Goal: Task Accomplishment & Management: Manage account settings

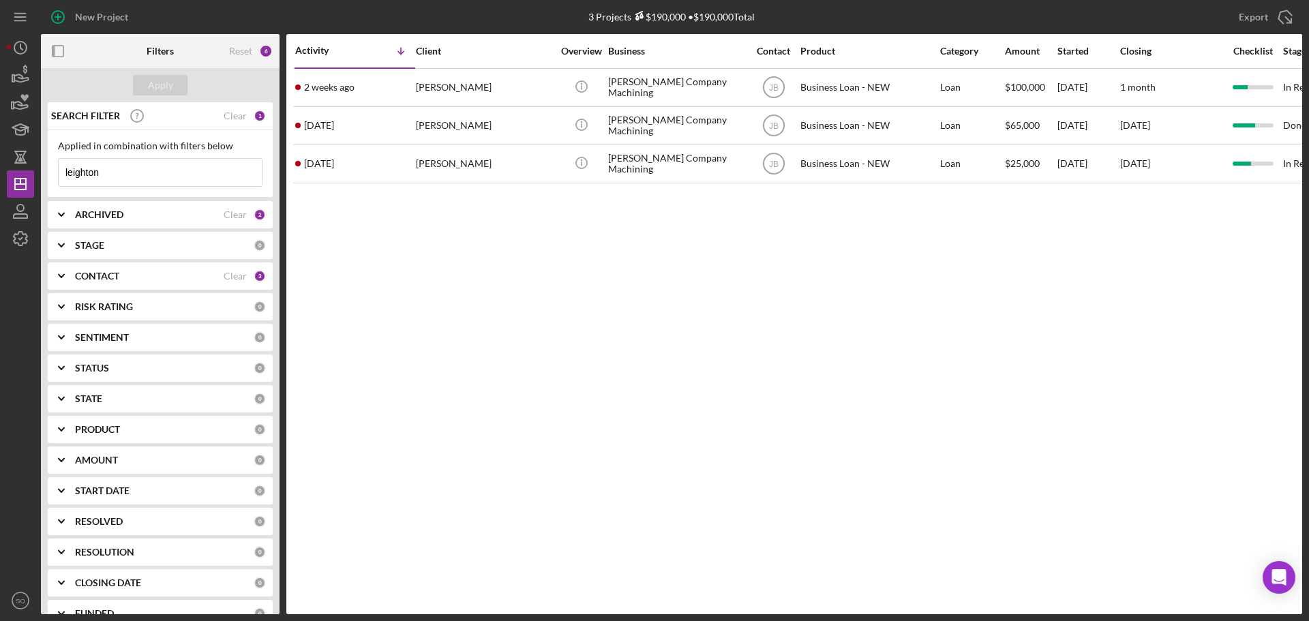
drag, startPoint x: 128, startPoint y: 169, endPoint x: 41, endPoint y: 164, distance: 87.4
click at [55, 169] on div "Applied in combination with filters below leighton Icon/Menu Close" at bounding box center [160, 163] width 225 height 67
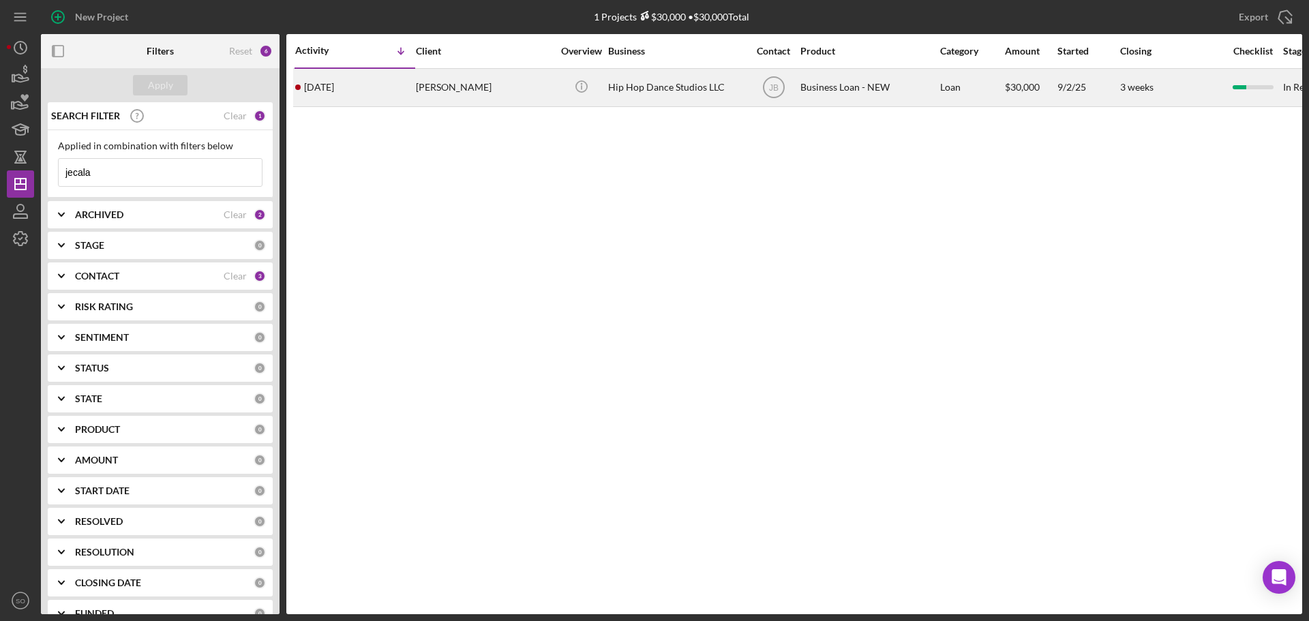
type input "jecala"
click at [439, 90] on div "[PERSON_NAME]" at bounding box center [484, 88] width 136 height 36
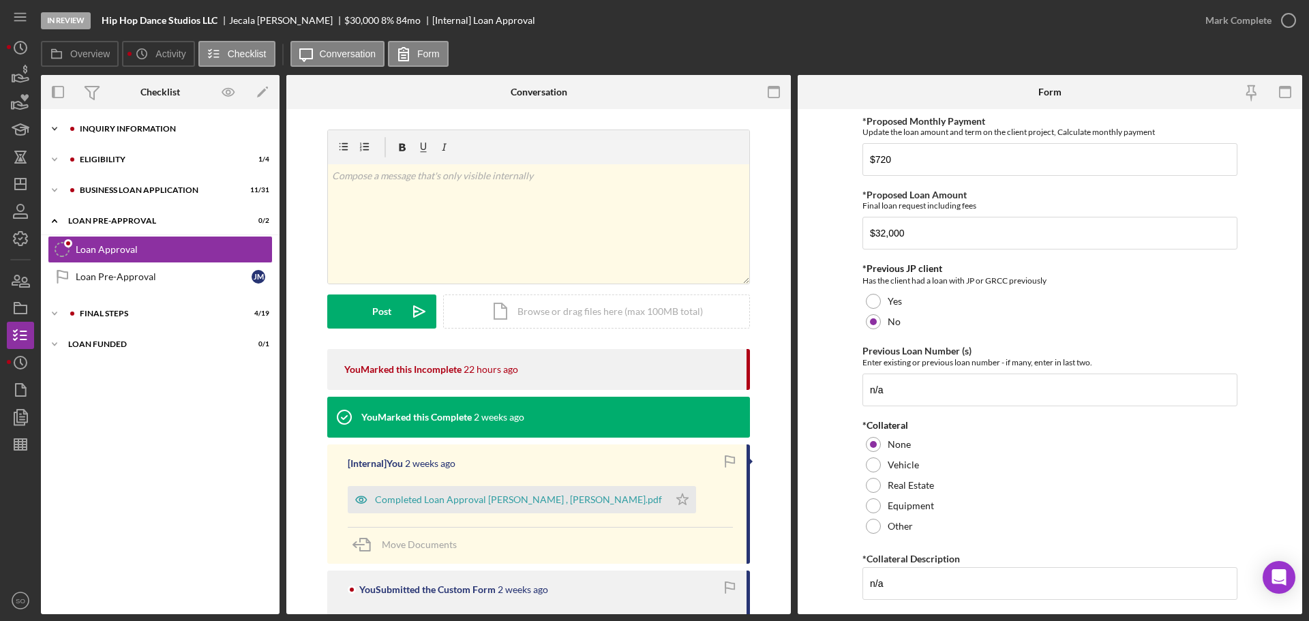
click at [108, 125] on div "INQUIRY INFORMATION" at bounding box center [171, 129] width 183 height 8
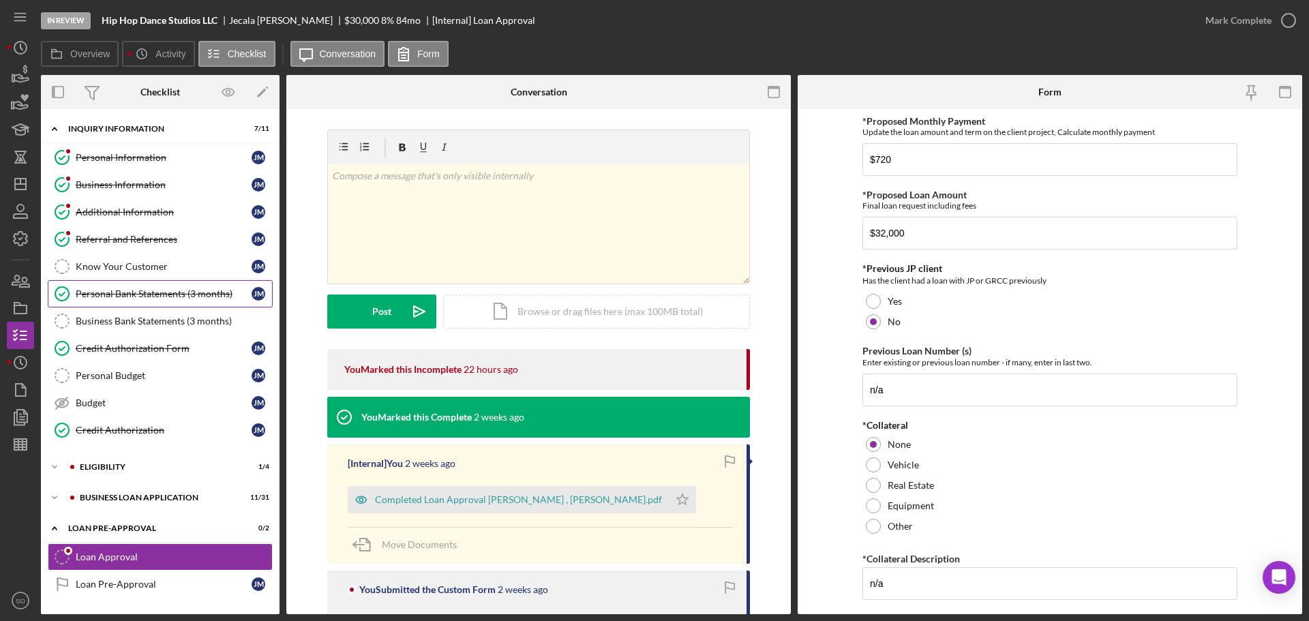
scroll to position [59, 0]
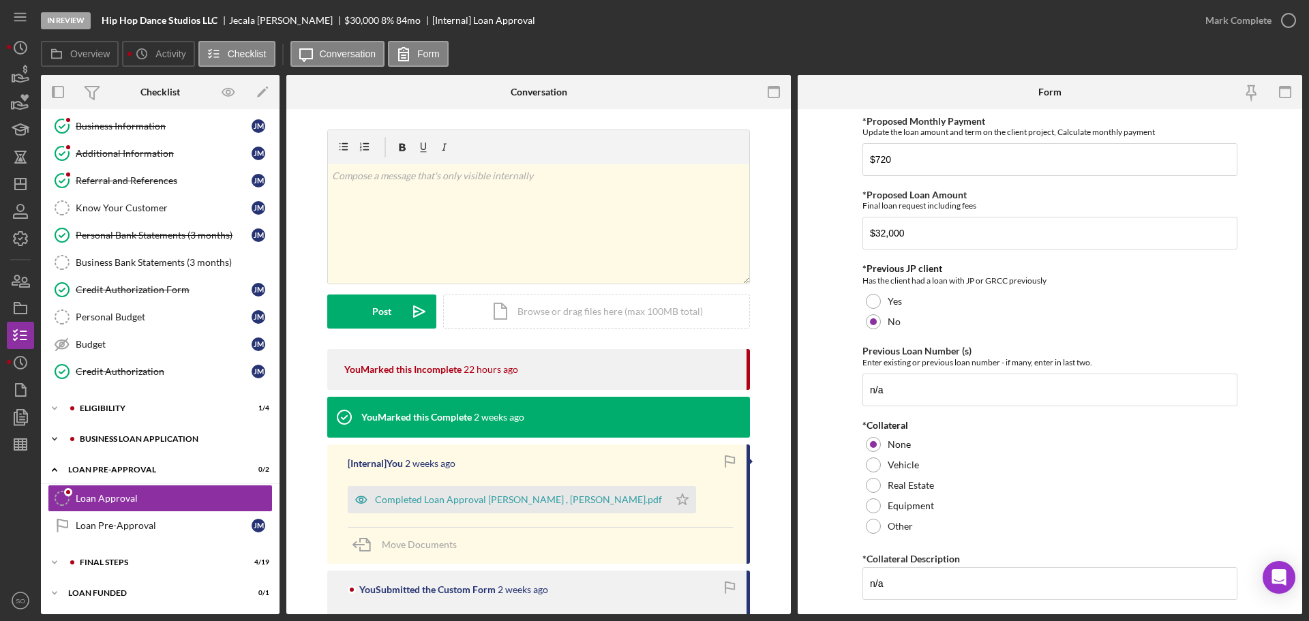
click at [176, 438] on div "BUSINESS LOAN APPLICATION" at bounding box center [171, 439] width 183 height 8
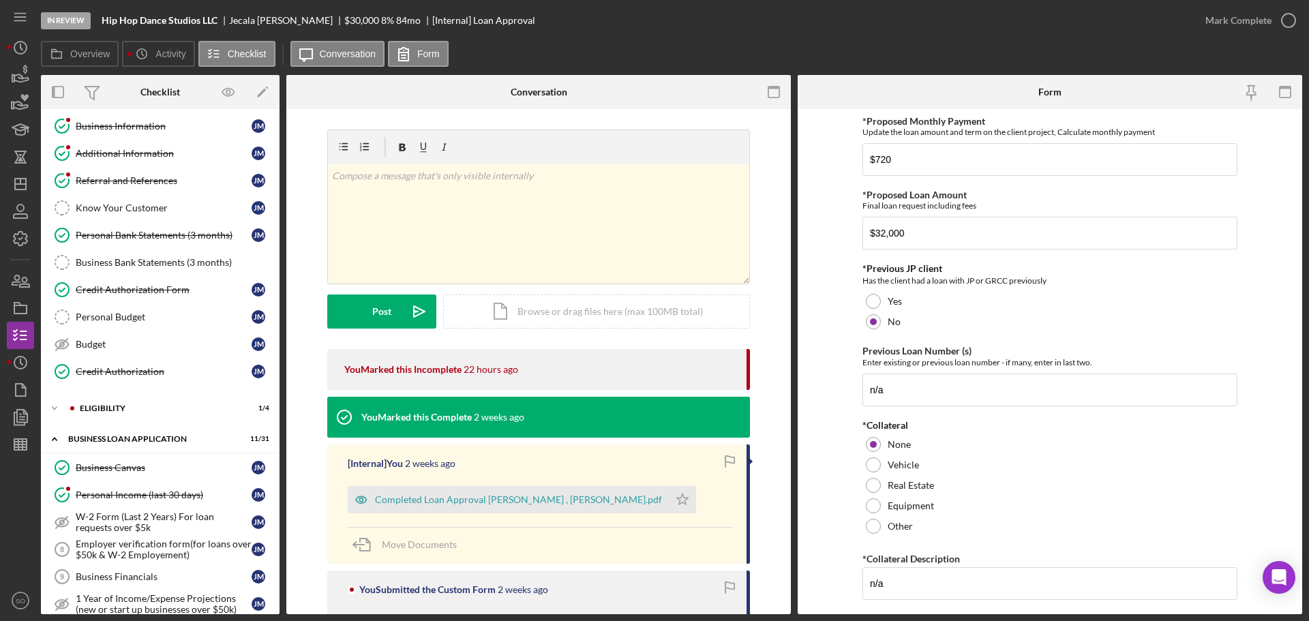
click at [167, 422] on div "Icon/Expander ELIGIBILITY 1 / 4" at bounding box center [160, 408] width 239 height 27
click at [163, 412] on div "ELIGIBILITY" at bounding box center [171, 408] width 183 height 8
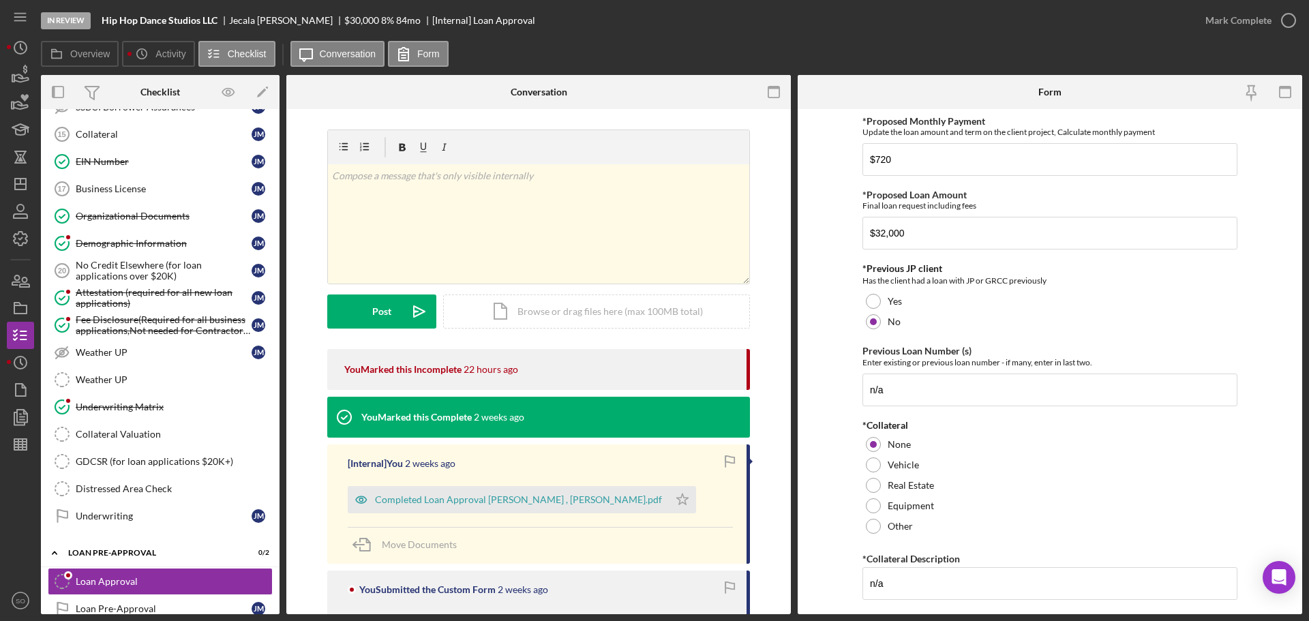
scroll to position [1028, 0]
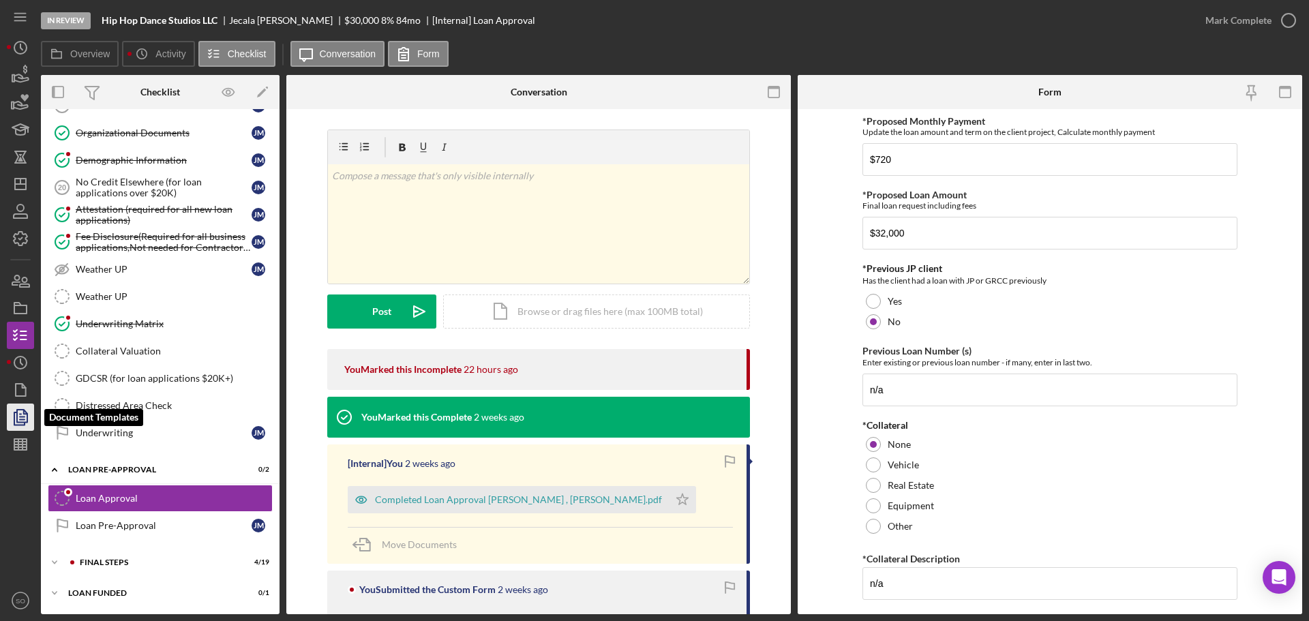
click at [25, 415] on icon "button" at bounding box center [20, 417] width 34 height 34
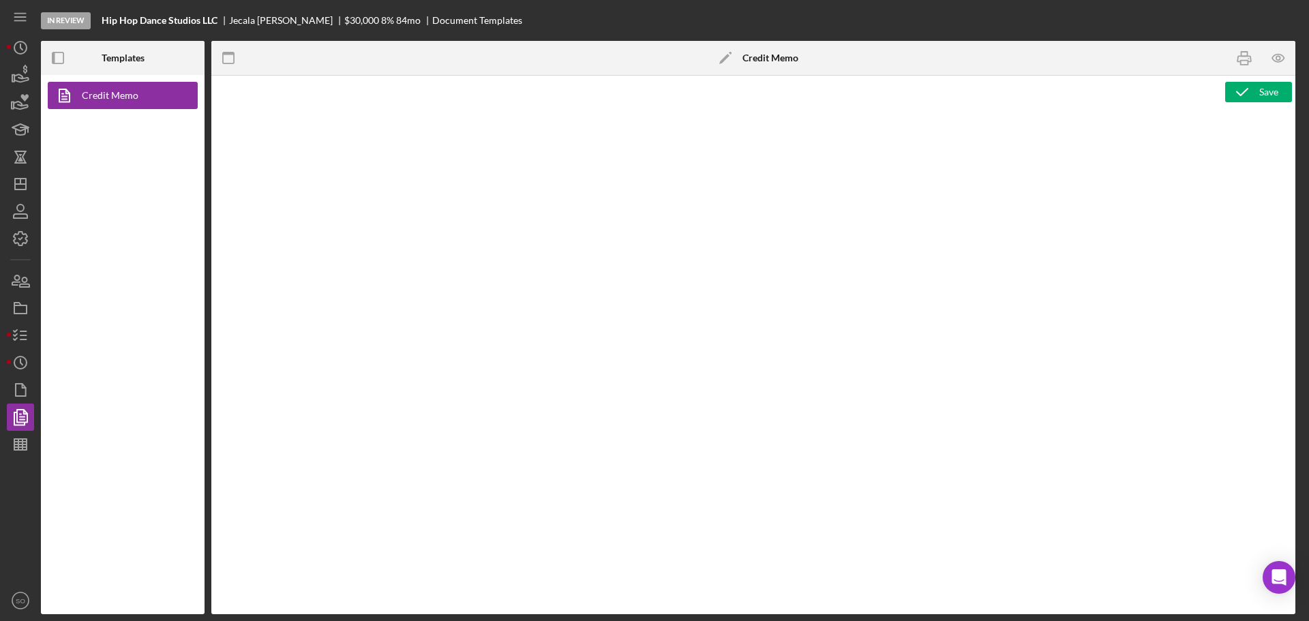
type textarea "<h1>Business Loan Risk Assessment</h1> <p>Loan Officer: &nbsp;<span id="Lender_…"
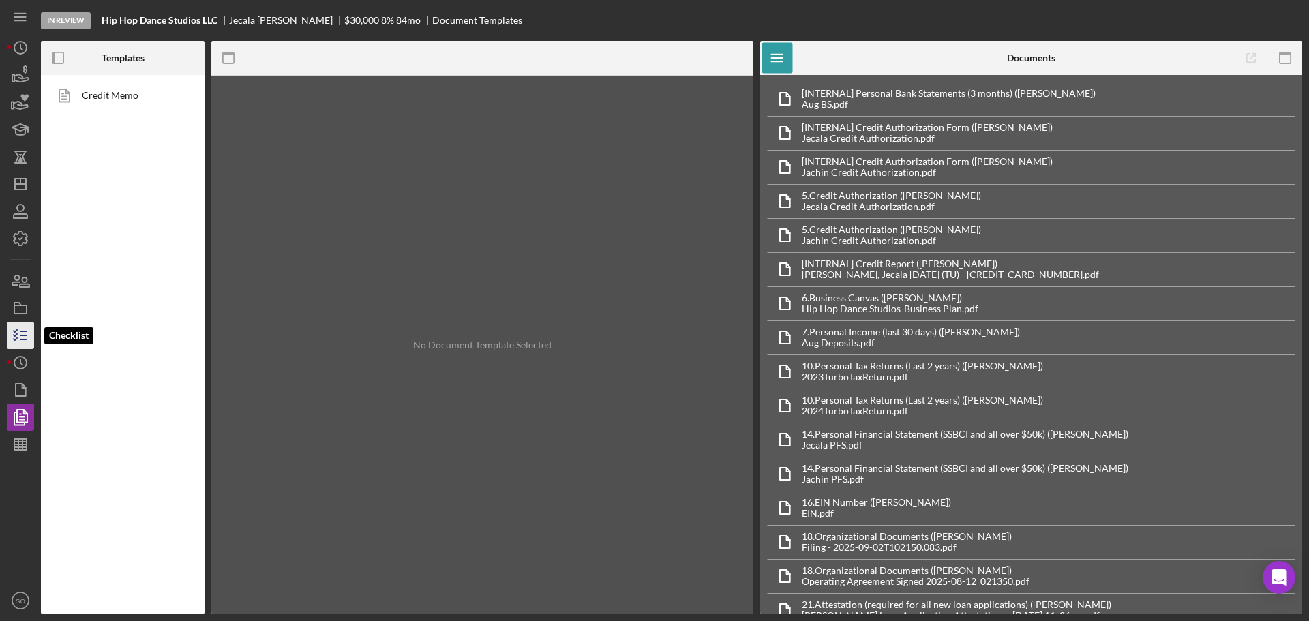
click at [14, 339] on polyline "button" at bounding box center [15, 339] width 3 height 2
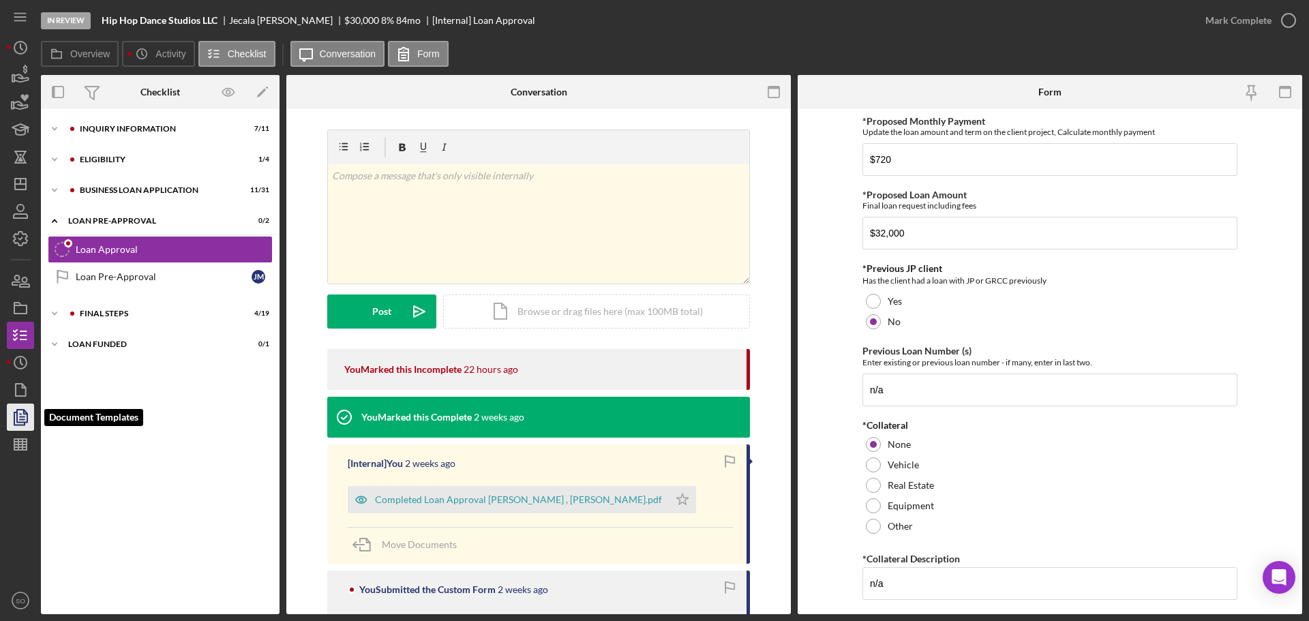
click at [18, 420] on polygon "button" at bounding box center [22, 416] width 10 height 12
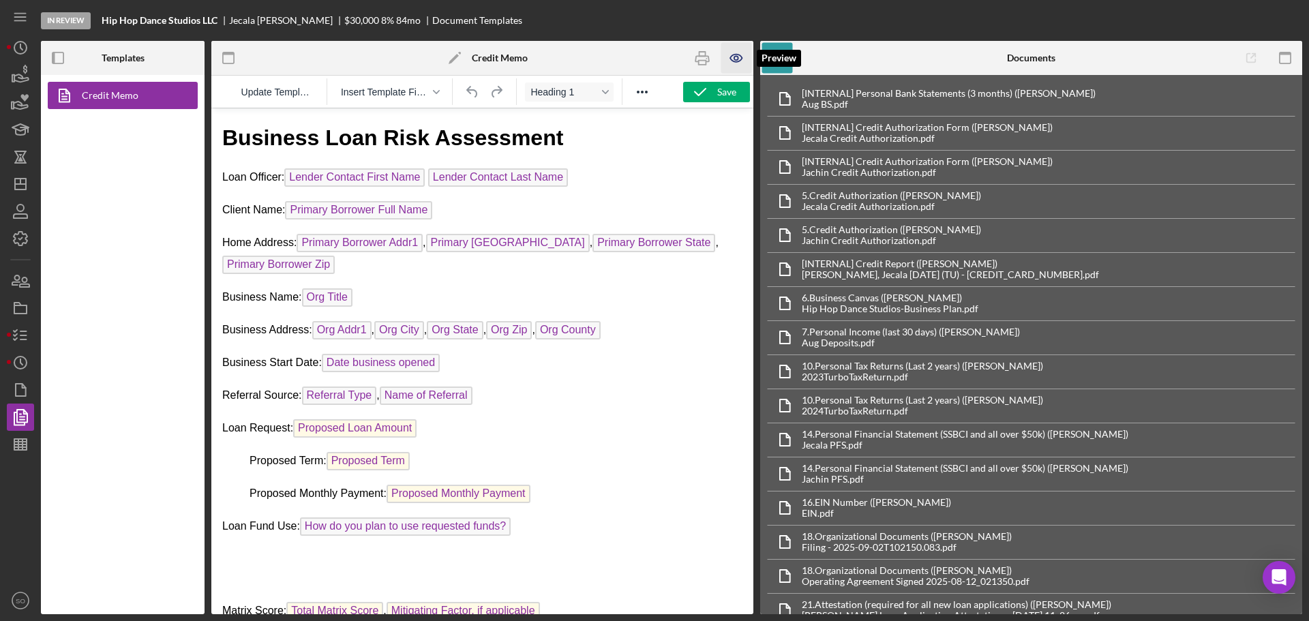
click at [731, 65] on icon "button" at bounding box center [736, 58] width 31 height 31
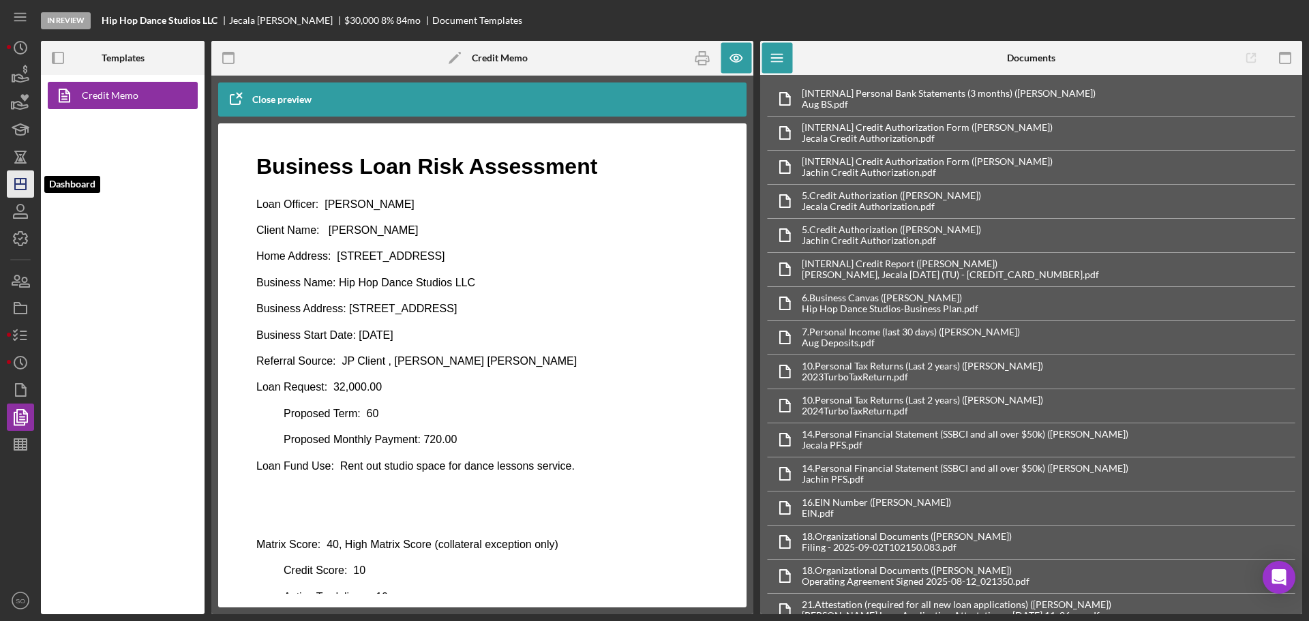
click at [19, 187] on icon "Icon/Dashboard" at bounding box center [20, 184] width 34 height 34
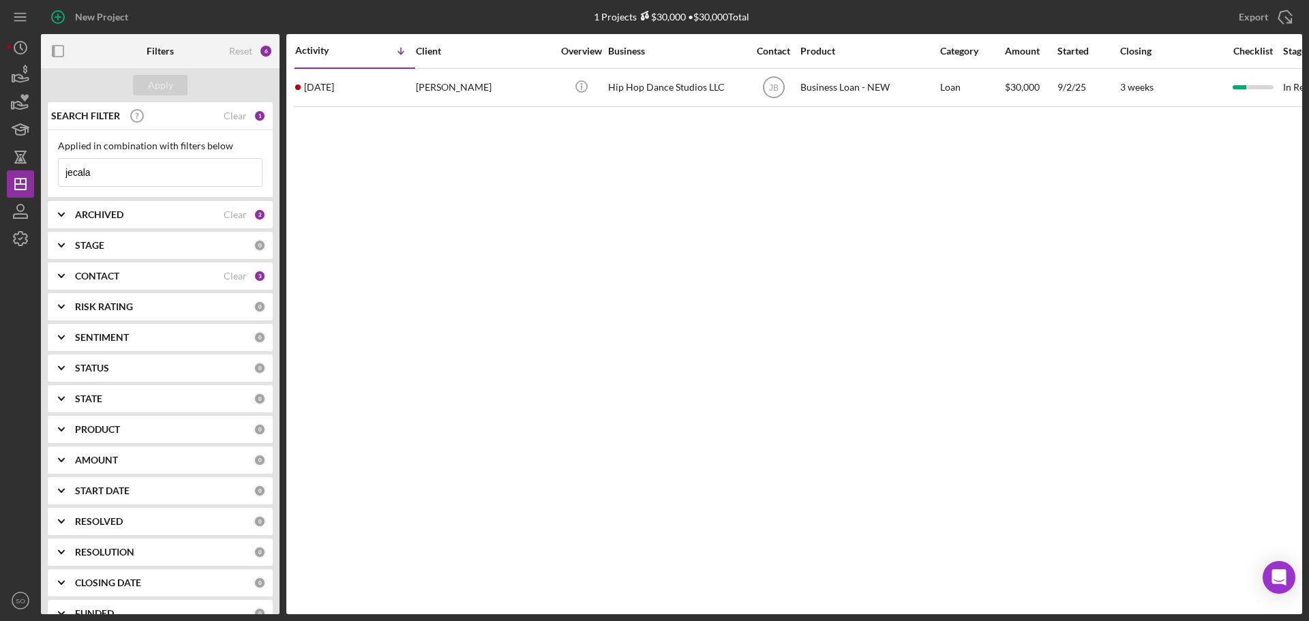
drag, startPoint x: 145, startPoint y: 176, endPoint x: 0, endPoint y: 169, distance: 145.3
click at [0, 169] on div "New Project 1 Projects $30,000 • $30,000 Total jecala Export Icon/Export Filter…" at bounding box center [654, 310] width 1309 height 621
type input "steward"
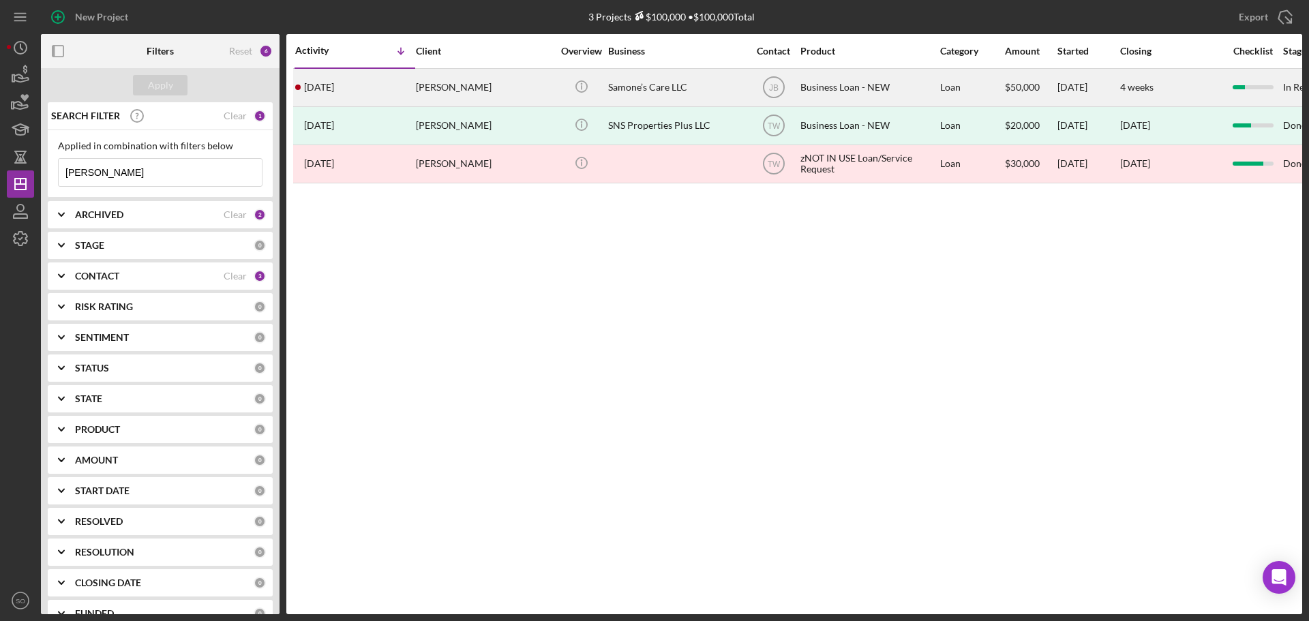
click at [404, 93] on div "3 weeks ago Jasmine Steward" at bounding box center [354, 88] width 119 height 36
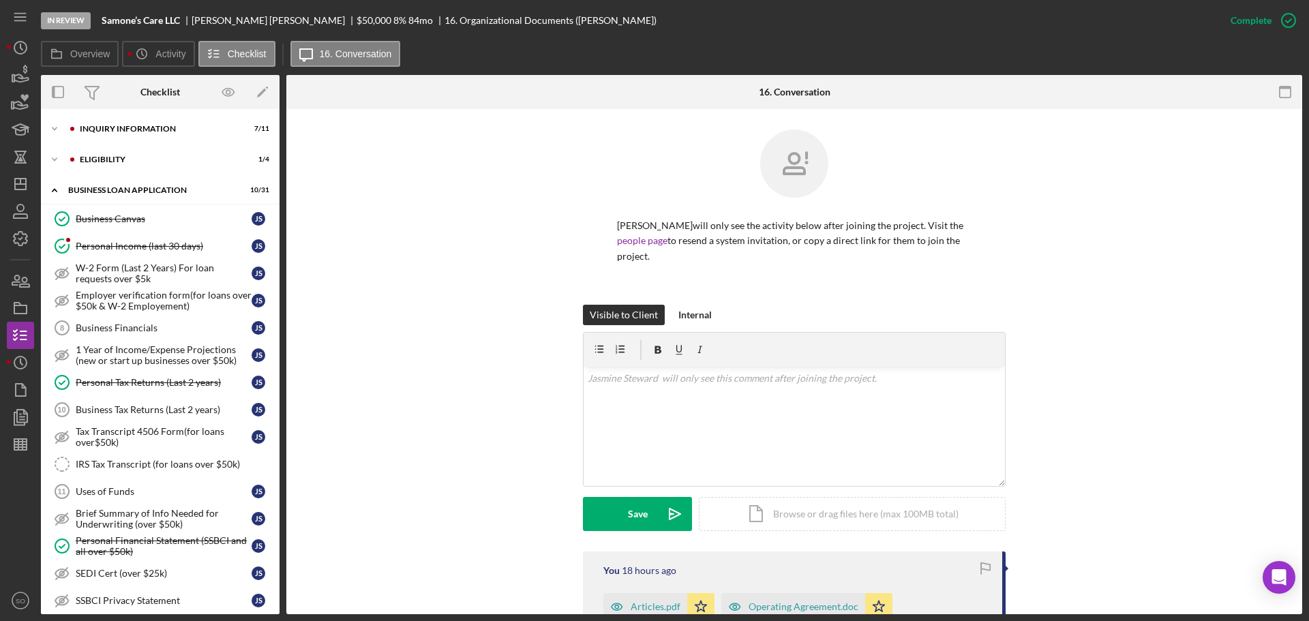
scroll to position [375, 0]
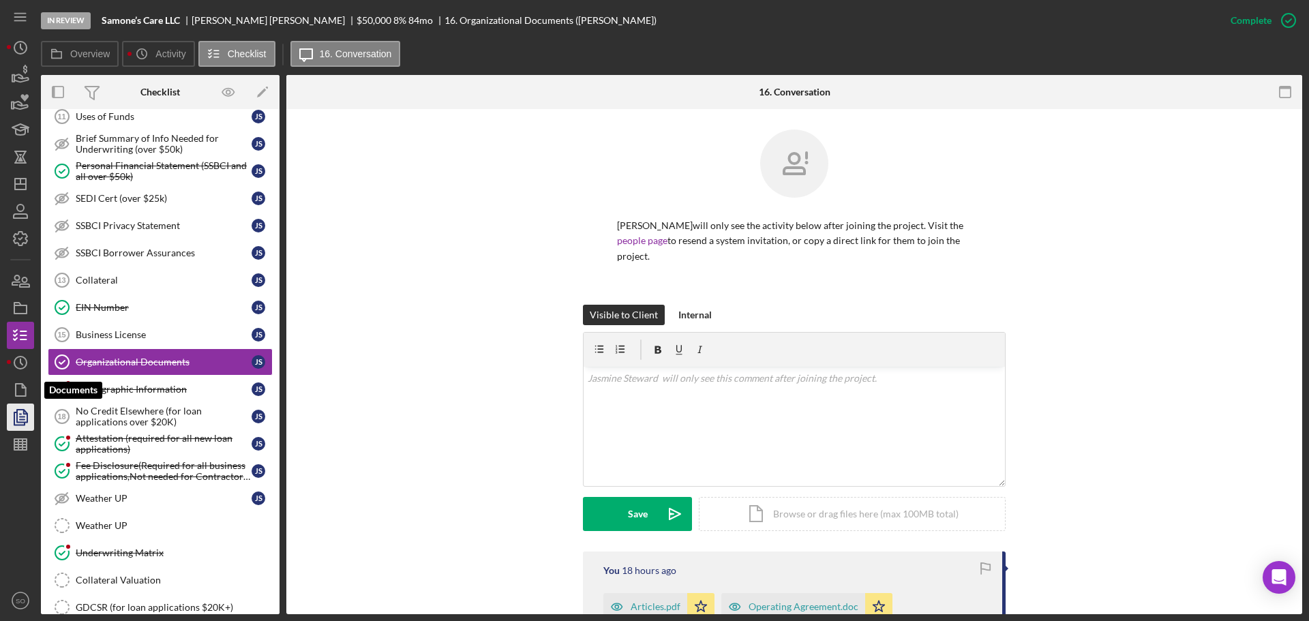
click at [25, 420] on icon "button" at bounding box center [20, 417] width 34 height 34
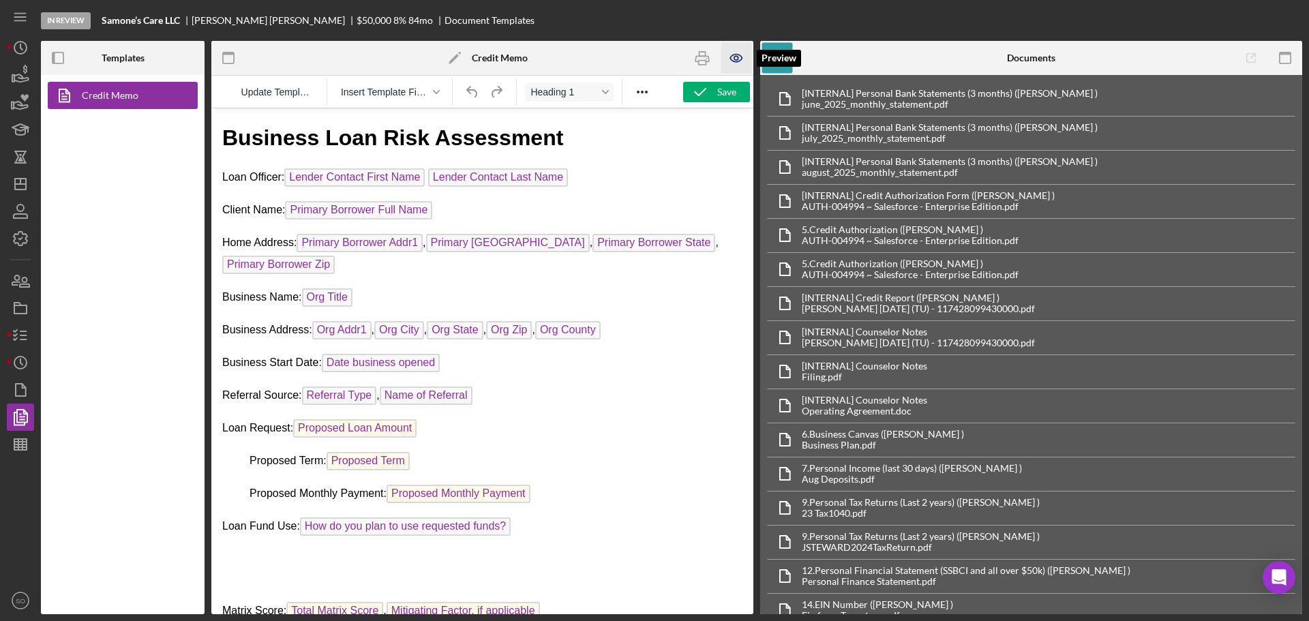
click at [735, 65] on icon "button" at bounding box center [736, 58] width 31 height 31
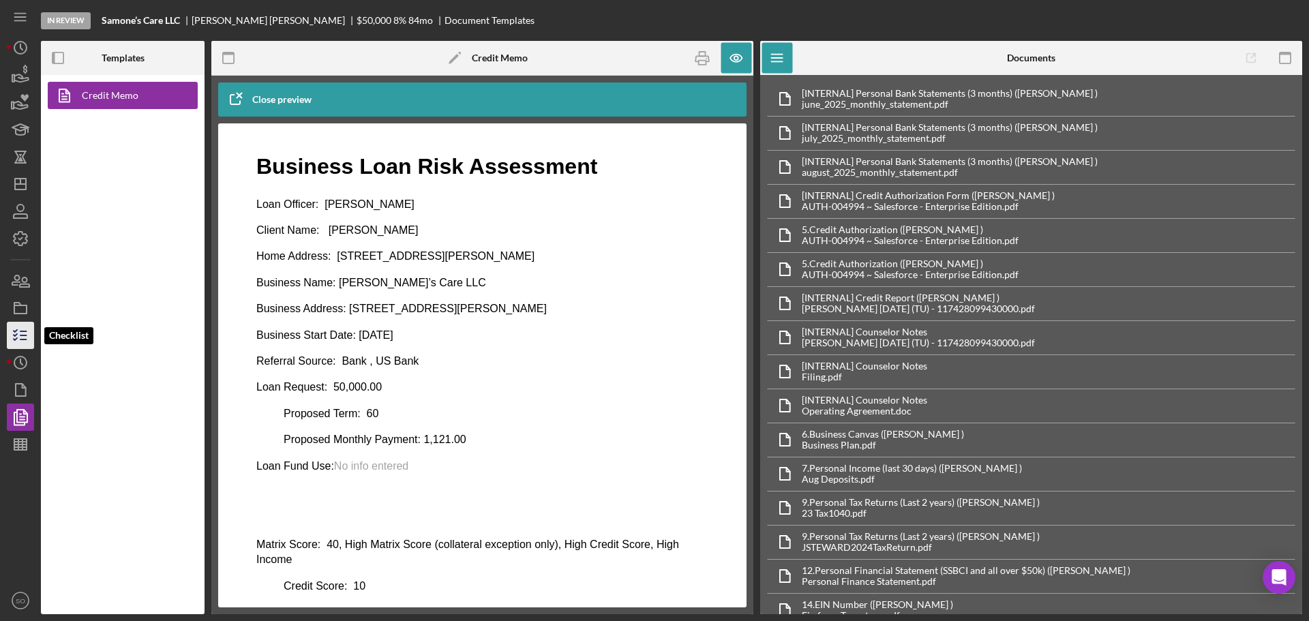
click at [14, 333] on icon "button" at bounding box center [20, 335] width 34 height 34
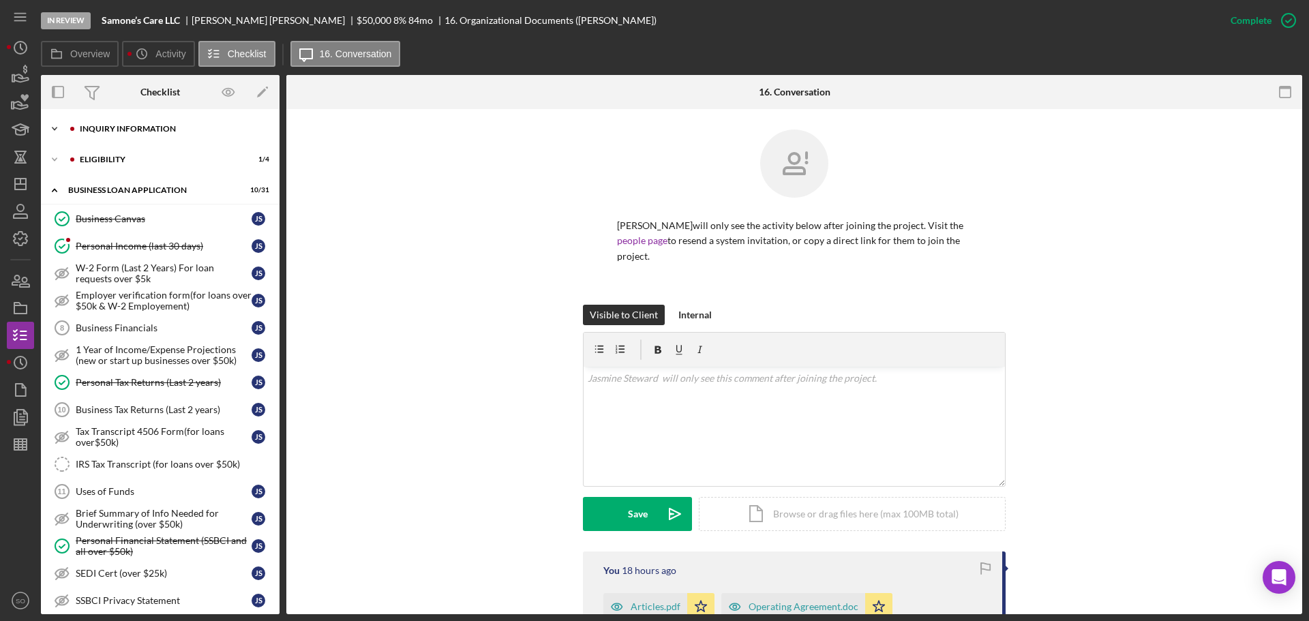
click at [127, 132] on div "INQUIRY INFORMATION" at bounding box center [171, 129] width 183 height 8
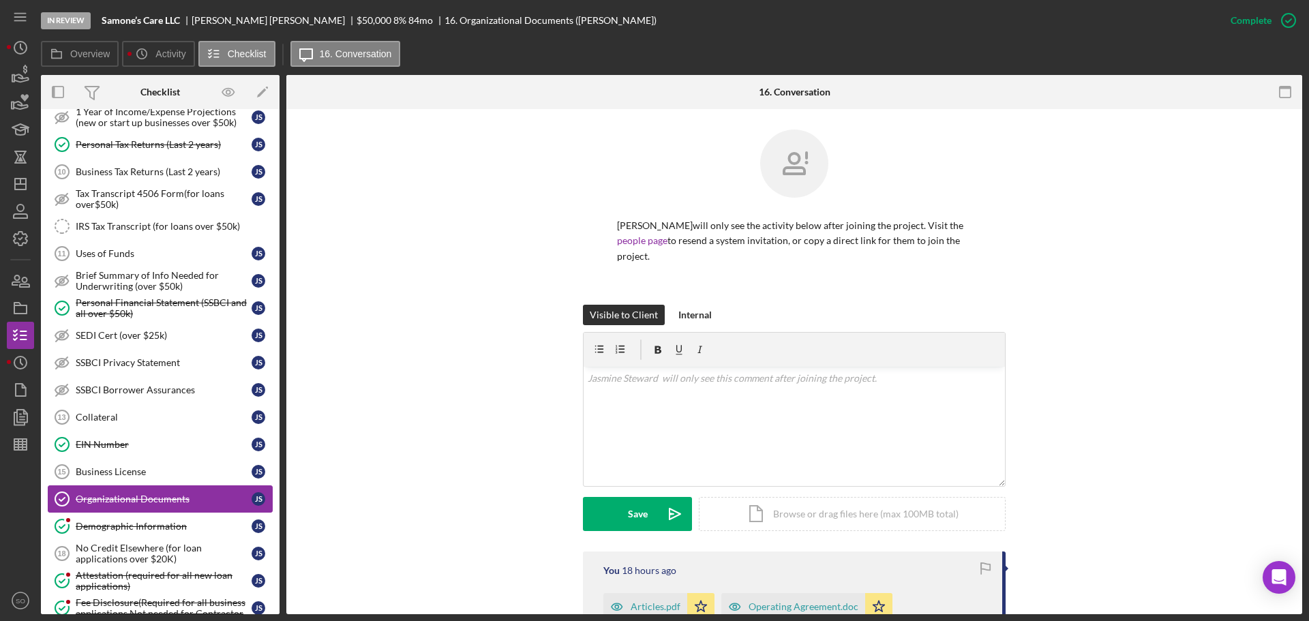
scroll to position [849, 0]
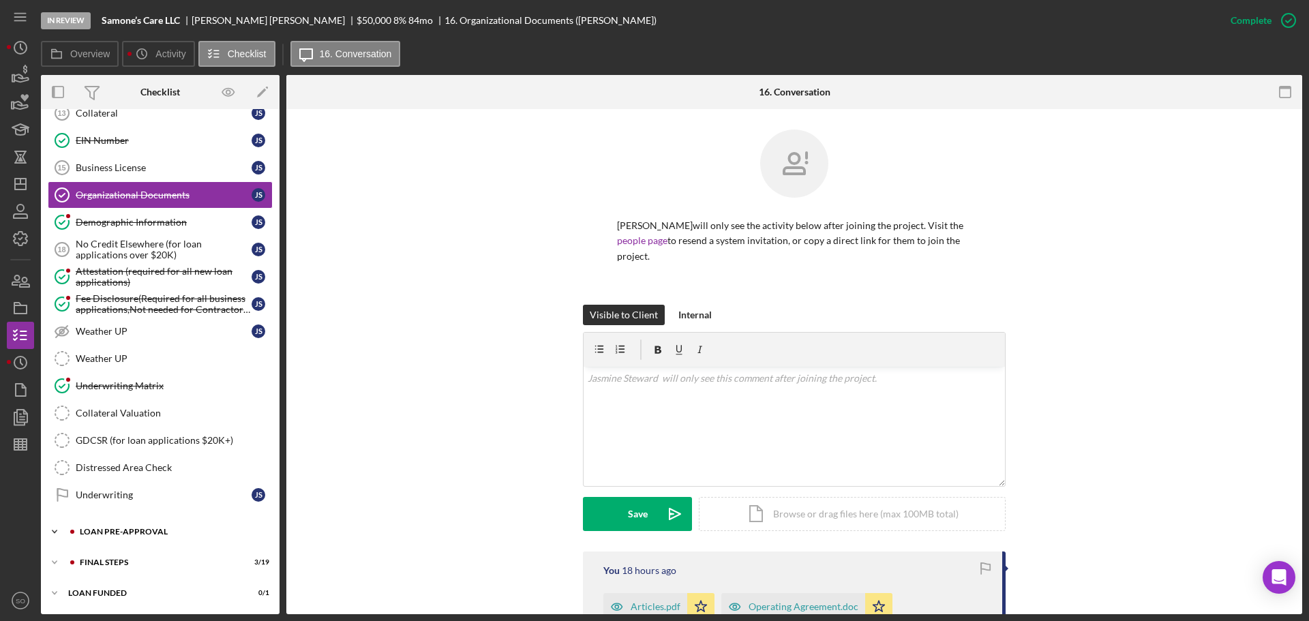
click at [146, 530] on div "LOAN PRE-APPROVAL" at bounding box center [171, 532] width 183 height 8
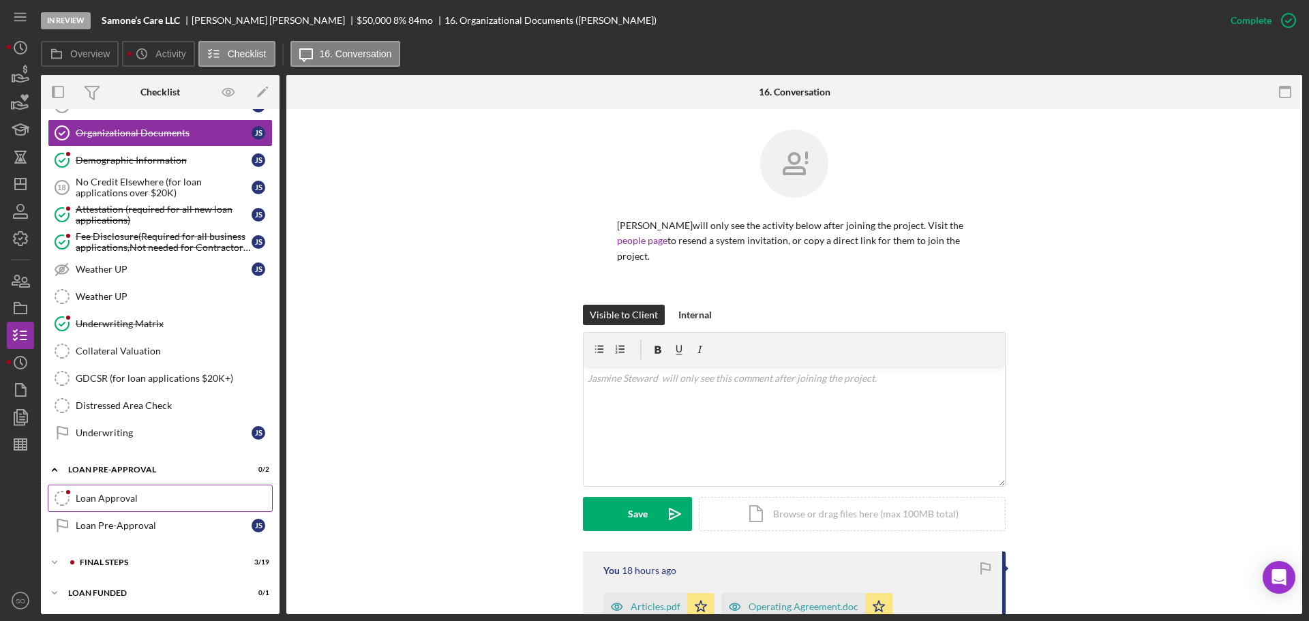
click at [130, 502] on div "Loan Approval" at bounding box center [174, 498] width 196 height 11
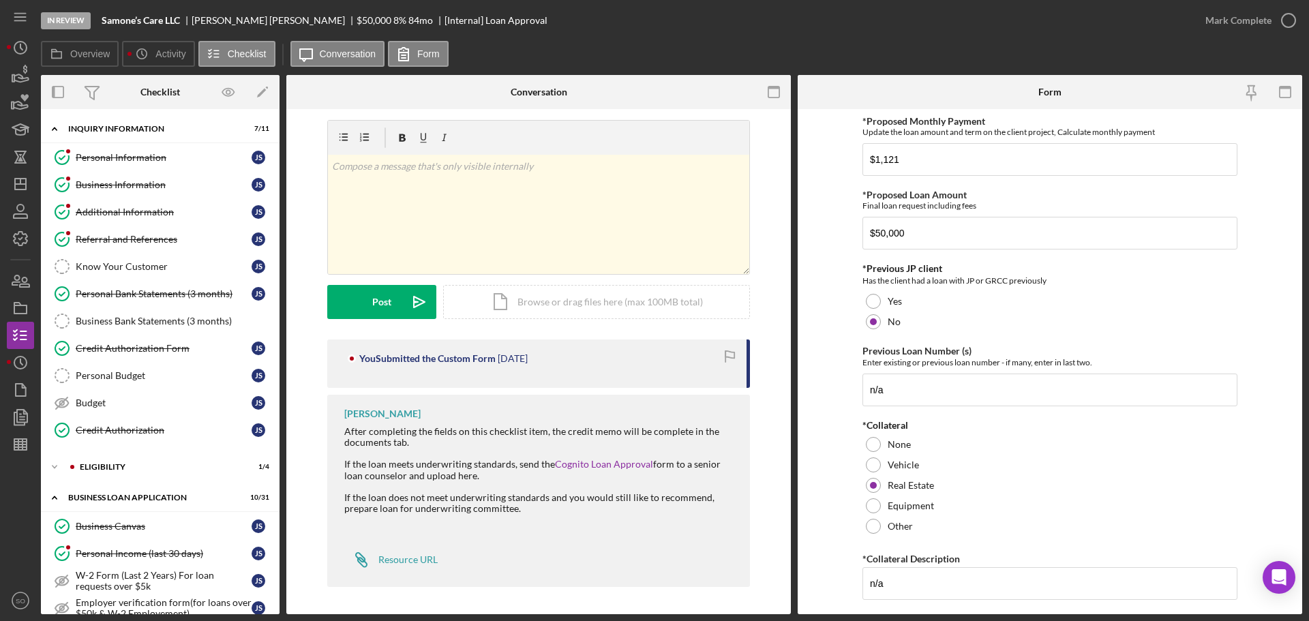
scroll to position [341, 0]
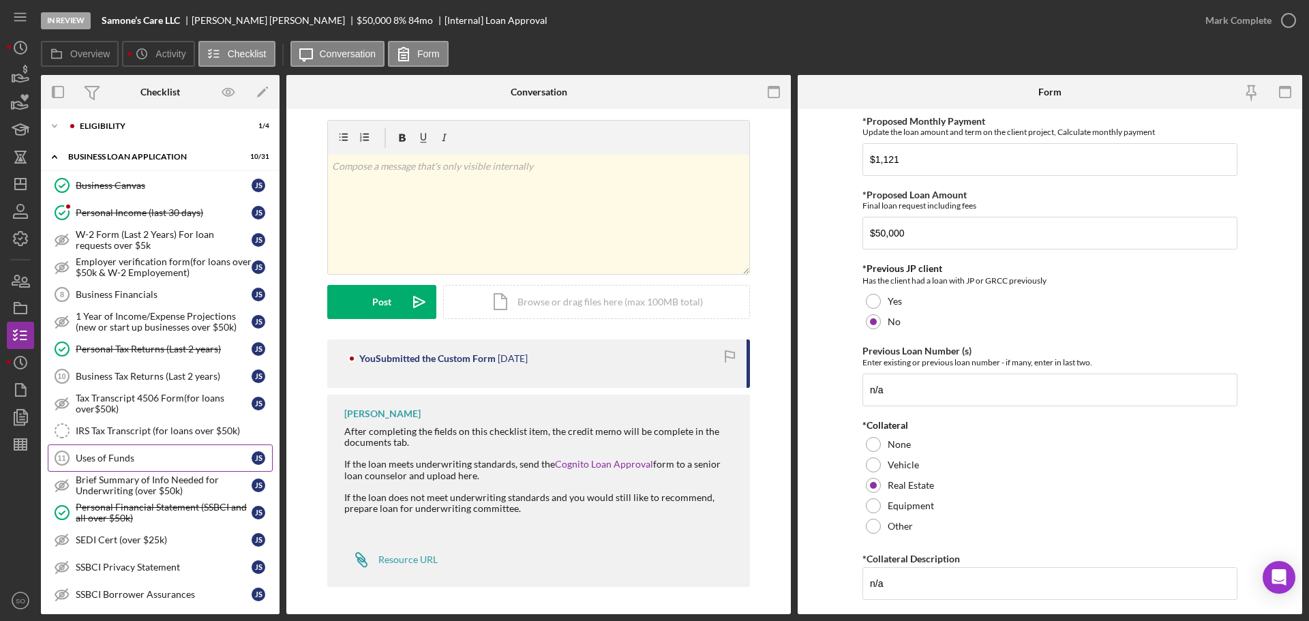
click at [154, 454] on div "Uses of Funds" at bounding box center [164, 458] width 176 height 11
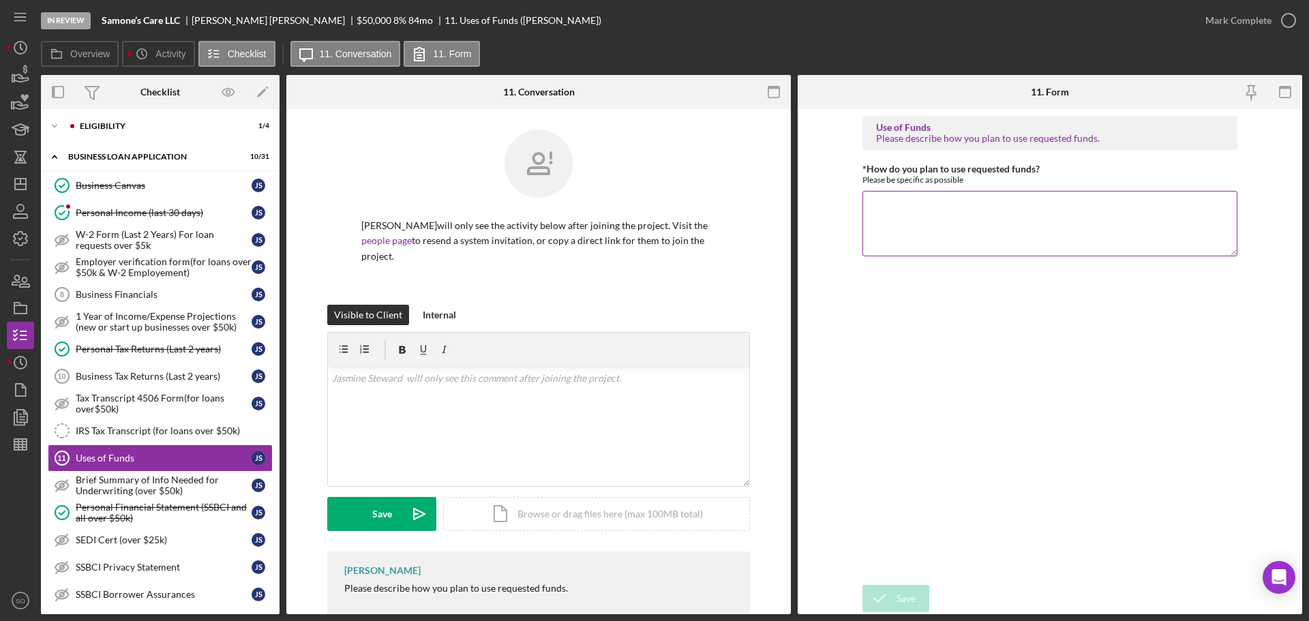
click at [909, 211] on textarea "*How do you plan to use requested funds?" at bounding box center [1049, 223] width 375 height 65
click at [1198, 204] on textarea "Funds will be used to hire 2 new employees. This will allow more clients to rec…" at bounding box center [1049, 223] width 375 height 65
click at [930, 228] on textarea "Funds will be used to hire 2 new employees. This will allow more clients to rec…" at bounding box center [1049, 223] width 375 height 65
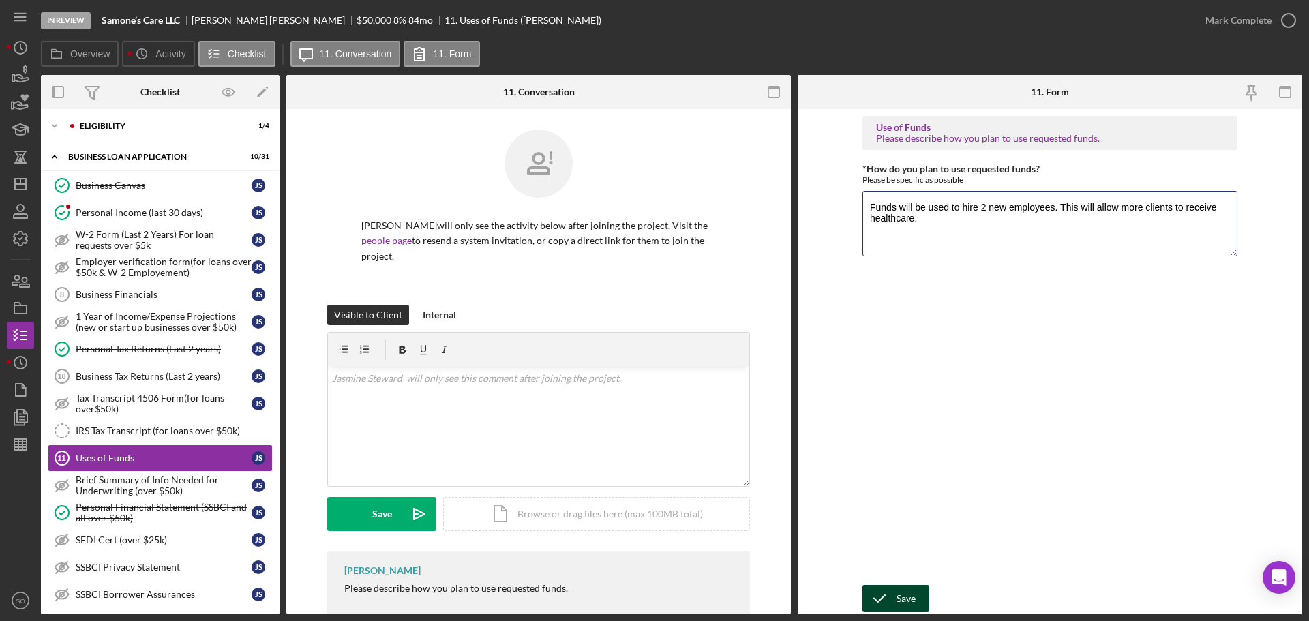
type textarea "Funds will be used to hire 2 new employees. This will allow more clients to rec…"
click at [913, 590] on div "Save" at bounding box center [905, 598] width 19 height 27
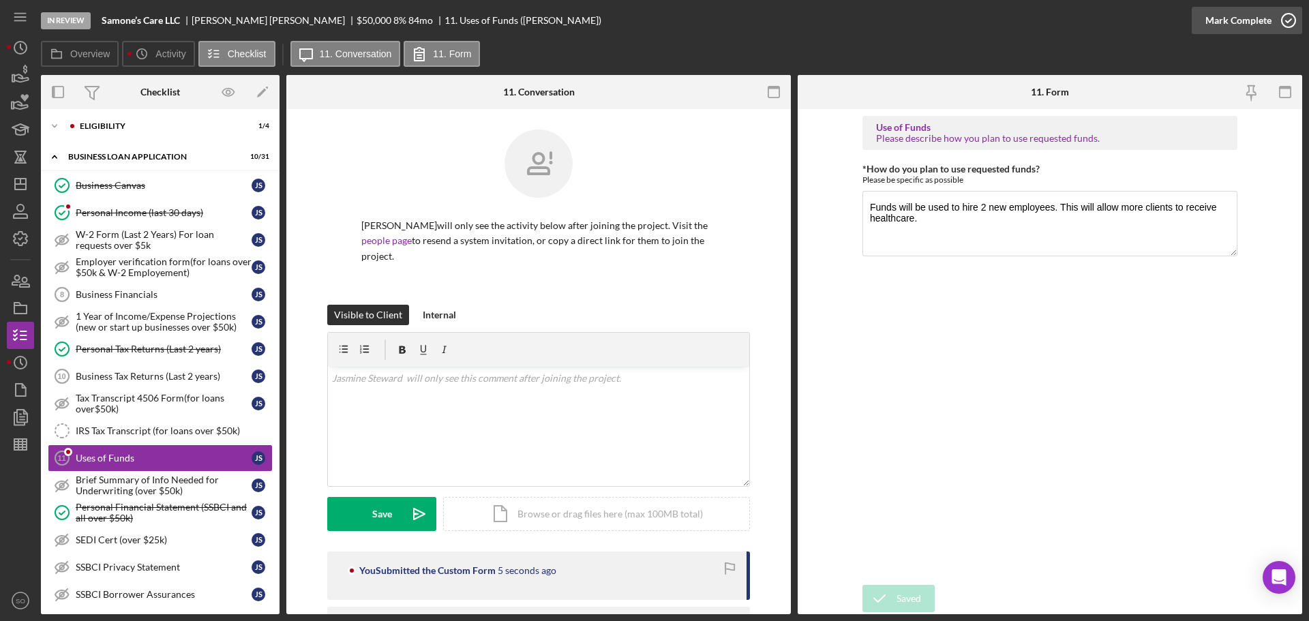
click at [1217, 22] on div "Mark Complete" at bounding box center [1238, 20] width 66 height 27
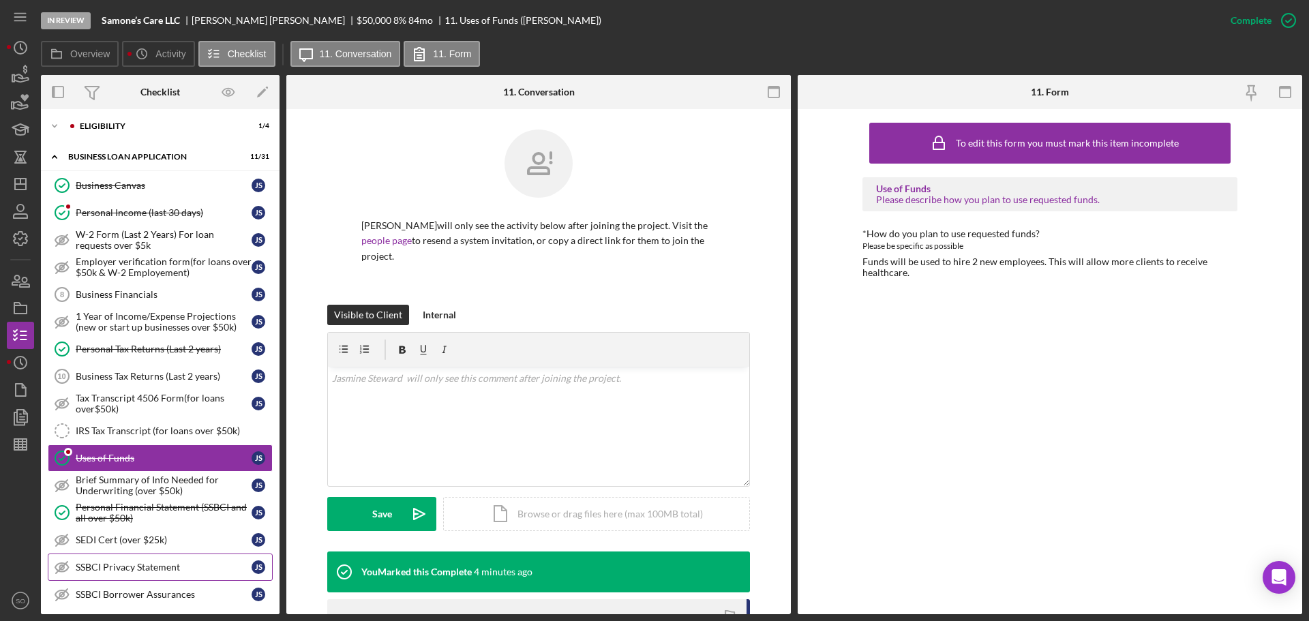
scroll to position [682, 0]
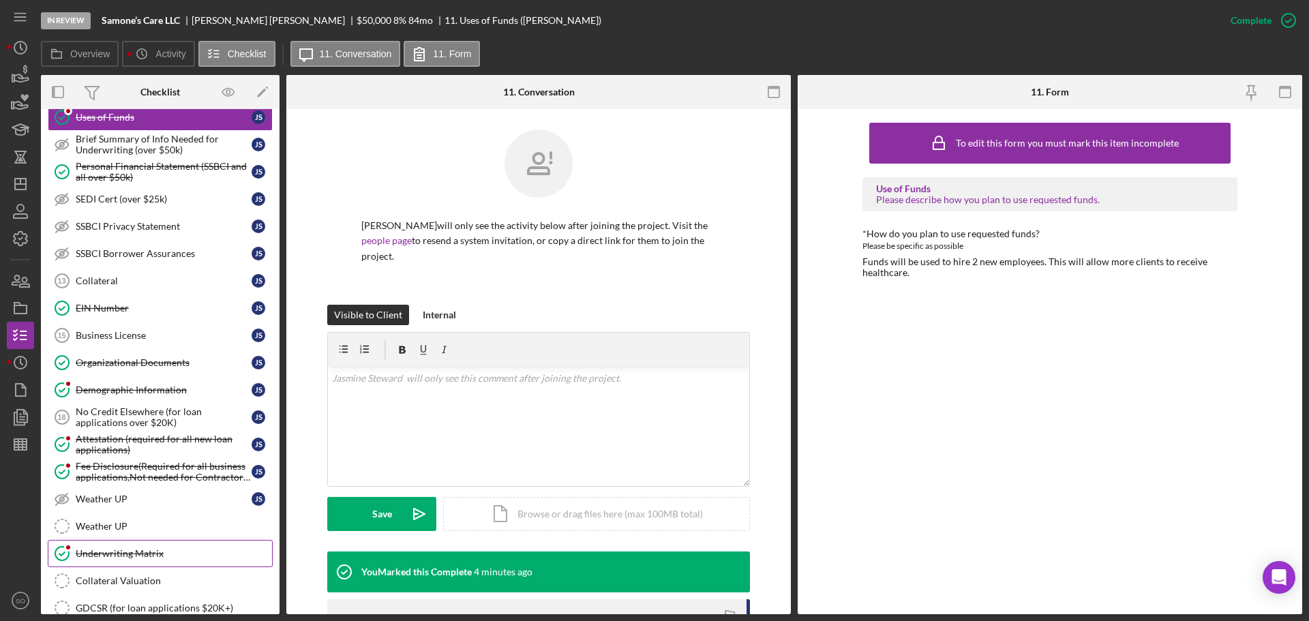
click at [158, 548] on div "Underwriting Matrix" at bounding box center [174, 553] width 196 height 11
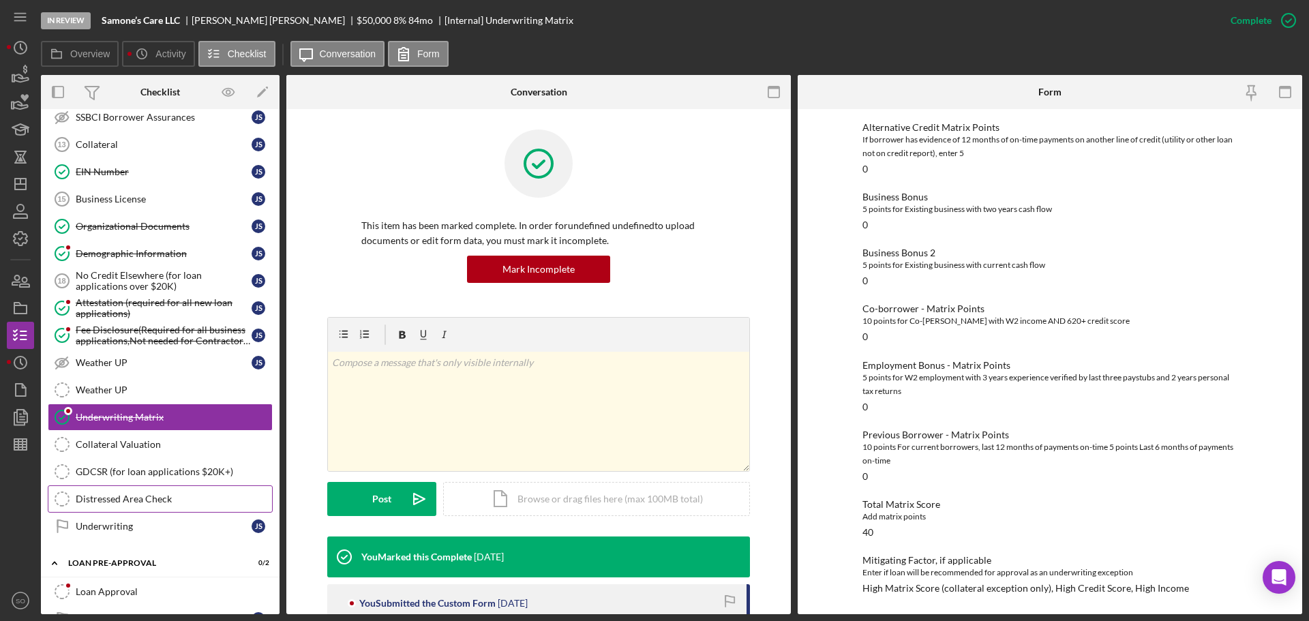
scroll to position [911, 0]
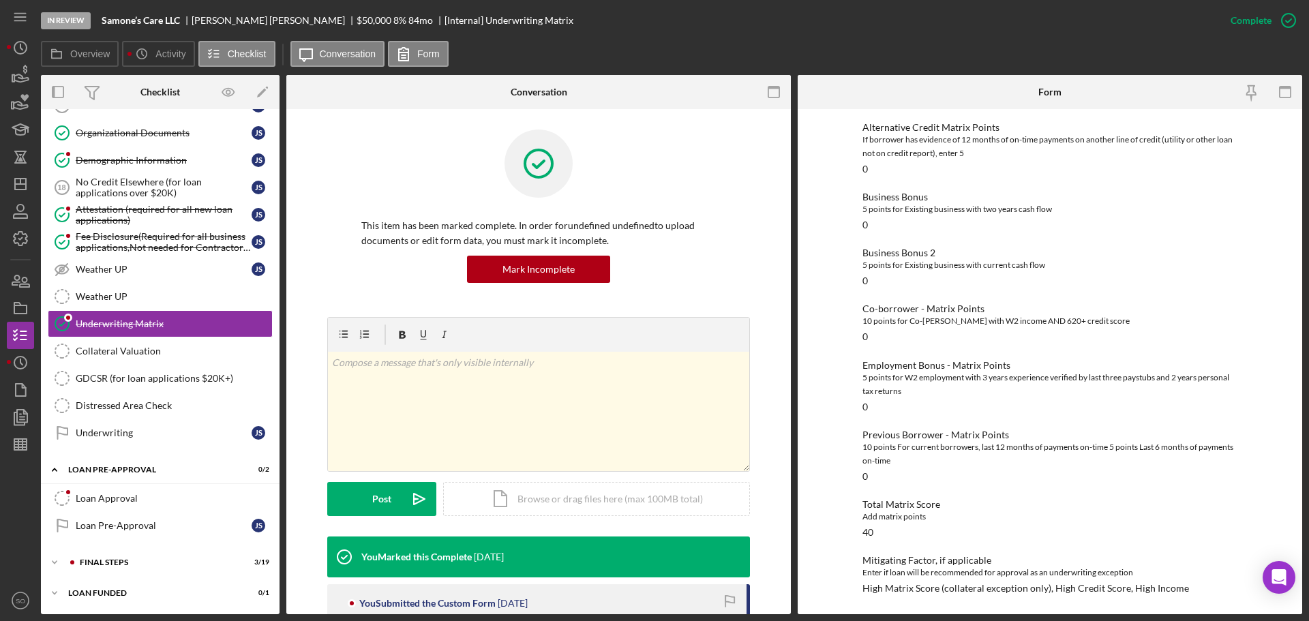
drag, startPoint x: 135, startPoint y: 495, endPoint x: 347, endPoint y: 472, distance: 213.2
click at [135, 495] on div "Loan Approval" at bounding box center [174, 498] width 196 height 11
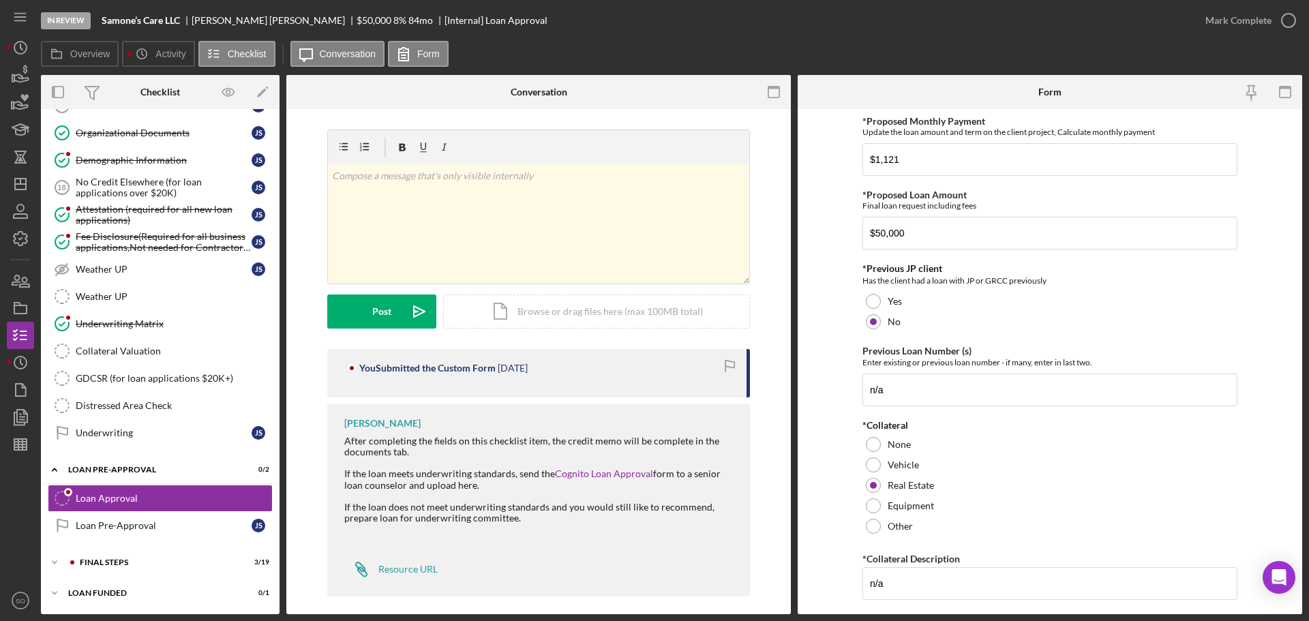
scroll to position [477, 0]
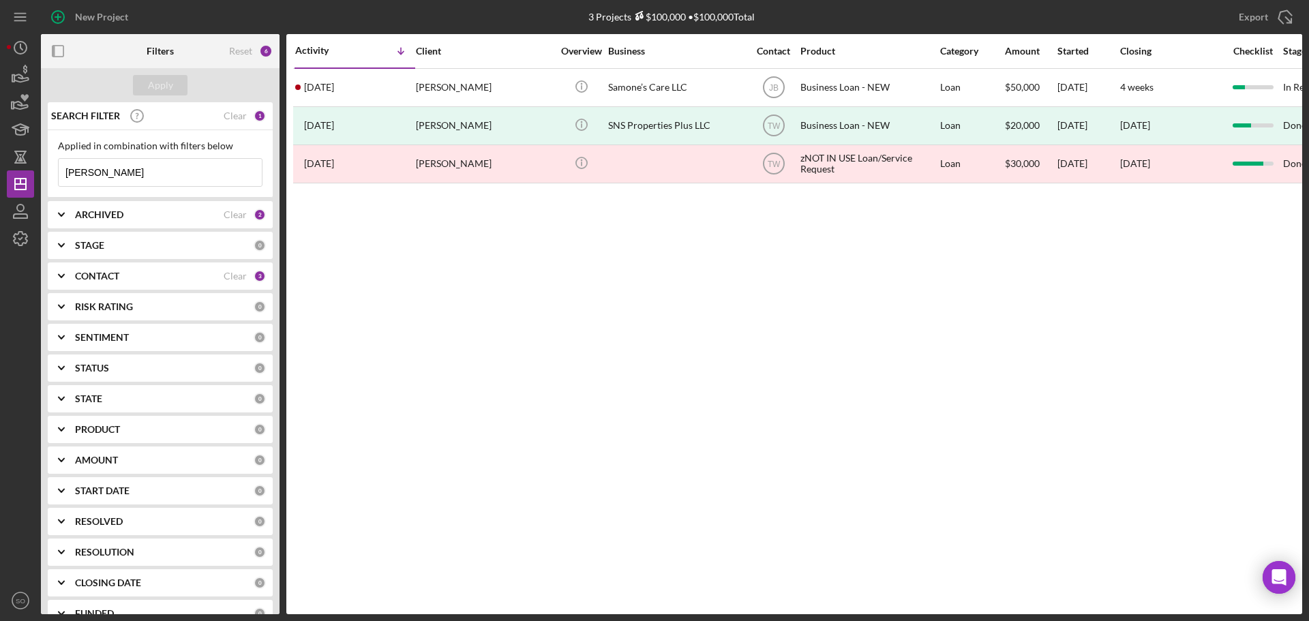
drag, startPoint x: 140, startPoint y: 170, endPoint x: 0, endPoint y: 170, distance: 139.7
click at [0, 170] on div "New Project 3 Projects $100,000 • $100,000 Total steward Export Icon/Export Fil…" at bounding box center [654, 310] width 1309 height 621
type input "leighton"
click at [163, 89] on div "Apply" at bounding box center [160, 85] width 25 height 20
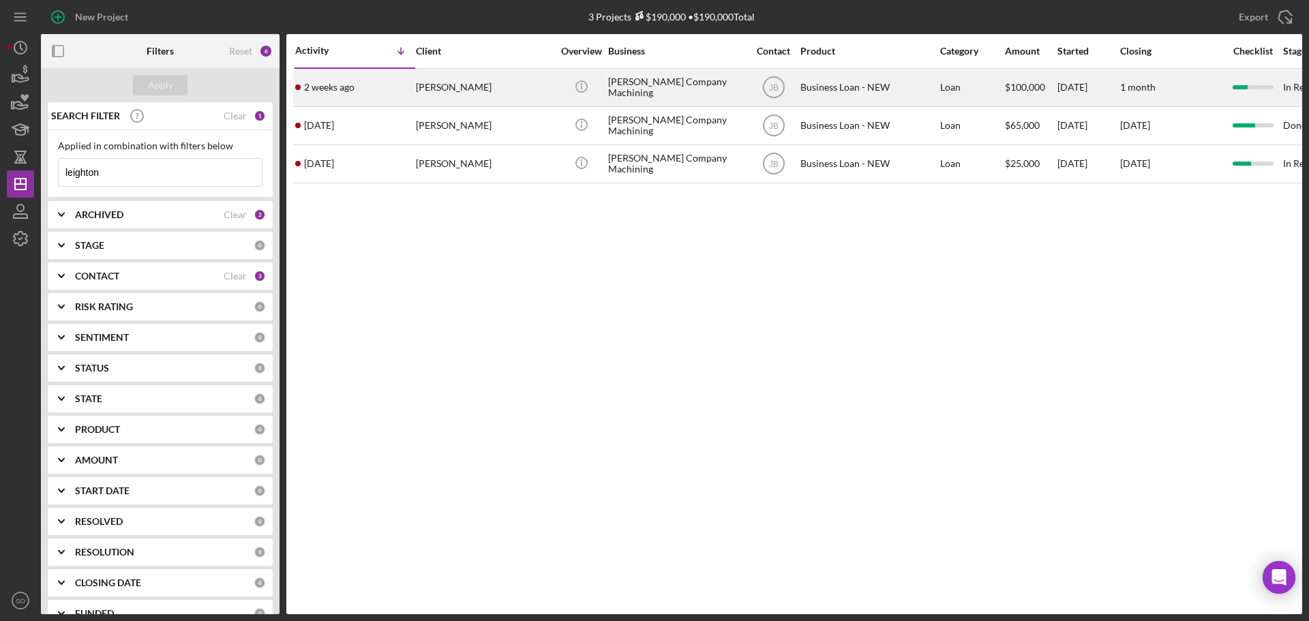
click at [457, 81] on div "[PERSON_NAME]" at bounding box center [484, 88] width 136 height 36
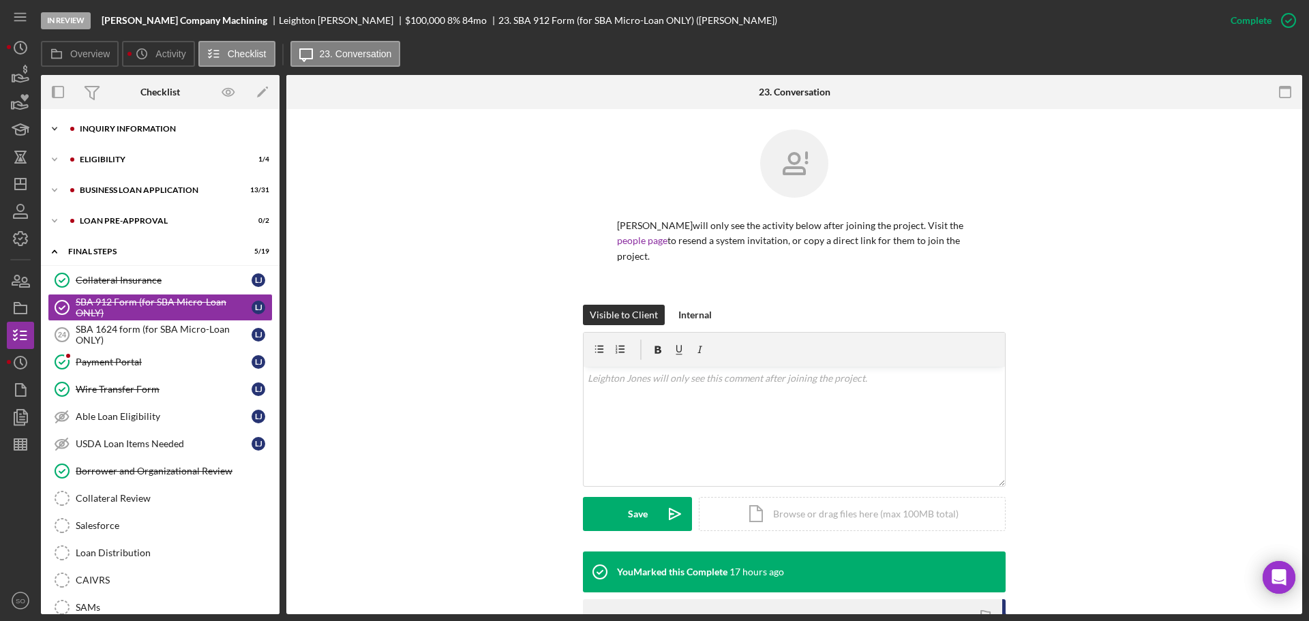
click at [137, 133] on div "Icon/Expander INQUIRY INFORMATION 7 / 11" at bounding box center [160, 128] width 239 height 27
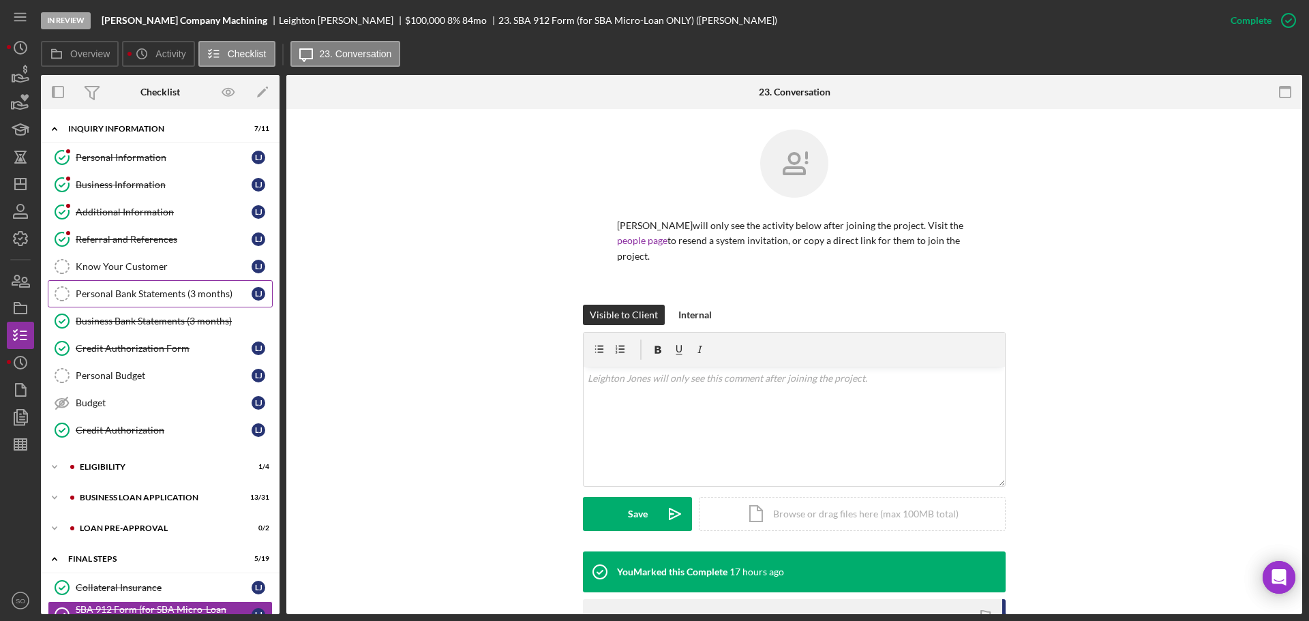
scroll to position [136, 0]
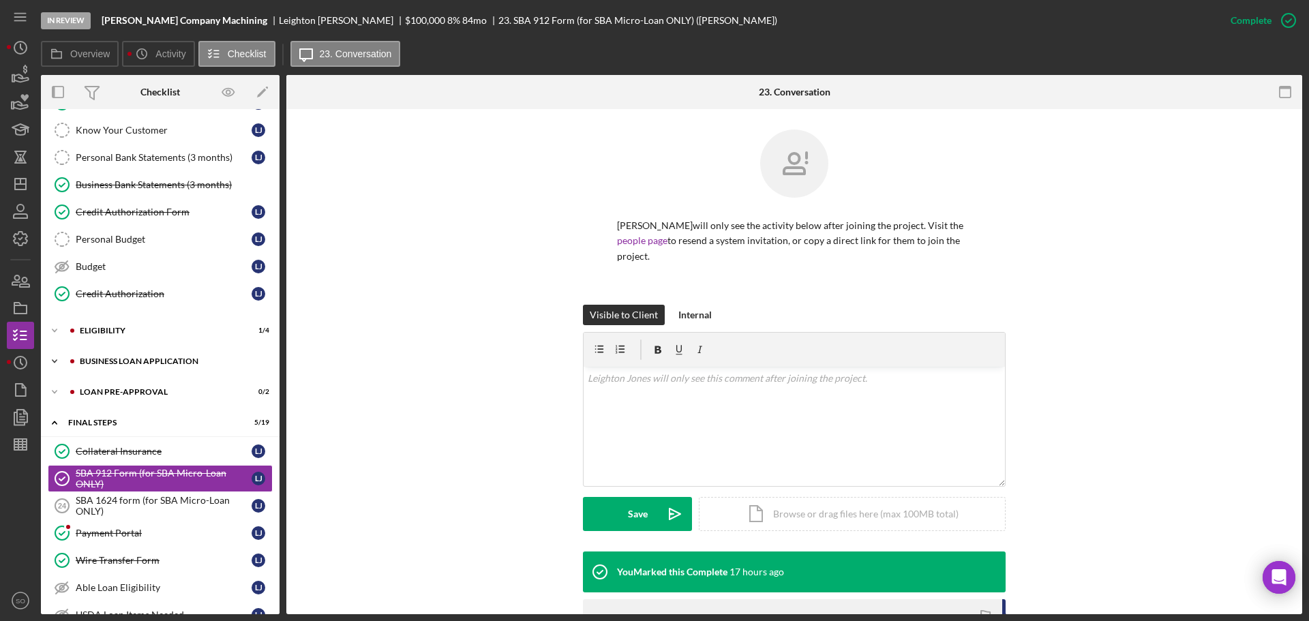
click at [126, 362] on div "BUSINESS LOAN APPLICATION" at bounding box center [171, 361] width 183 height 8
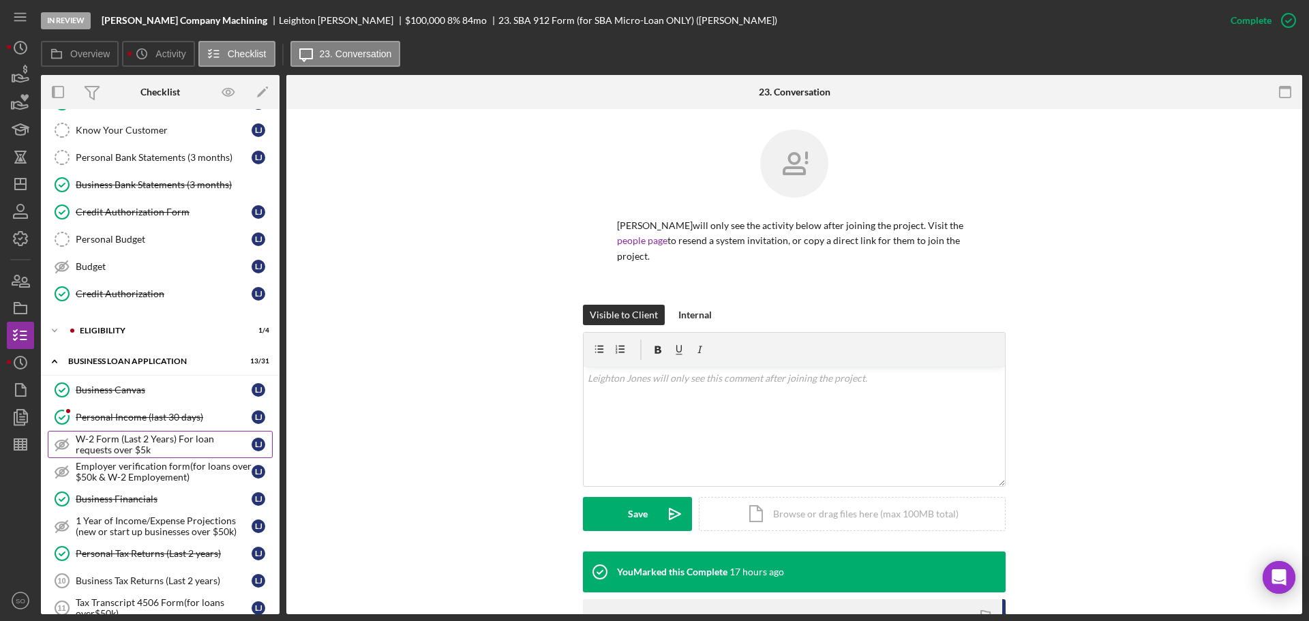
scroll to position [545, 0]
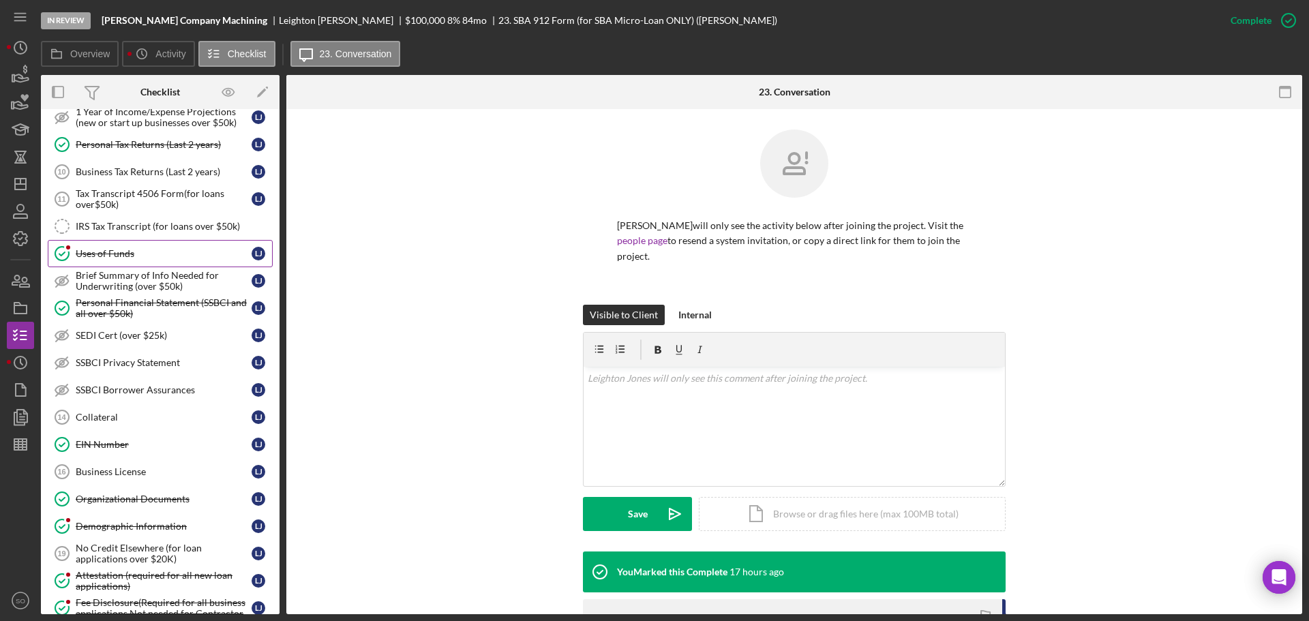
click at [112, 252] on div "Uses of Funds" at bounding box center [164, 253] width 176 height 11
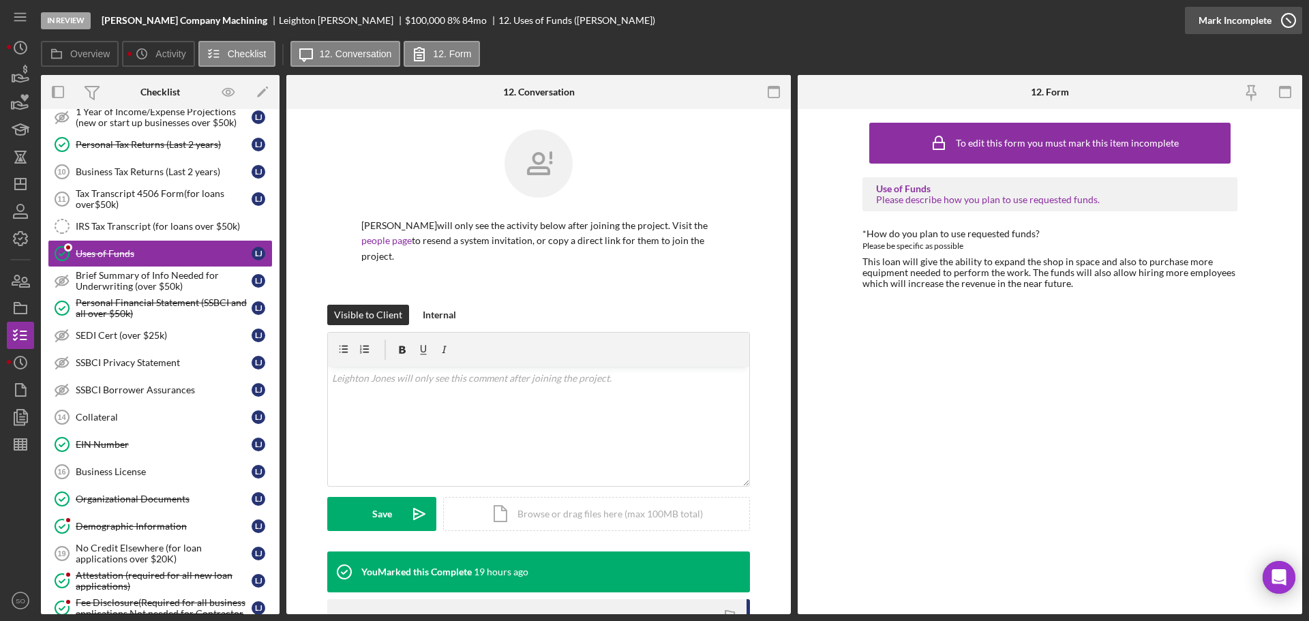
click at [1235, 27] on div "Mark Incomplete" at bounding box center [1234, 20] width 73 height 27
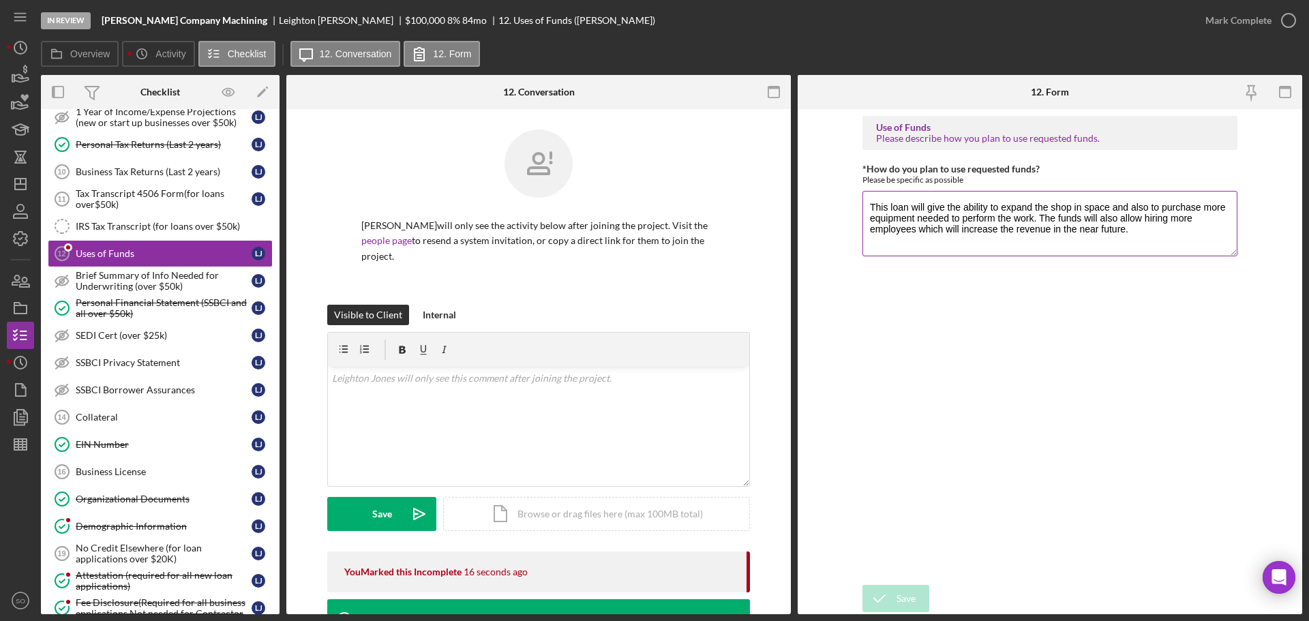
click at [1121, 218] on textarea "This loan will give the ability to expand the shop in space and also to purchas…" at bounding box center [1049, 223] width 375 height 65
click at [1183, 222] on textarea "This loan will give the ability to expand the shop in space and also to purchas…" at bounding box center [1049, 223] width 375 height 65
type textarea "This loan will give the ability to expand the shop in space and also to purchas…"
click at [1157, 352] on div "Use of Funds Please describe how you plan to use requested funds. *How do you p…" at bounding box center [1049, 347] width 375 height 462
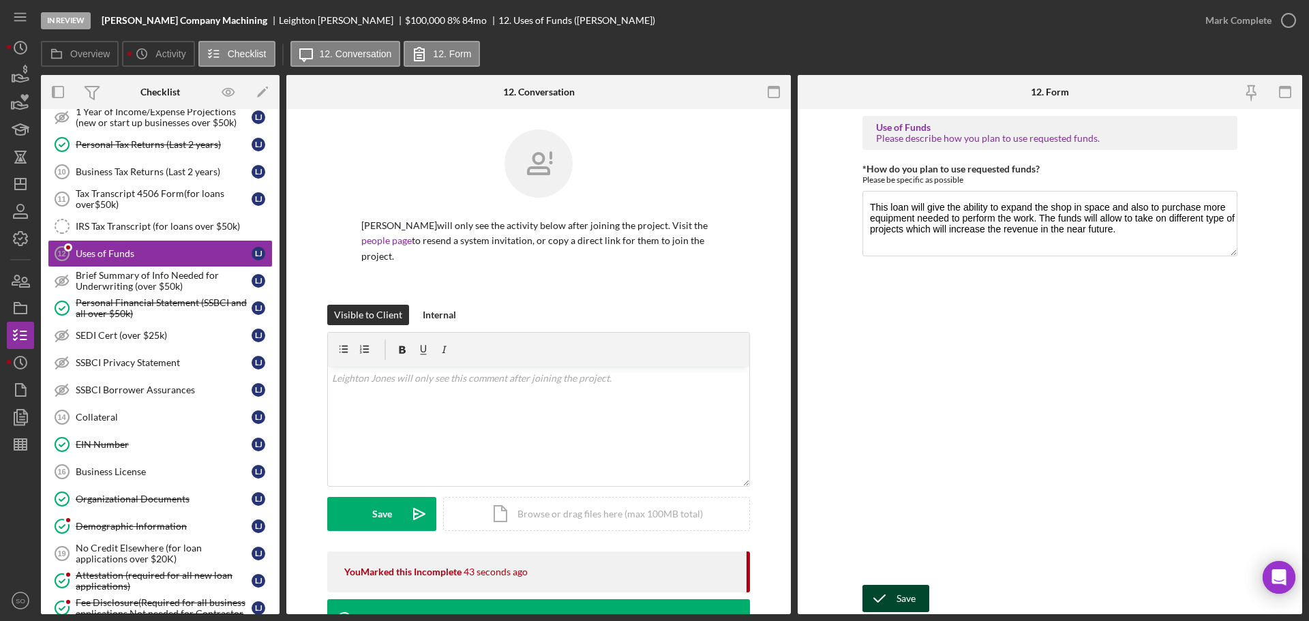
click at [915, 603] on div "Save" at bounding box center [905, 598] width 19 height 27
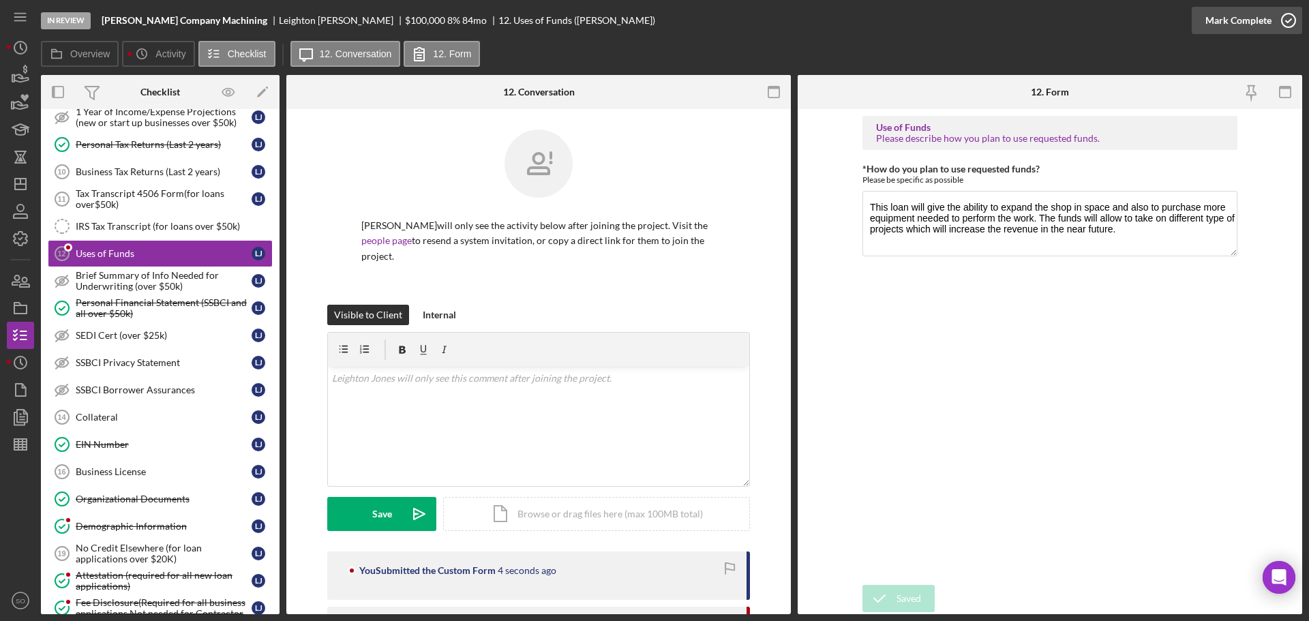
click at [1209, 22] on div "Mark Complete" at bounding box center [1238, 20] width 66 height 27
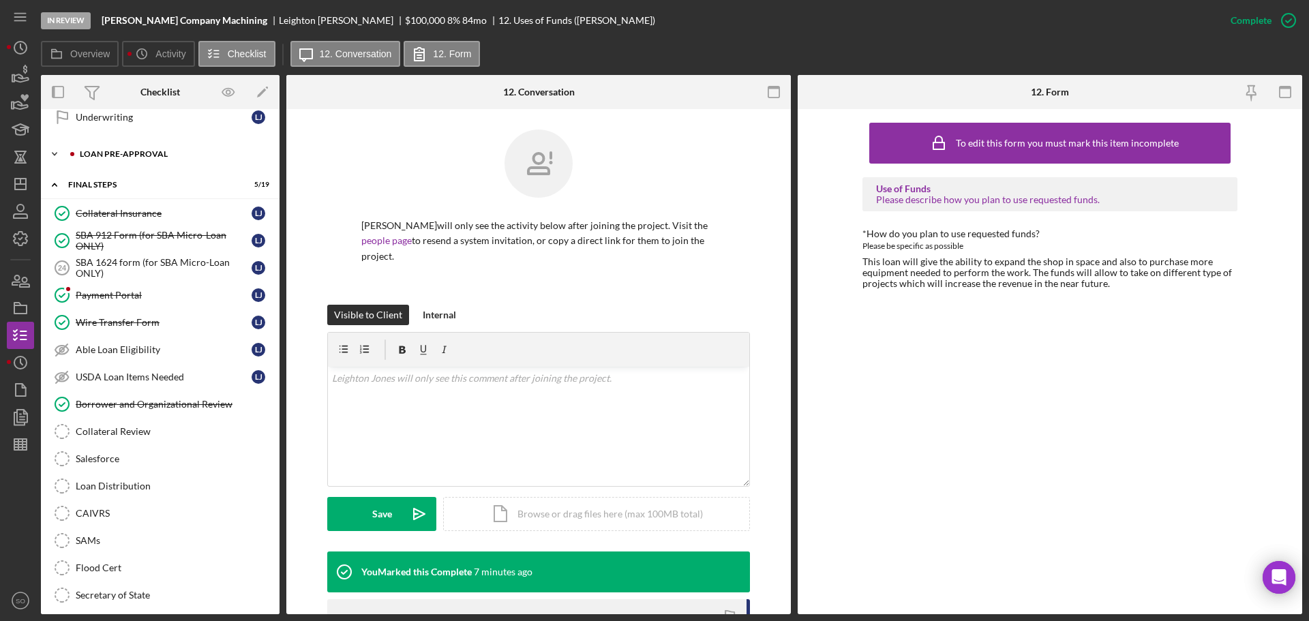
scroll to position [1091, 0]
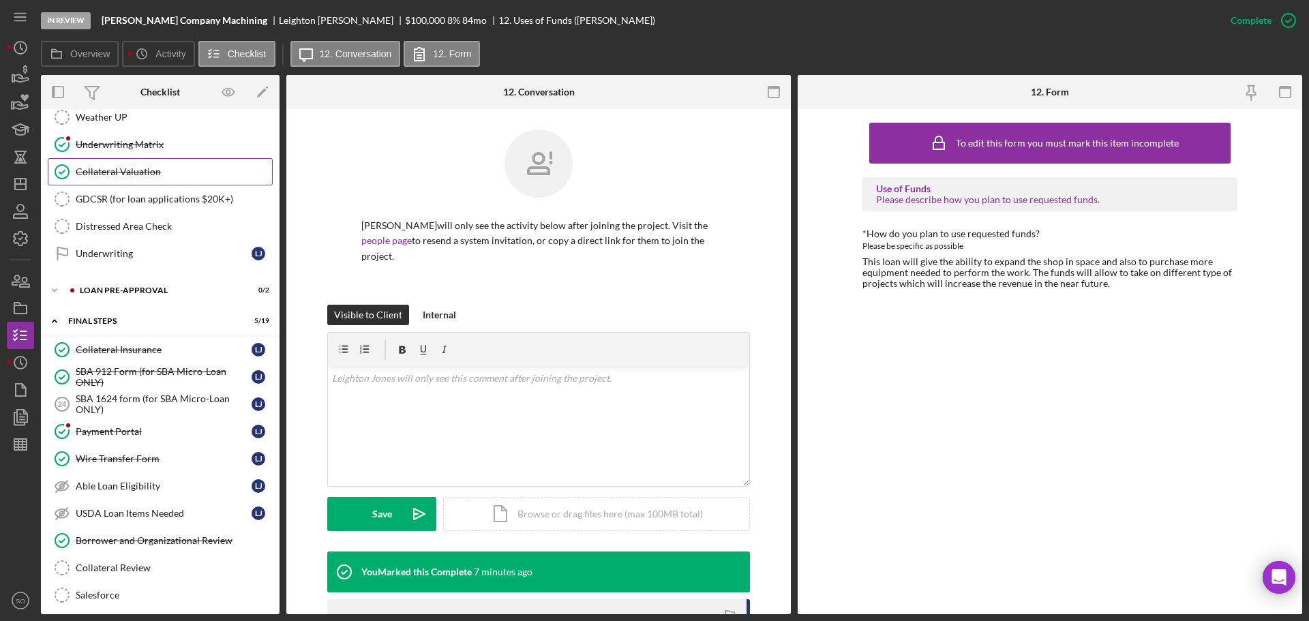
click at [123, 175] on div "Collateral Valuation" at bounding box center [174, 171] width 196 height 11
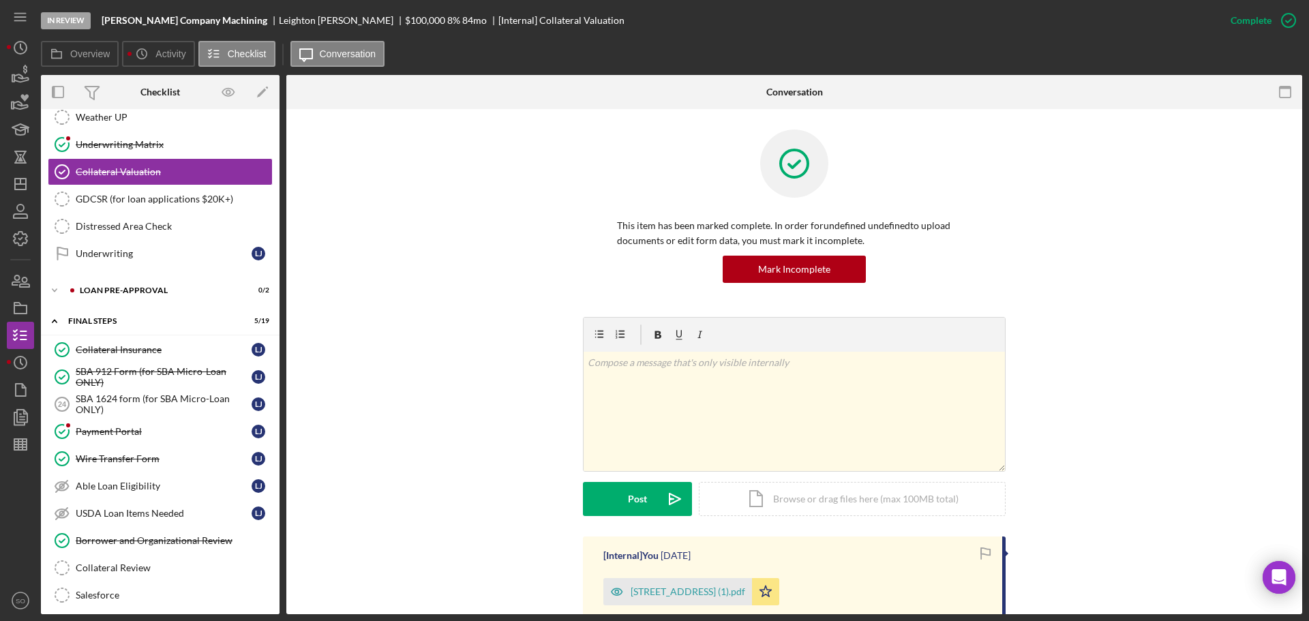
scroll to position [300, 0]
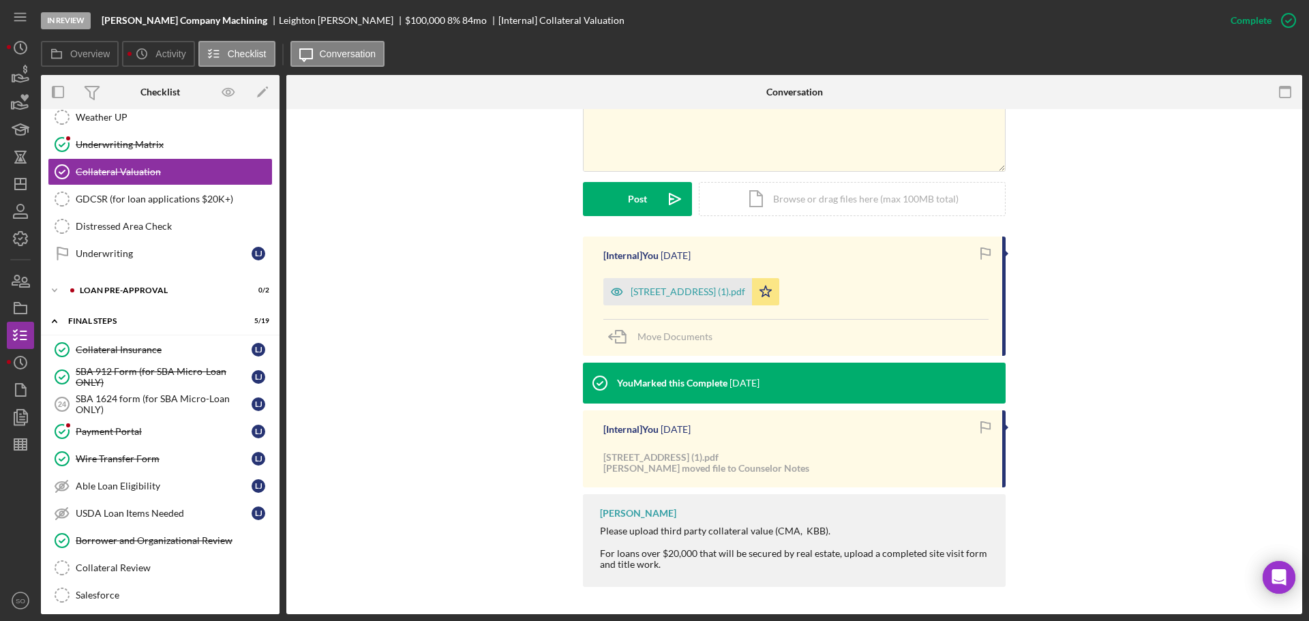
click at [710, 261] on div "[Internal] You 7 days ago 29 Lake Apollo Dr 0624 (1).pdf Icon/Star Move Documen…" at bounding box center [794, 296] width 423 height 119
click at [707, 286] on div "29 Lake Apollo Dr 0624 (1).pdf" at bounding box center [687, 291] width 115 height 11
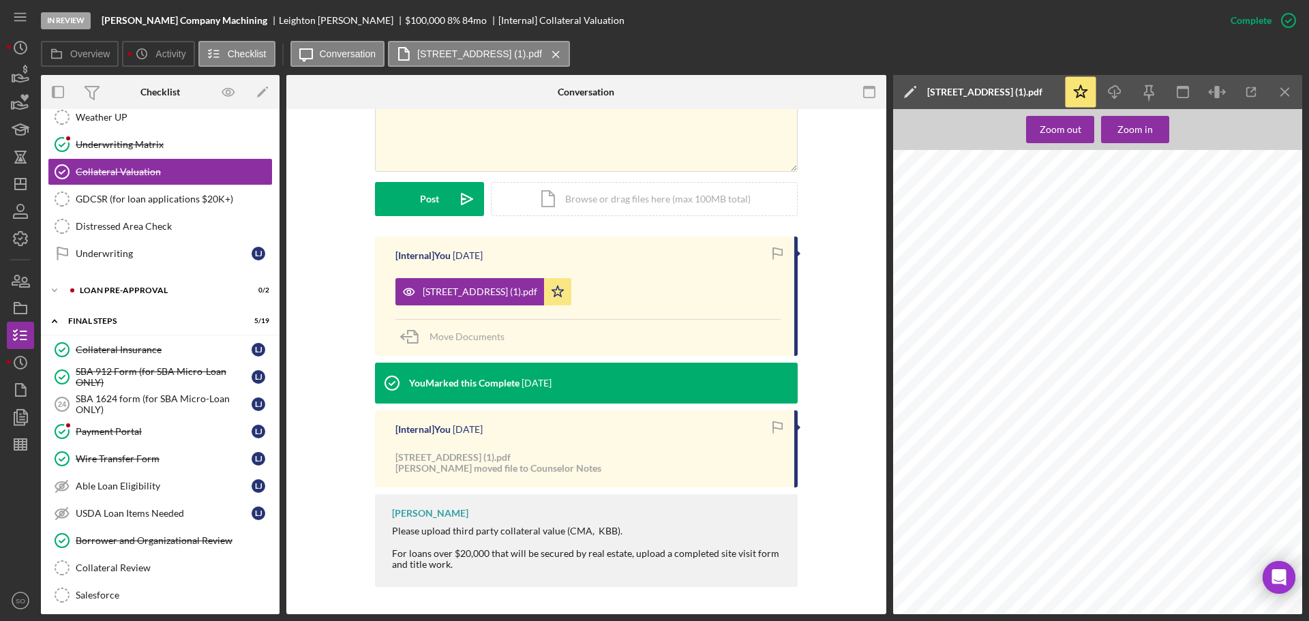
scroll to position [477, 0]
click at [127, 144] on div "Underwriting Matrix" at bounding box center [174, 144] width 196 height 11
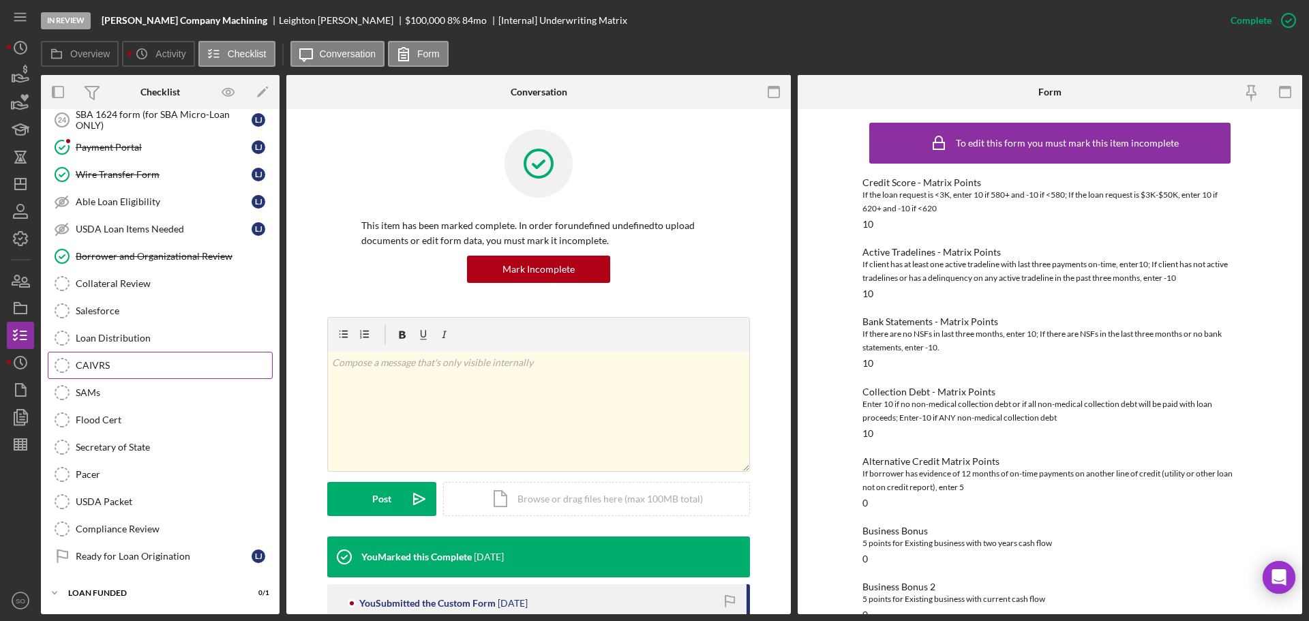
scroll to position [1170, 0]
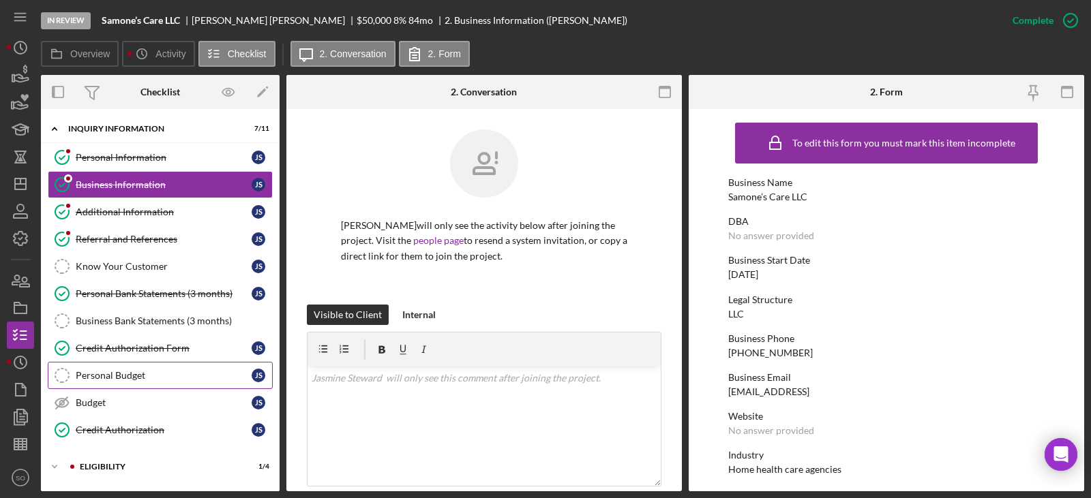
scroll to position [119, 0]
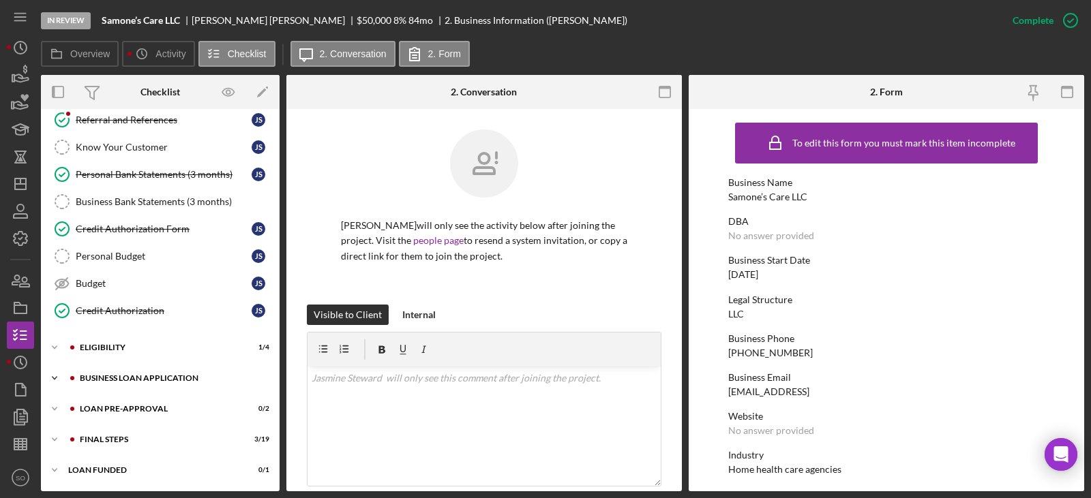
click at [152, 379] on div "BUSINESS LOAN APPLICATION" at bounding box center [171, 378] width 183 height 8
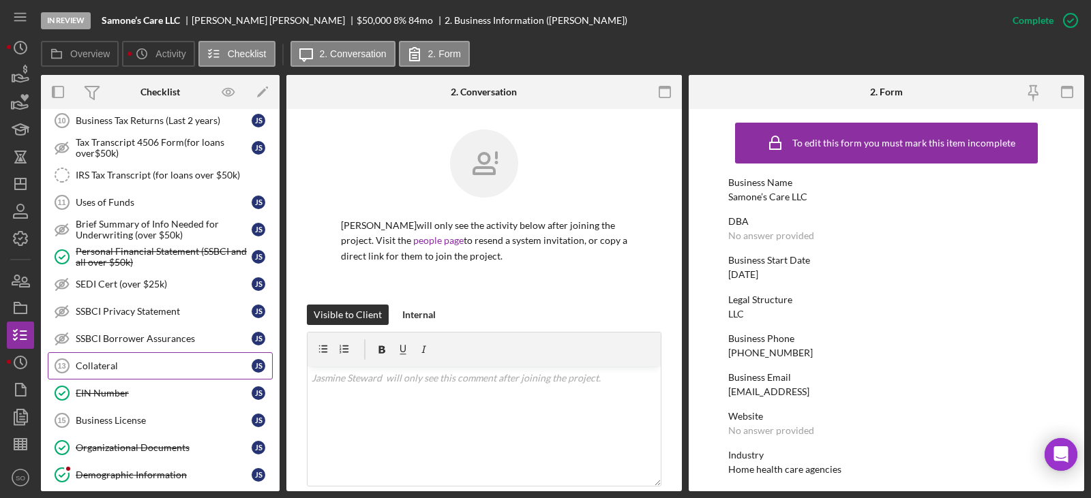
scroll to position [869, 0]
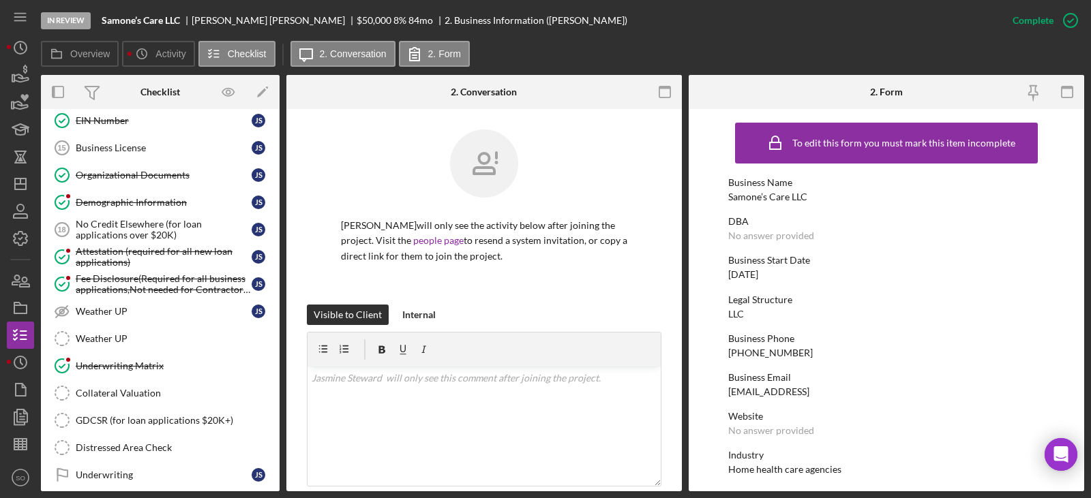
click at [152, 376] on link "Underwriting Matrix Underwriting Matrix" at bounding box center [160, 365] width 225 height 27
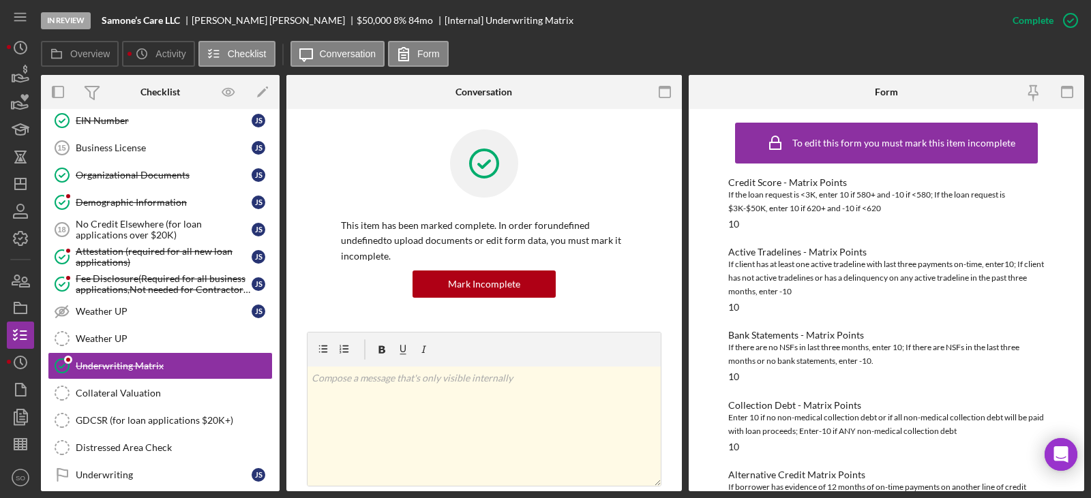
scroll to position [409, 0]
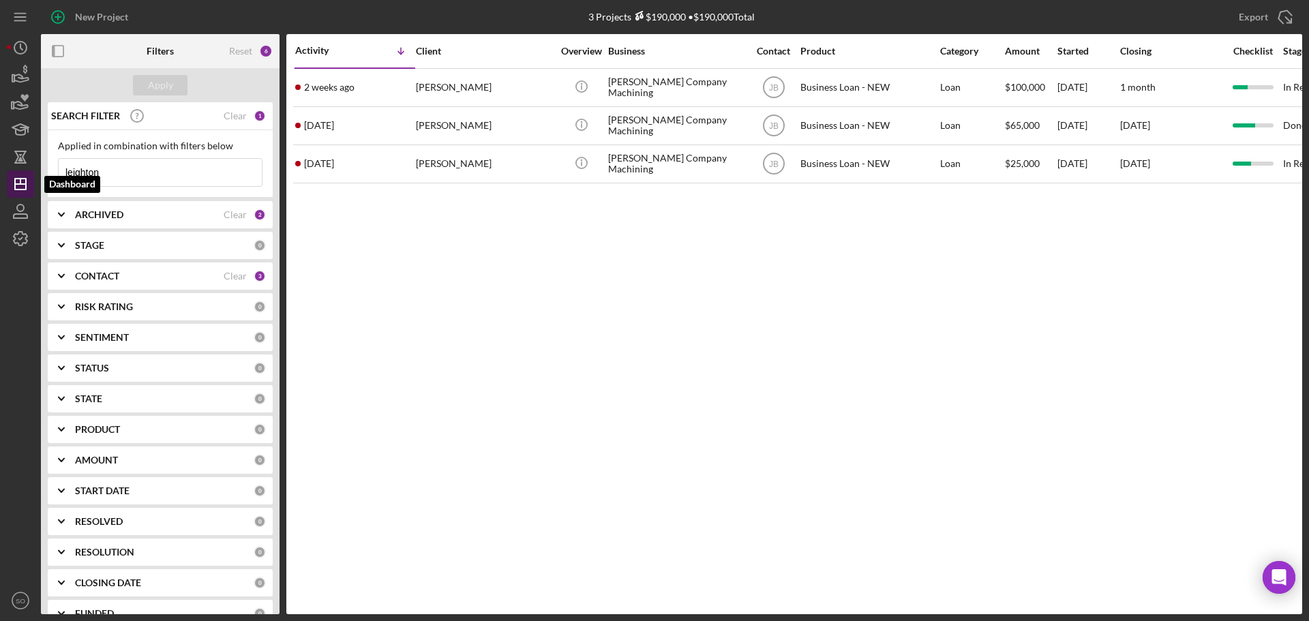
drag, startPoint x: 112, startPoint y: 170, endPoint x: 13, endPoint y: 186, distance: 100.7
click at [13, 186] on div "New Project 3 Projects $190,000 • $190,000 Total leighton Export Icon/Export Fi…" at bounding box center [654, 307] width 1295 height 614
type input "jecala"
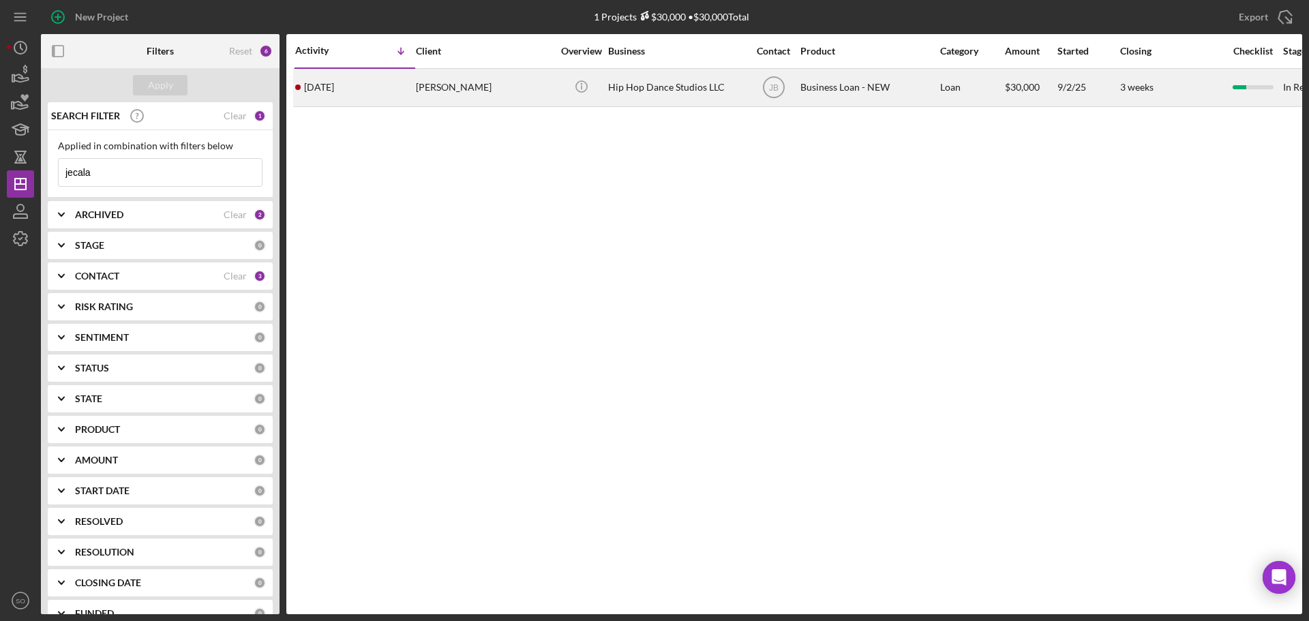
click at [434, 84] on div "[PERSON_NAME]" at bounding box center [484, 88] width 136 height 36
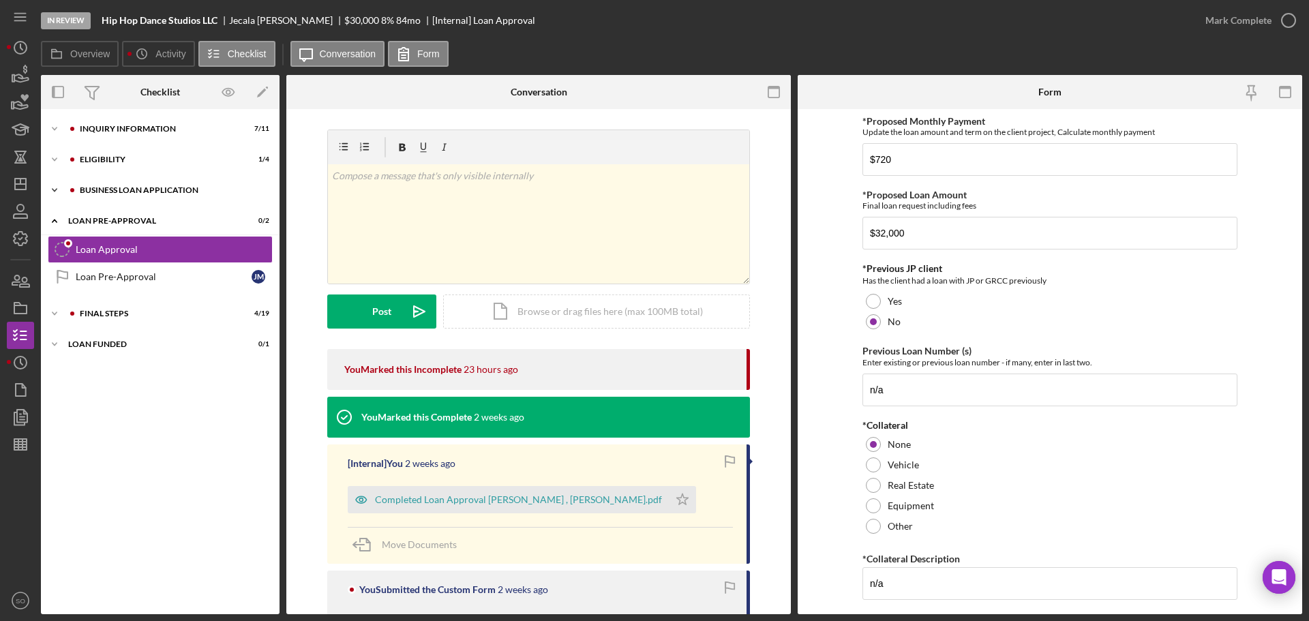
click at [117, 185] on div "Icon/Expander BUSINESS LOAN APPLICATION 11 / 31" at bounding box center [160, 190] width 239 height 27
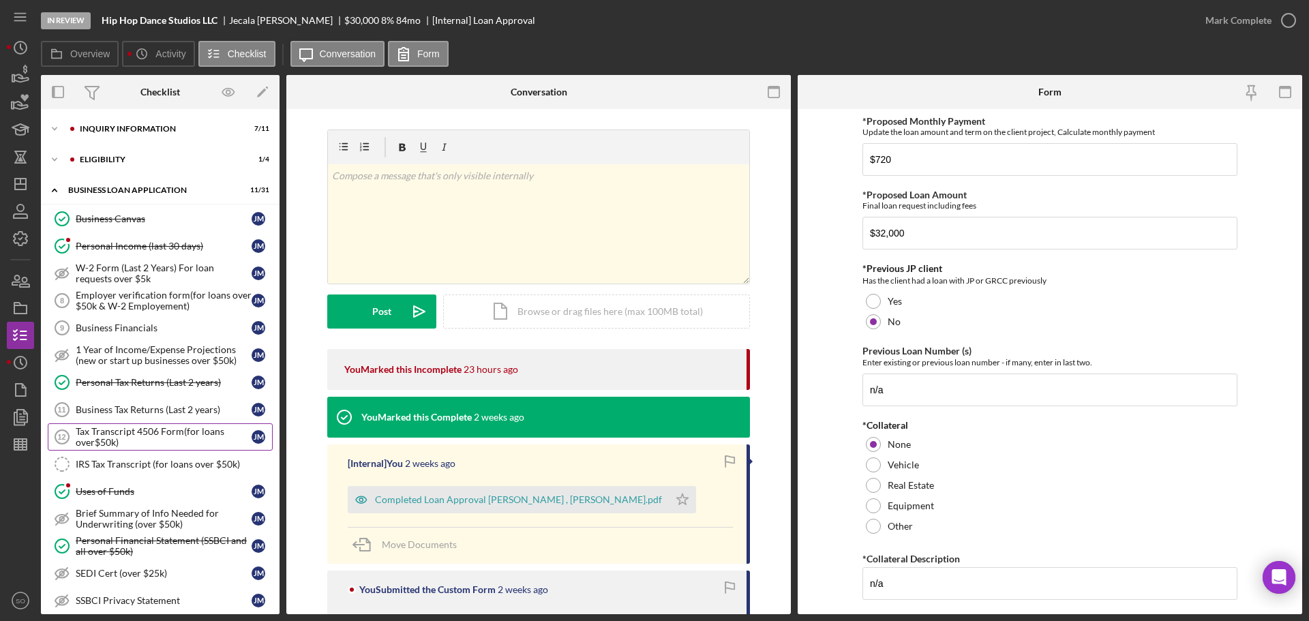
scroll to position [341, 0]
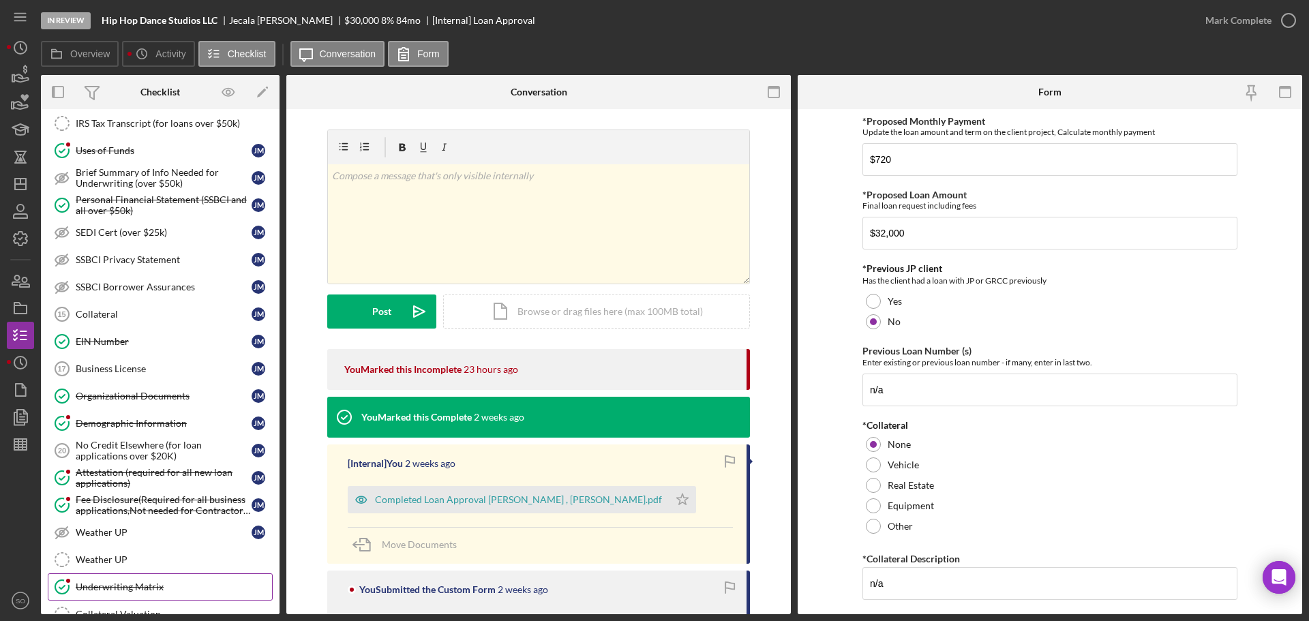
click at [125, 586] on div "Underwriting Matrix" at bounding box center [174, 586] width 196 height 11
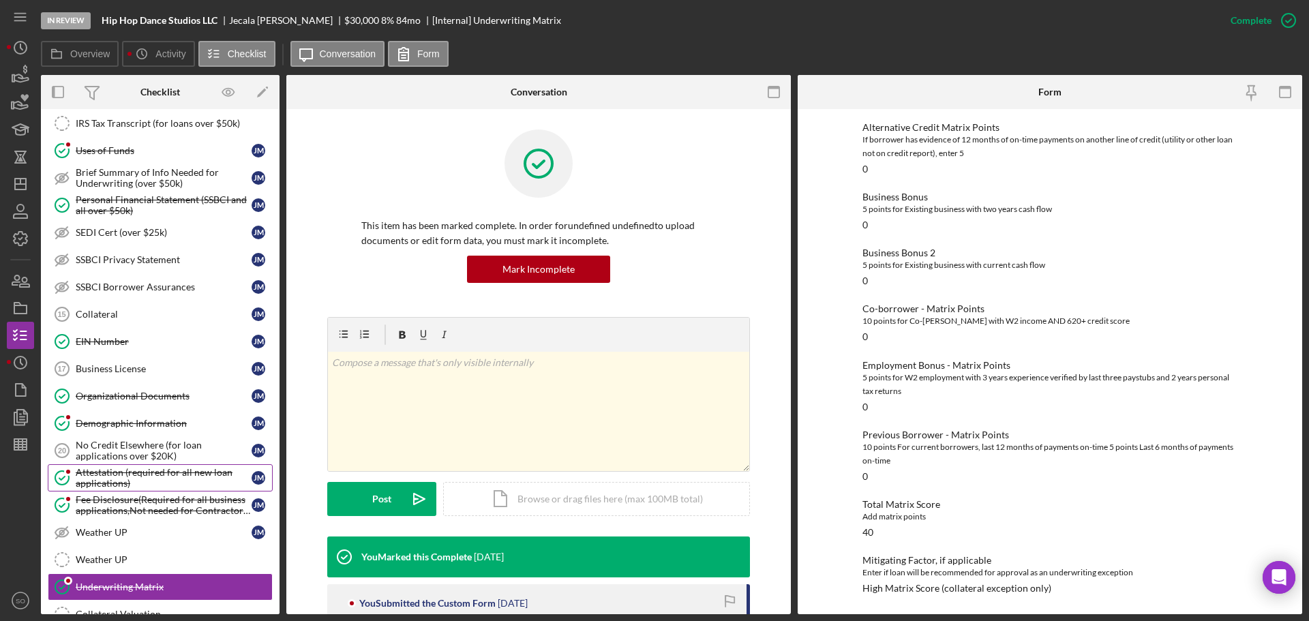
scroll to position [604, 0]
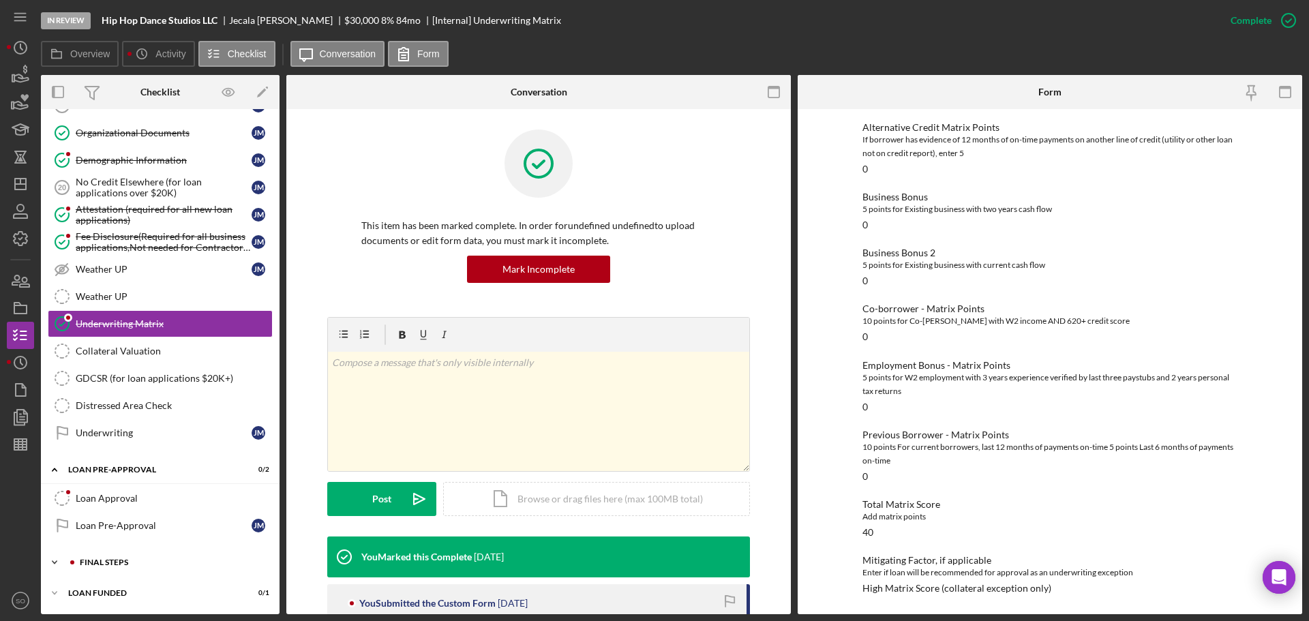
click at [152, 568] on div "Icon/Expander FINAL STEPS 4 / 19" at bounding box center [160, 562] width 239 height 27
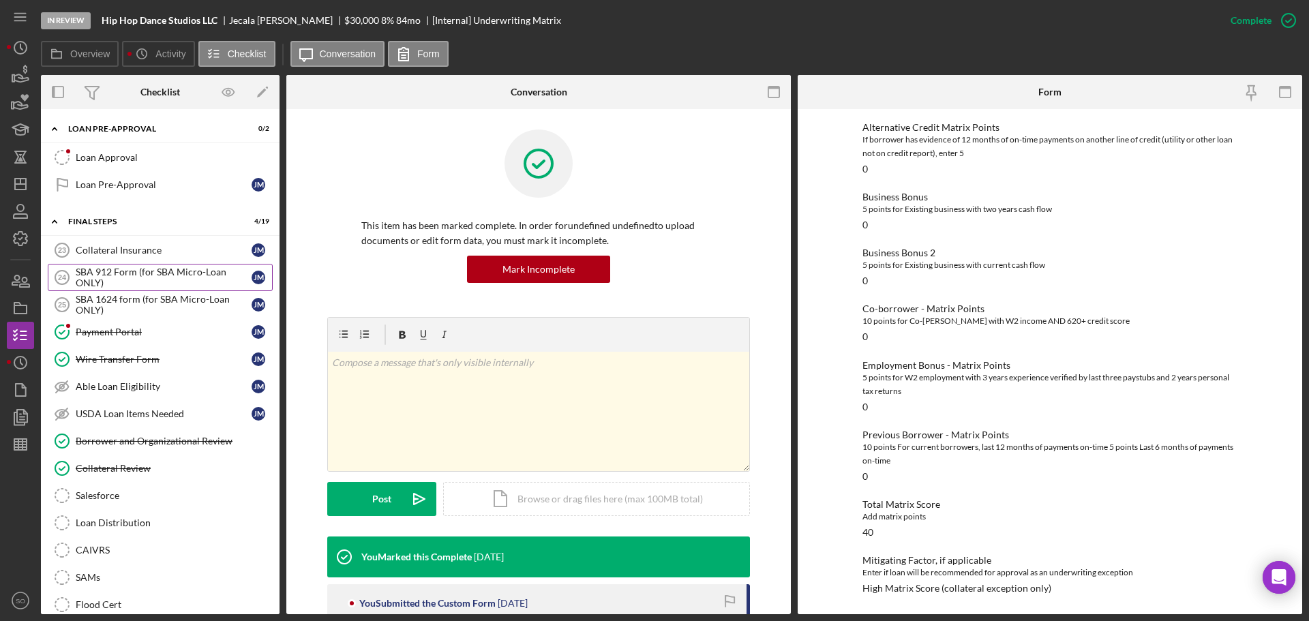
click at [108, 282] on div "SBA 912 Form (for SBA Micro-Loan ONLY)" at bounding box center [164, 278] width 176 height 22
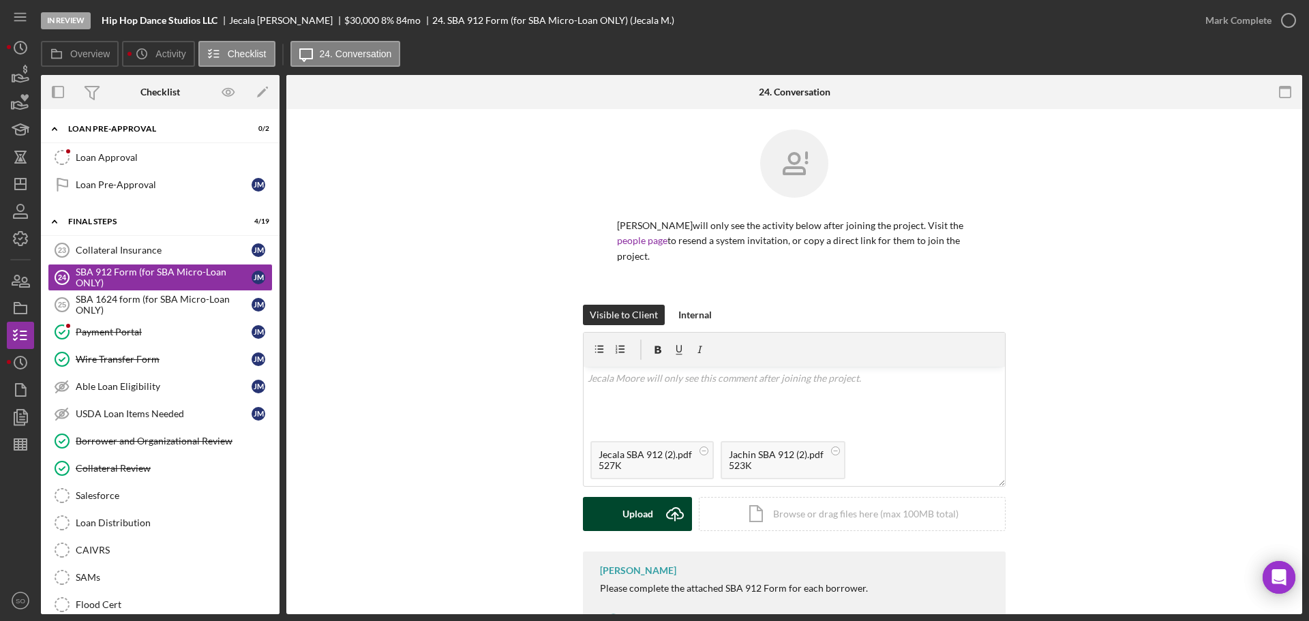
click at [627, 498] on div "Upload" at bounding box center [637, 514] width 31 height 34
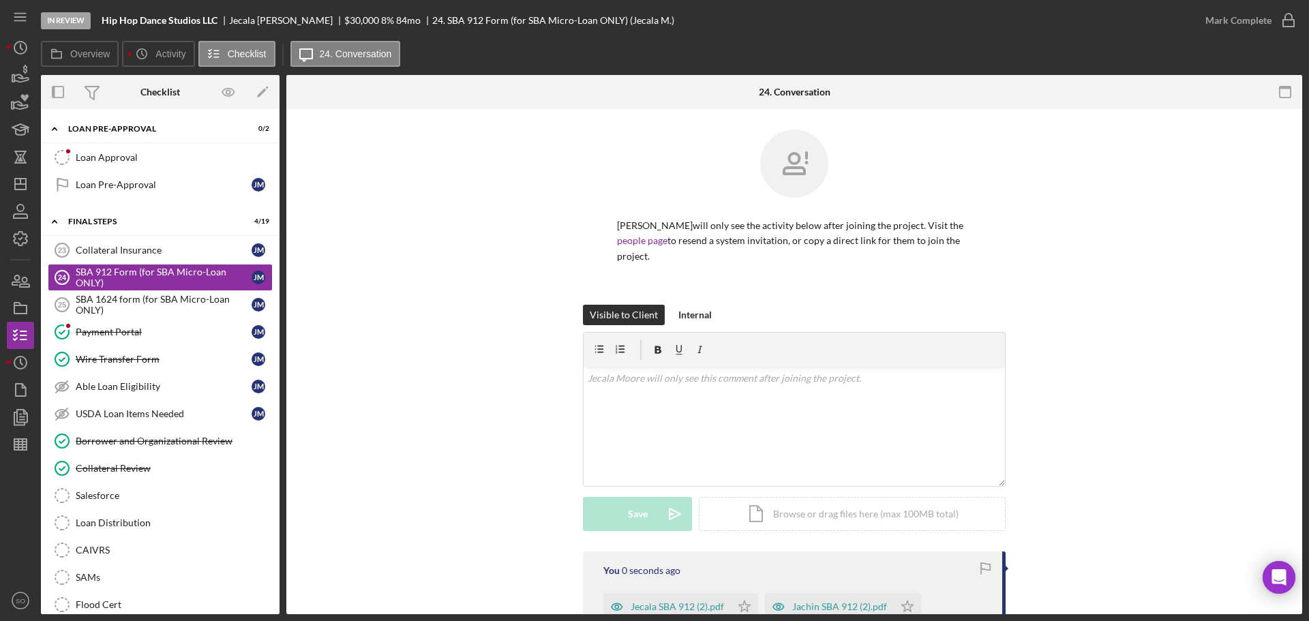
scroll to position [169, 0]
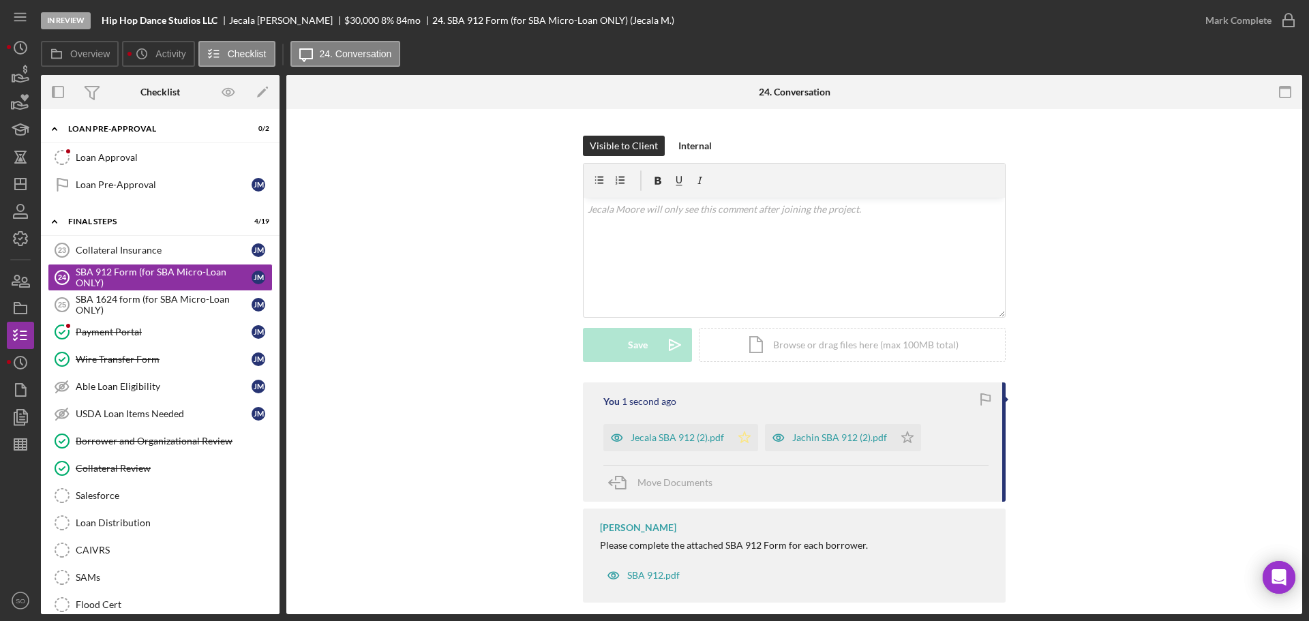
click at [732, 425] on icon "Icon/Star" at bounding box center [744, 437] width 27 height 27
click at [902, 431] on polygon "button" at bounding box center [908, 436] width 12 height 11
click at [1229, 26] on div "Mark Complete" at bounding box center [1238, 20] width 66 height 27
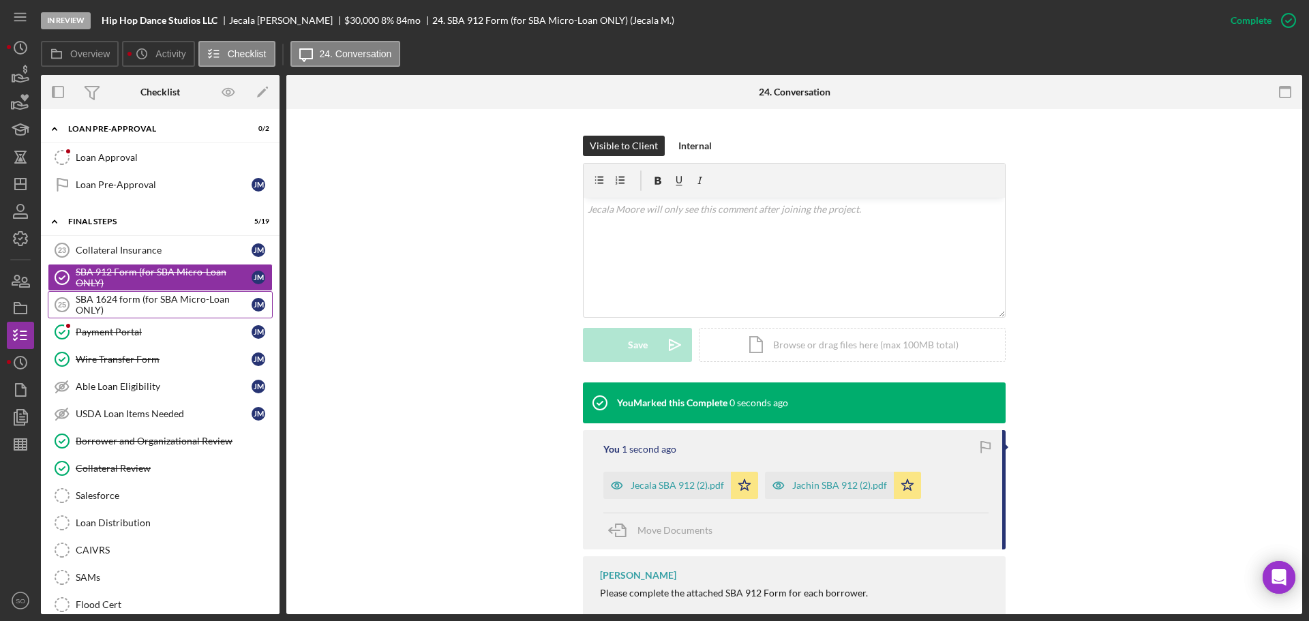
click at [164, 294] on div "SBA 1624 form (for SBA Micro-Loan ONLY)" at bounding box center [164, 305] width 176 height 22
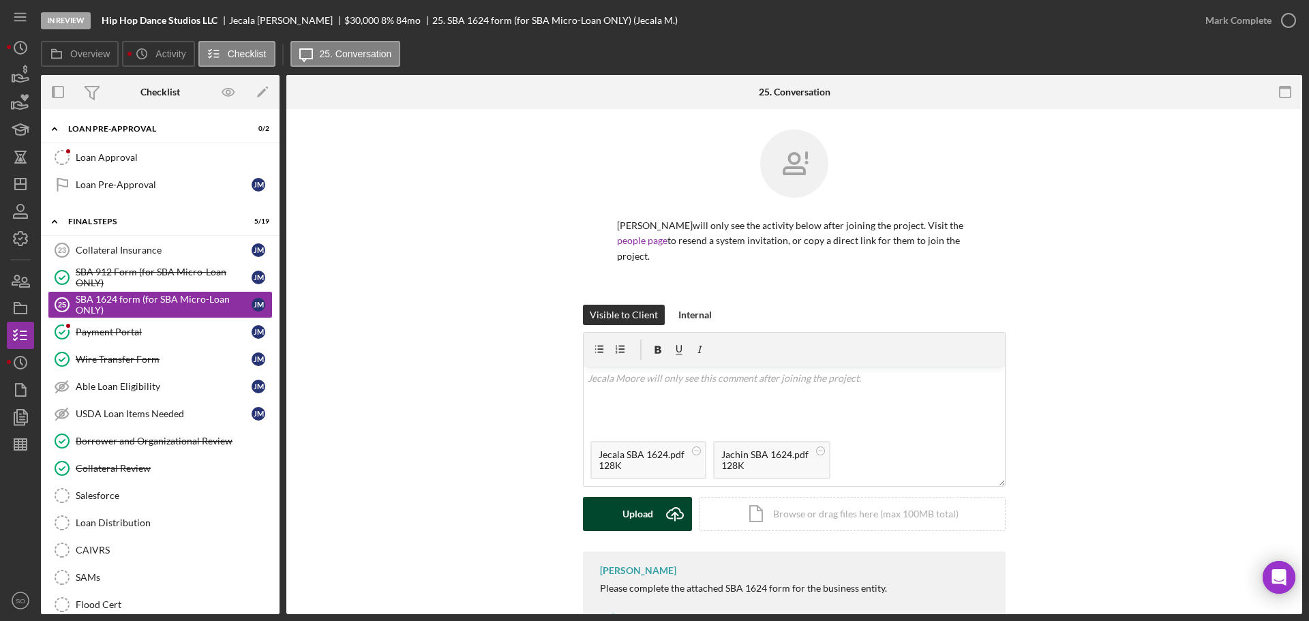
click at [655, 497] on button "Upload Icon/Upload" at bounding box center [637, 514] width 109 height 34
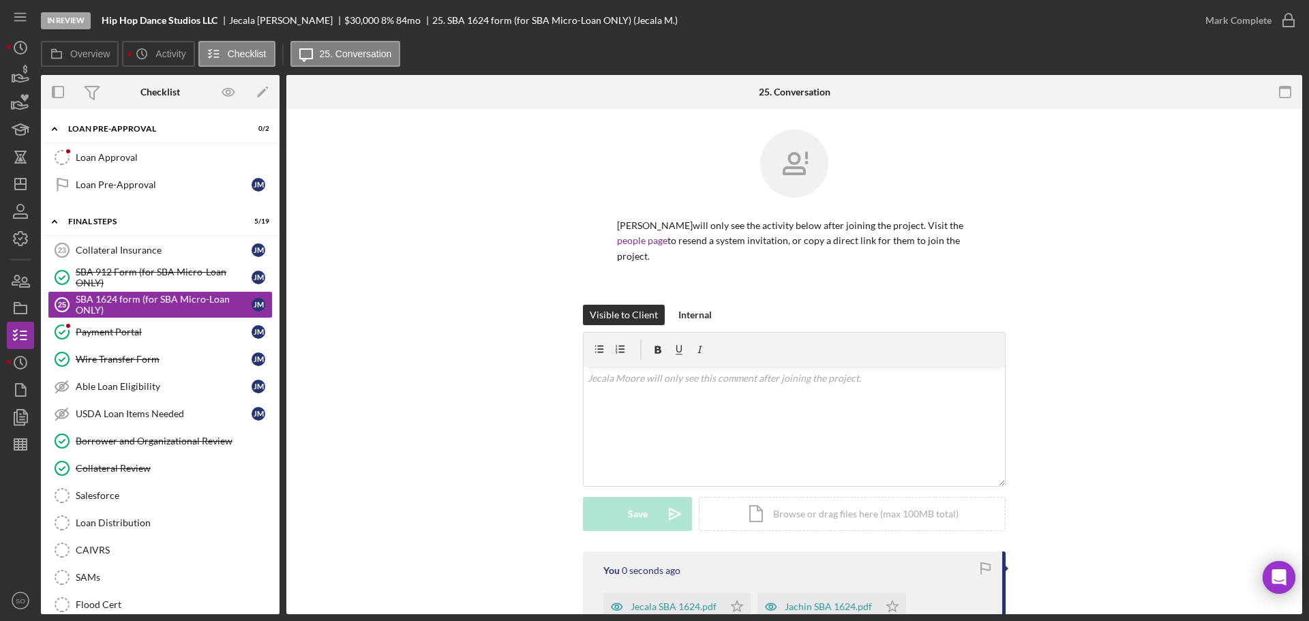
scroll to position [169, 0]
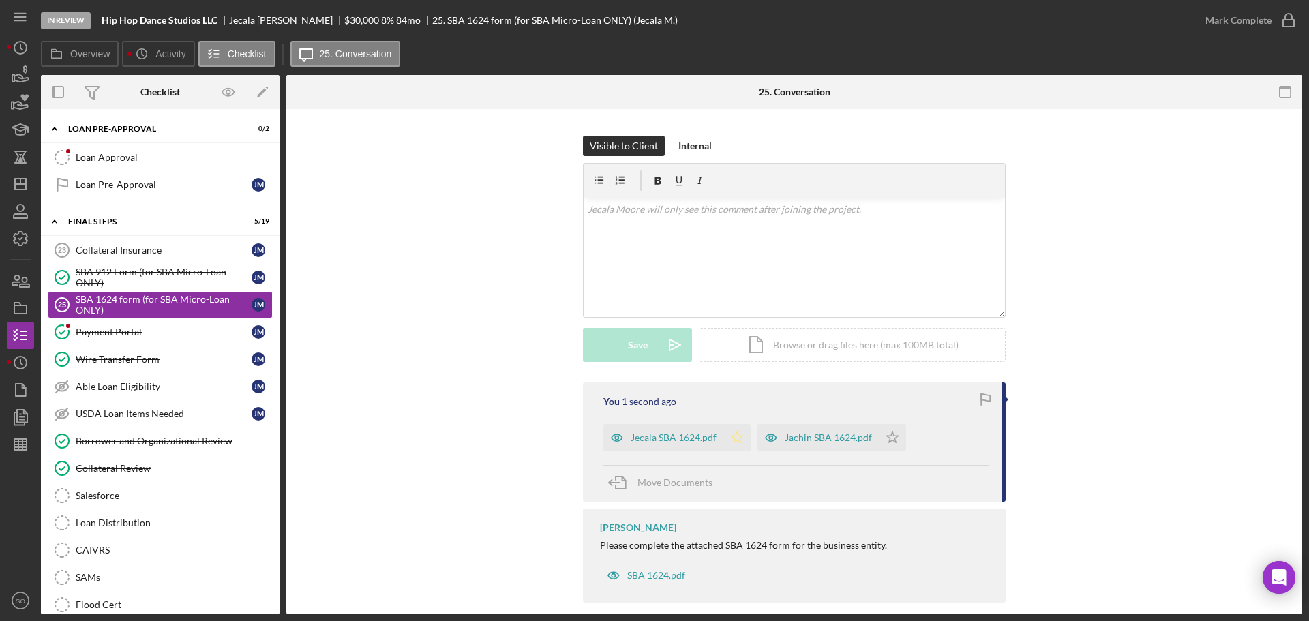
click at [726, 424] on icon "Icon/Star" at bounding box center [736, 437] width 27 height 27
click at [900, 424] on icon "Icon/Star" at bounding box center [892, 437] width 27 height 27
click at [898, 424] on icon "Icon/Star" at bounding box center [892, 437] width 27 height 27
click at [882, 424] on icon "Icon/Star" at bounding box center [892, 437] width 27 height 27
drag, startPoint x: 1221, startPoint y: 19, endPoint x: 1206, endPoint y: 56, distance: 39.7
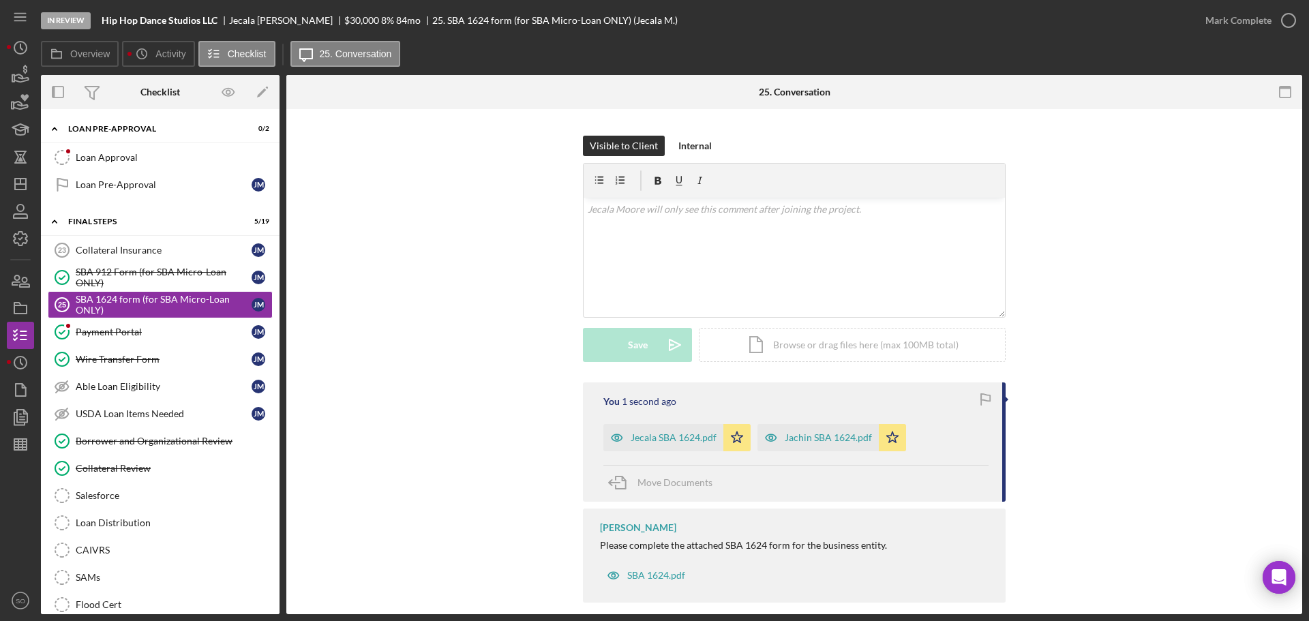
click at [1221, 20] on div "Mark Complete" at bounding box center [1238, 20] width 66 height 27
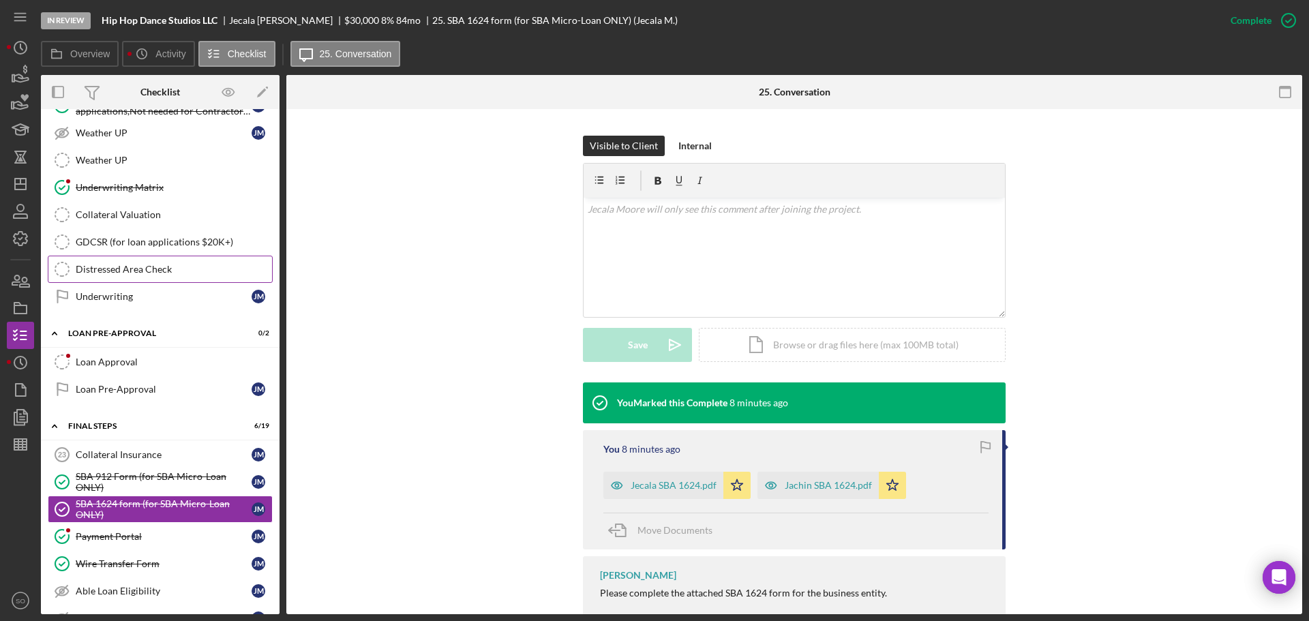
scroll to position [536, 0]
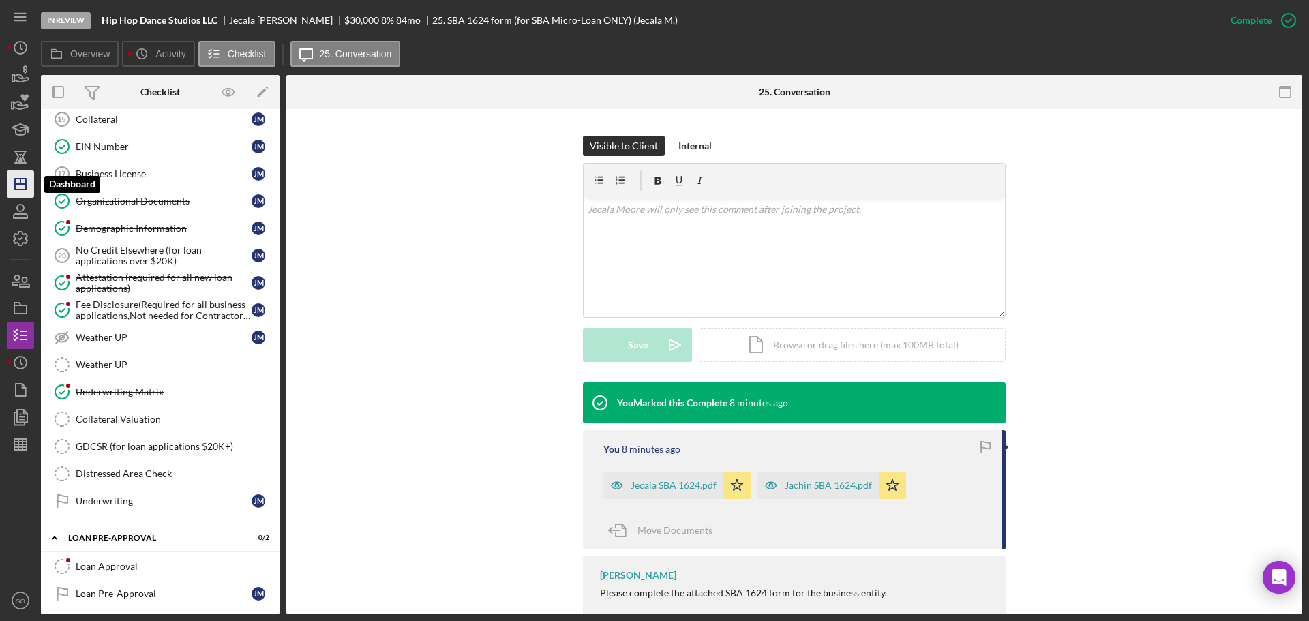
click at [12, 185] on icon "Icon/Dashboard" at bounding box center [20, 184] width 34 height 34
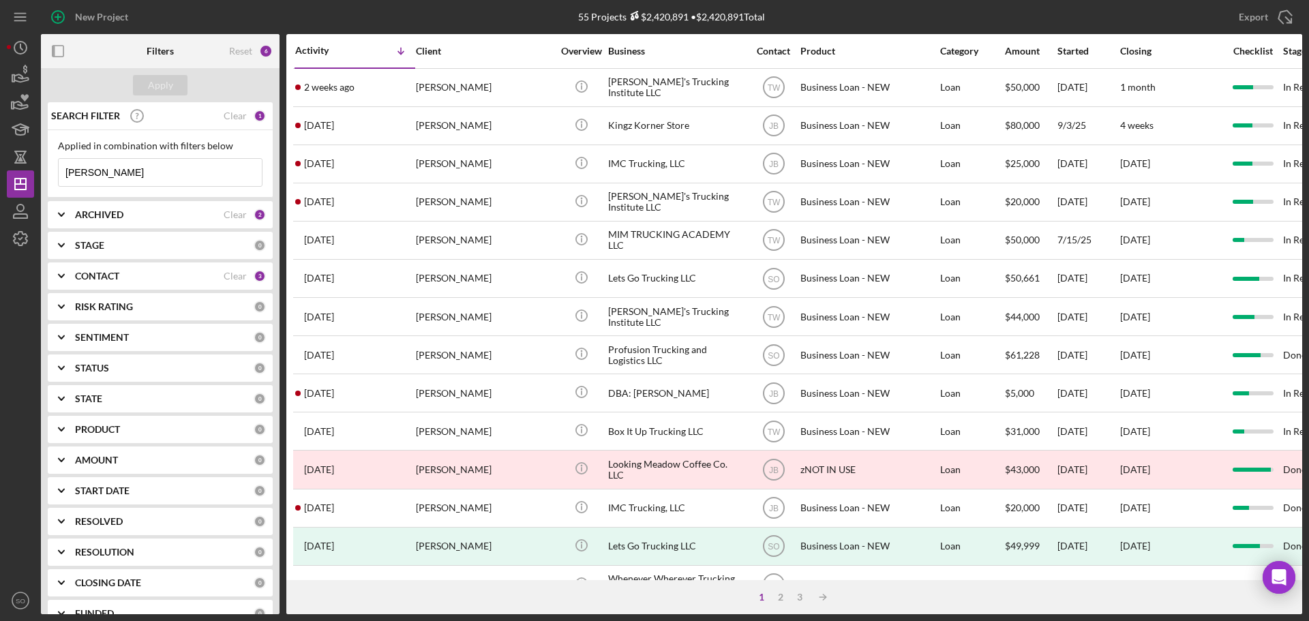
drag, startPoint x: 137, startPoint y: 167, endPoint x: 0, endPoint y: 172, distance: 137.1
click at [0, 172] on div "New Project 55 Projects $2,420,891 • $2,420,891 Total geroyce king Export Icon/…" at bounding box center [654, 310] width 1309 height 621
type input "leighton"
click at [166, 82] on div "Apply" at bounding box center [160, 85] width 25 height 20
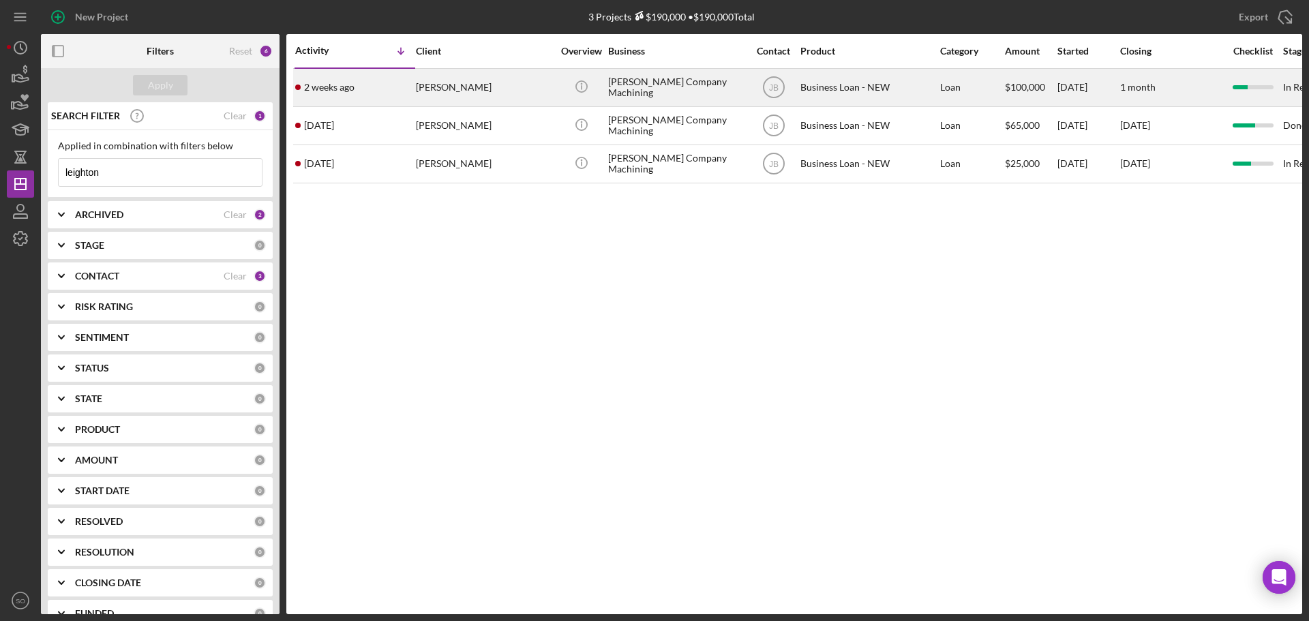
click at [410, 100] on div "2 weeks ago Leighton Jones" at bounding box center [354, 88] width 119 height 36
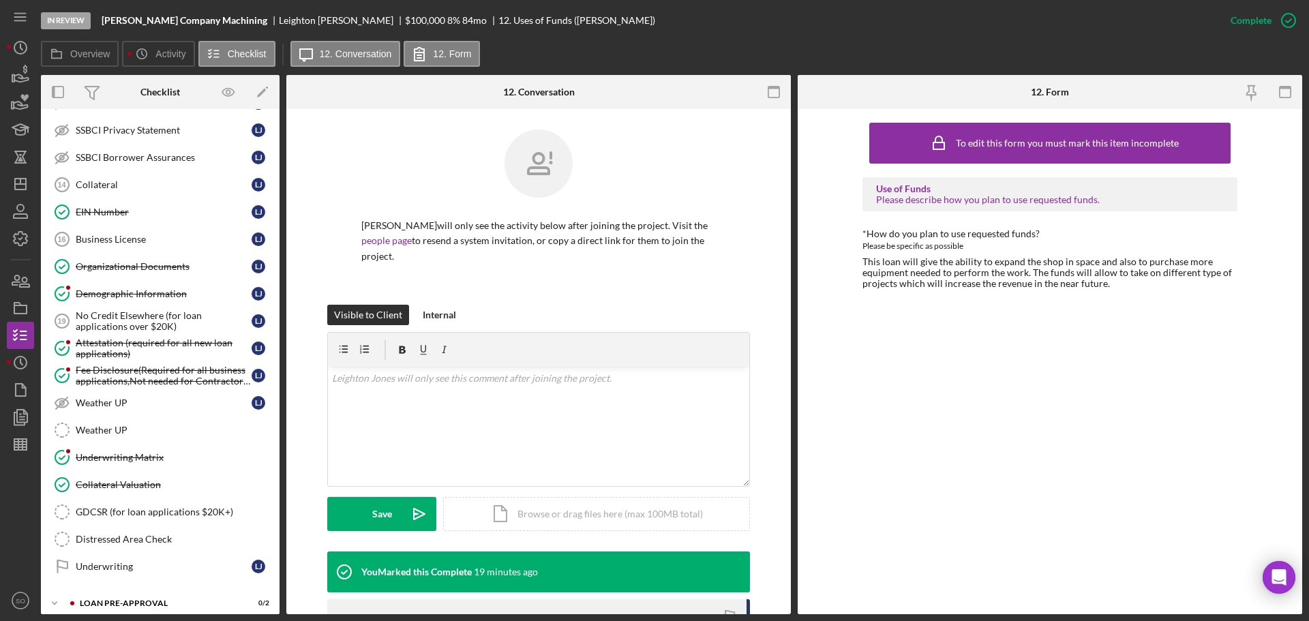
scroll to position [542, 0]
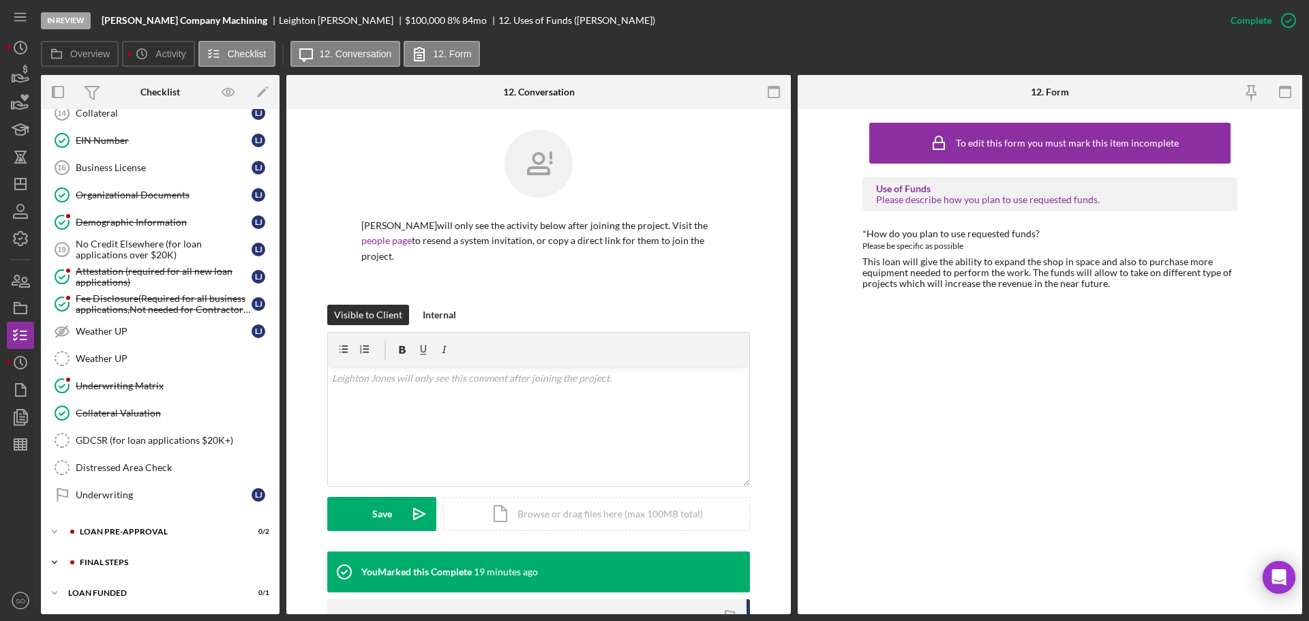
click at [146, 560] on div "Icon/Expander FINAL STEPS 5 / 19" at bounding box center [160, 562] width 239 height 27
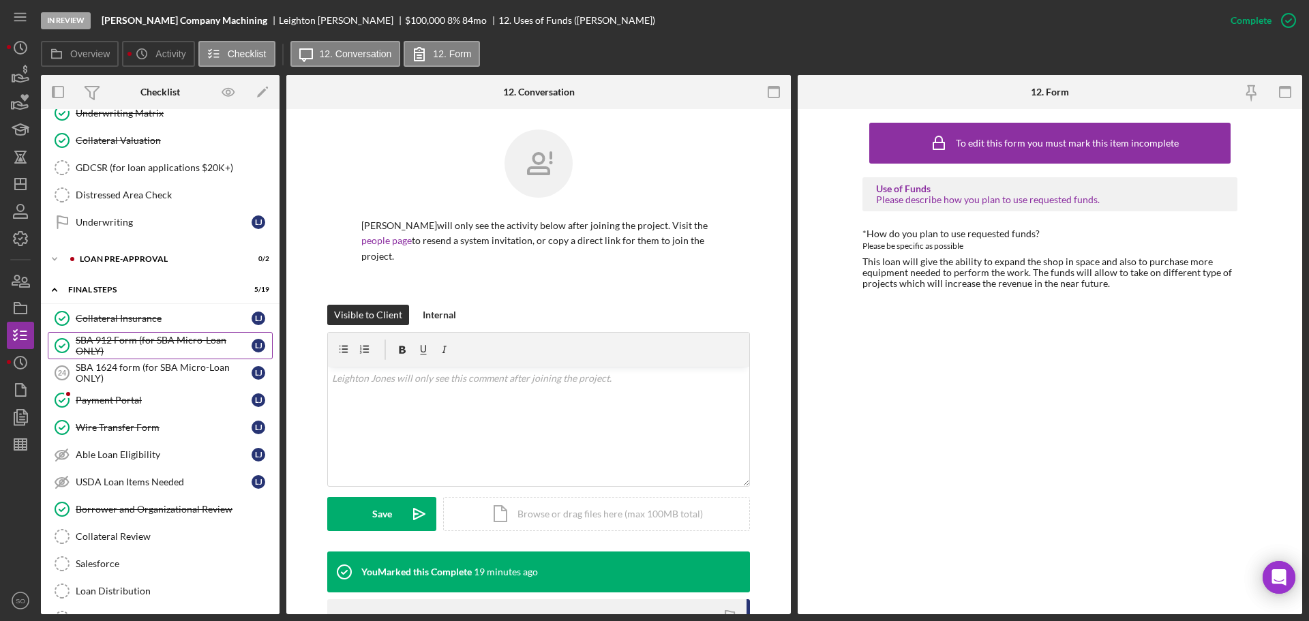
click at [151, 344] on div "SBA 912 Form (for SBA Micro-Loan ONLY)" at bounding box center [164, 346] width 176 height 22
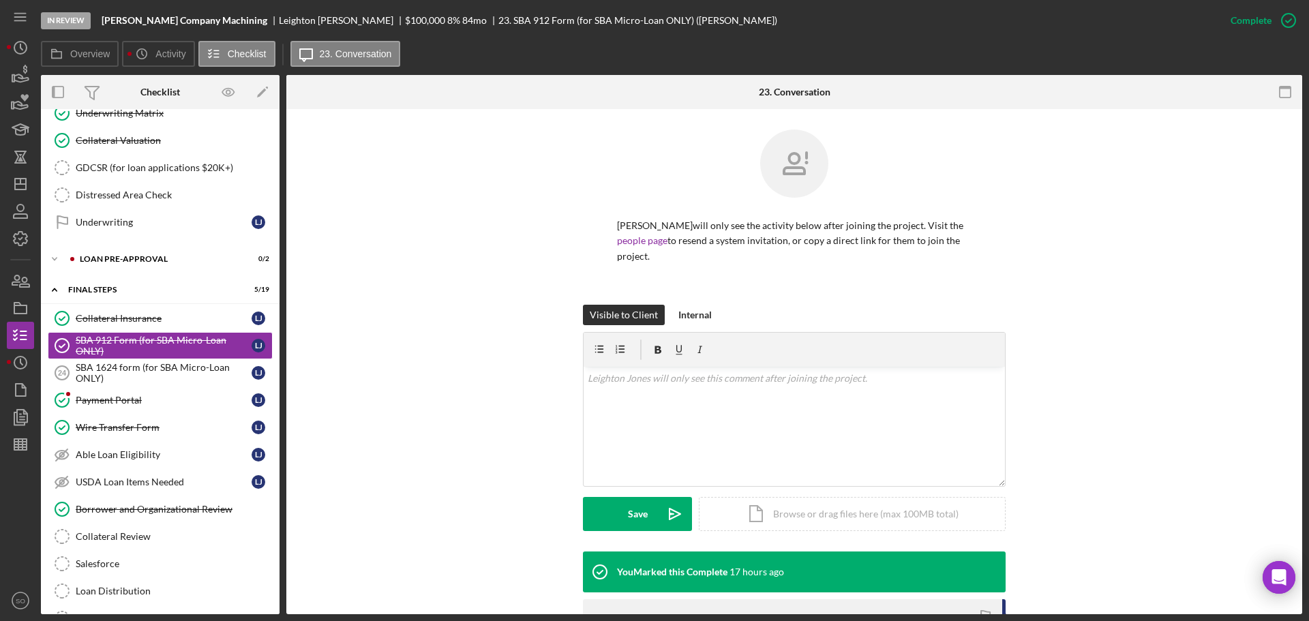
scroll to position [232, 0]
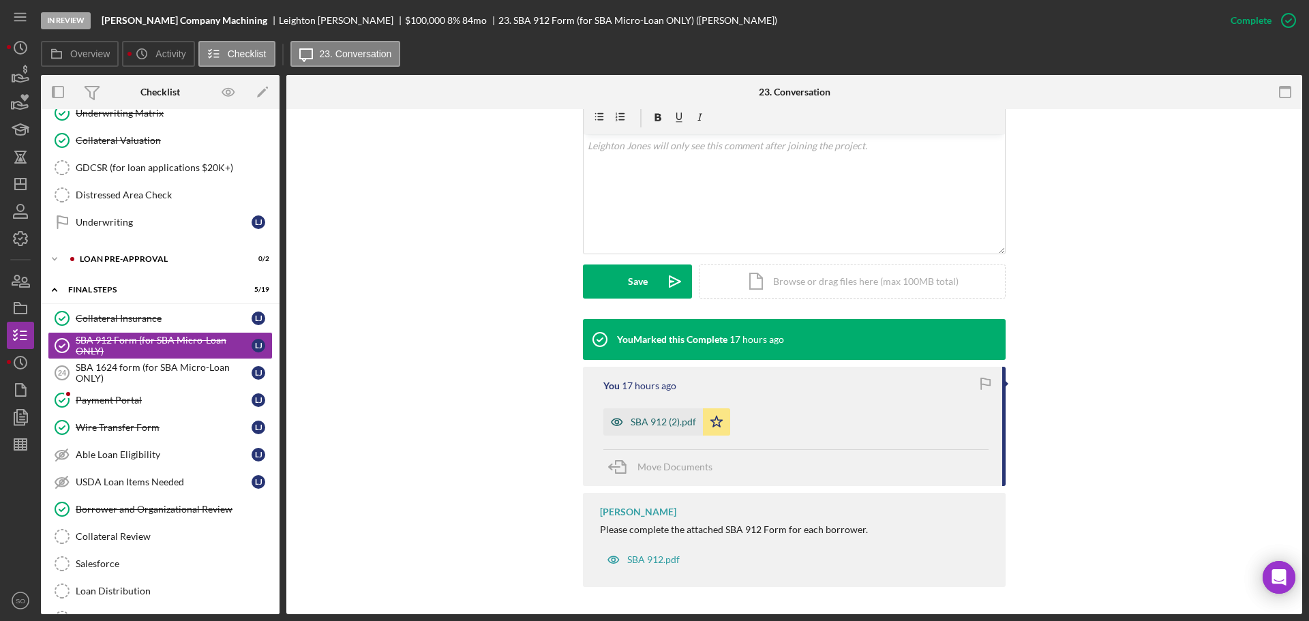
click at [667, 423] on div "SBA 912 (2).pdf" at bounding box center [662, 421] width 65 height 11
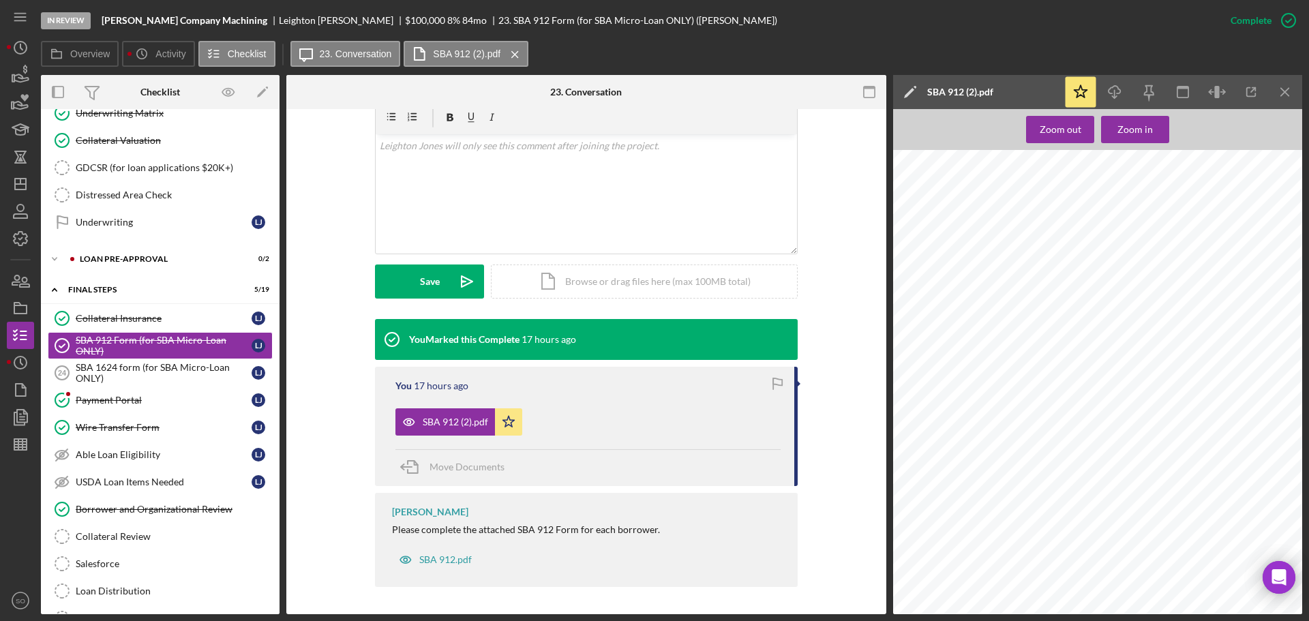
scroll to position [626, 0]
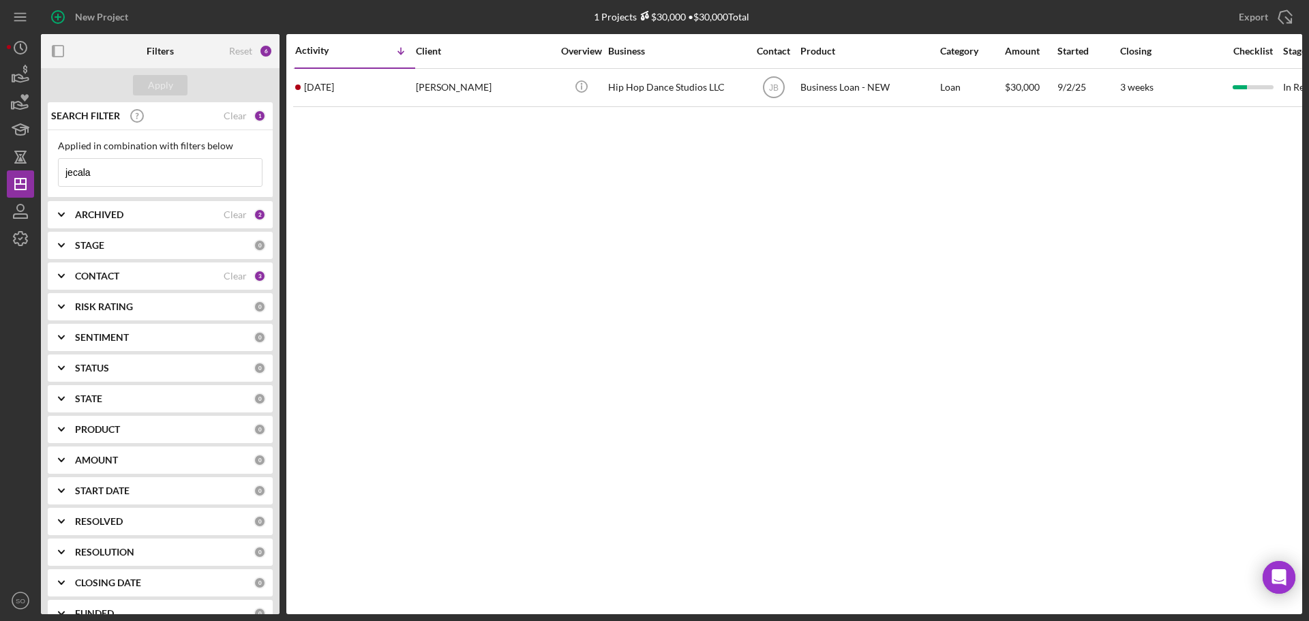
drag, startPoint x: 119, startPoint y: 176, endPoint x: 0, endPoint y: 179, distance: 118.6
click at [0, 179] on div "New Project 1 Projects $30,000 • $30,000 Total jecala Export Icon/Export Filter…" at bounding box center [654, 310] width 1309 height 621
type input "[PERSON_NAME]"
click at [143, 85] on button "Apply" at bounding box center [160, 85] width 55 height 20
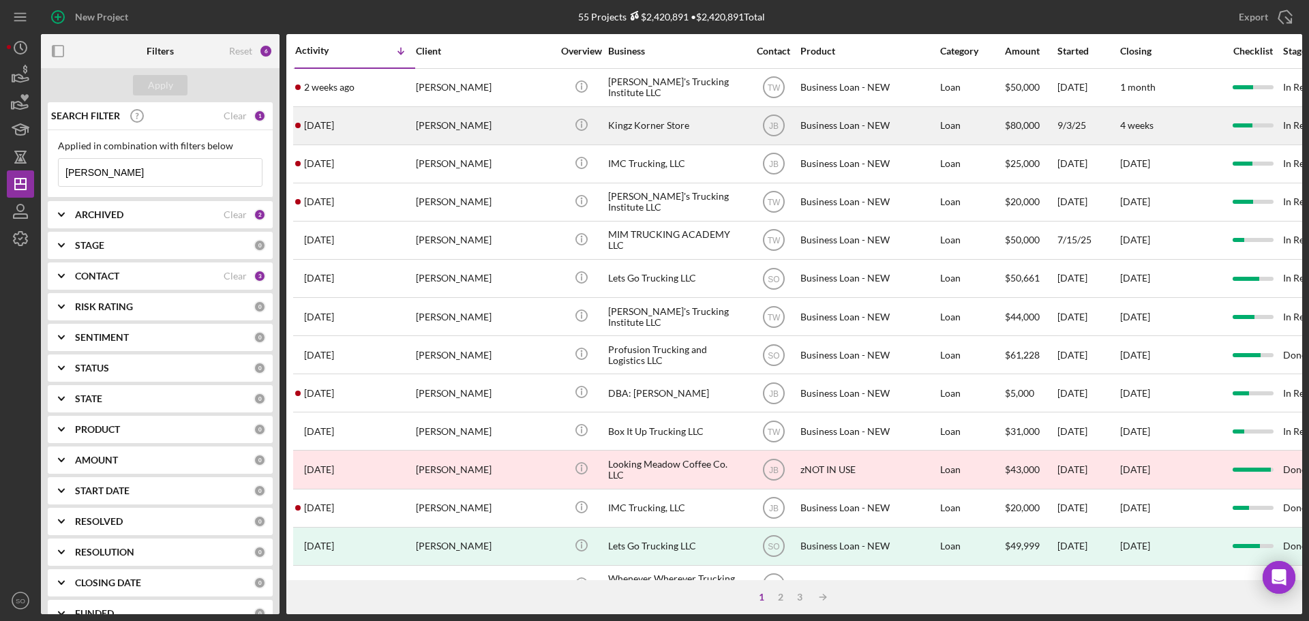
click at [375, 139] on div "[DATE] [PERSON_NAME]" at bounding box center [354, 126] width 119 height 36
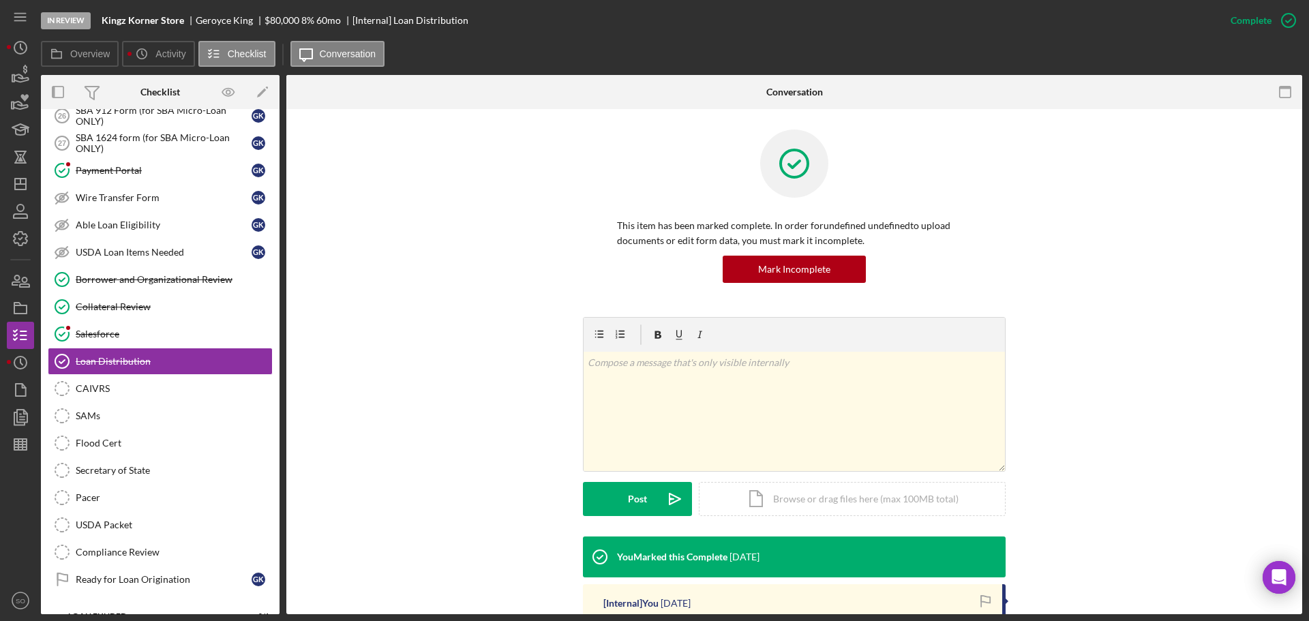
scroll to position [204, 0]
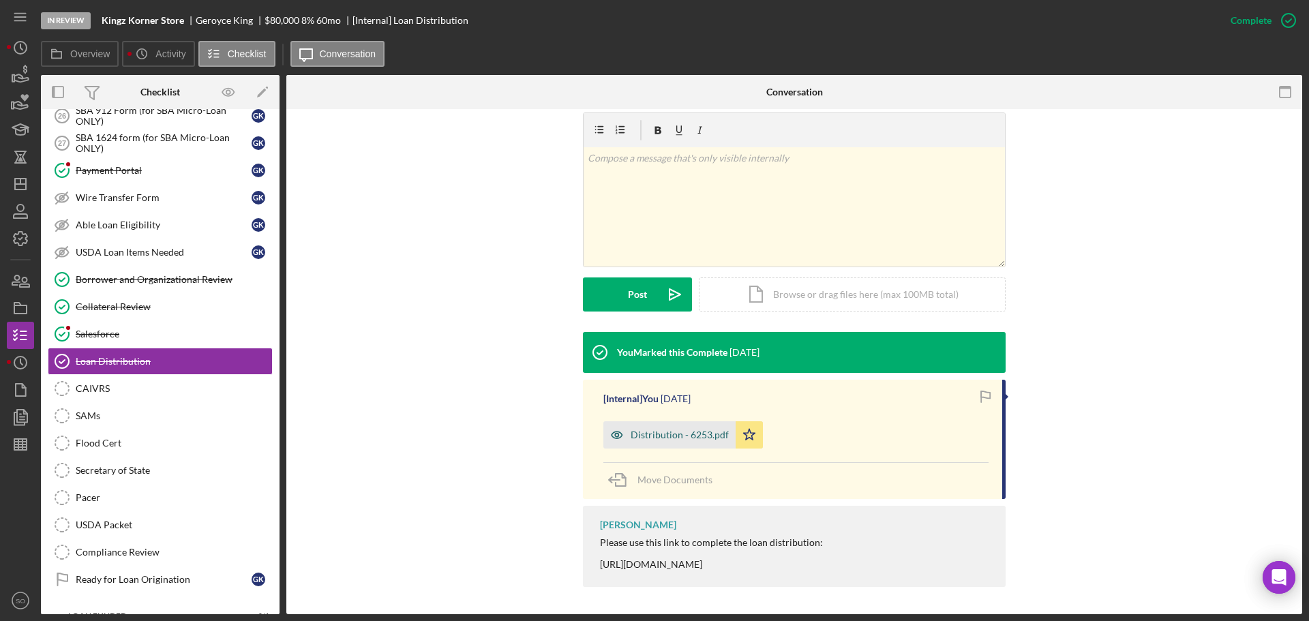
click at [657, 440] on div "Distribution - 6253.pdf" at bounding box center [669, 434] width 132 height 27
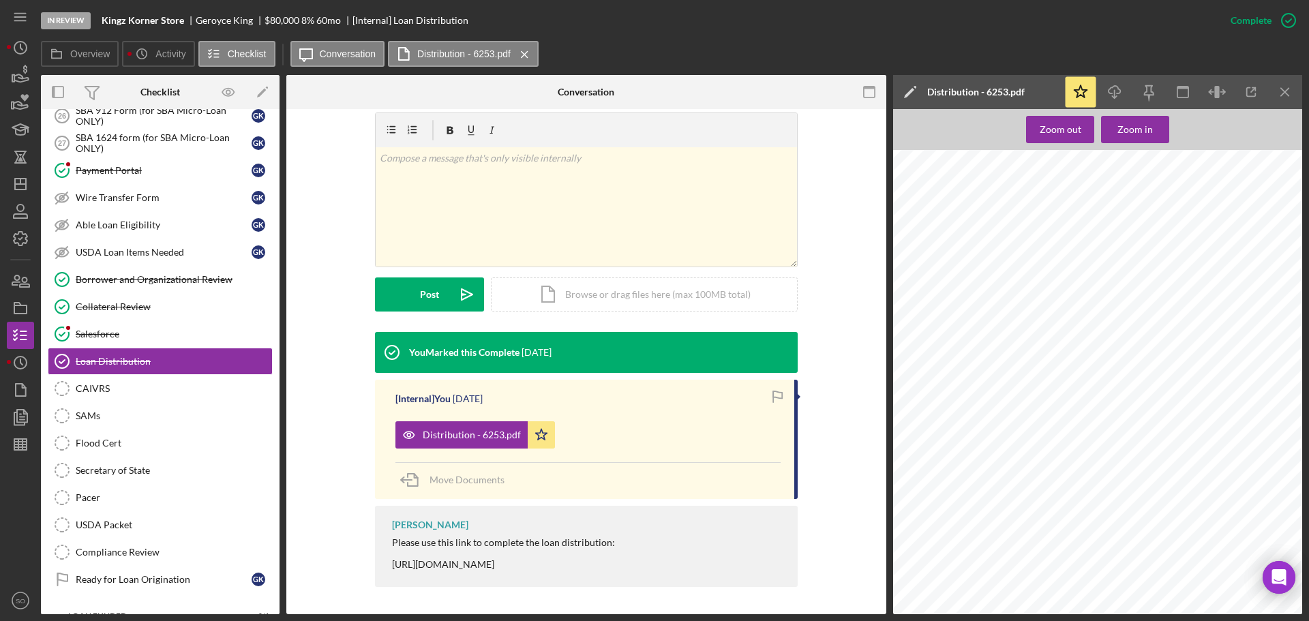
scroll to position [1772, 0]
